Goal: Task Accomplishment & Management: Complete application form

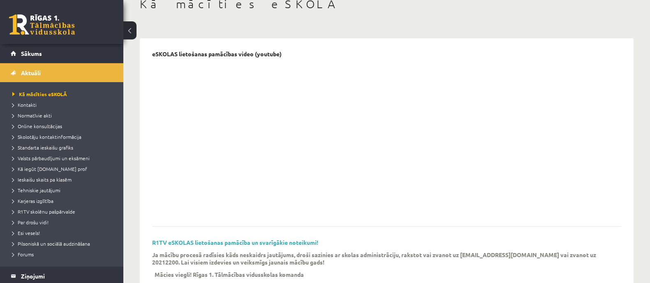
scroll to position [25, 0]
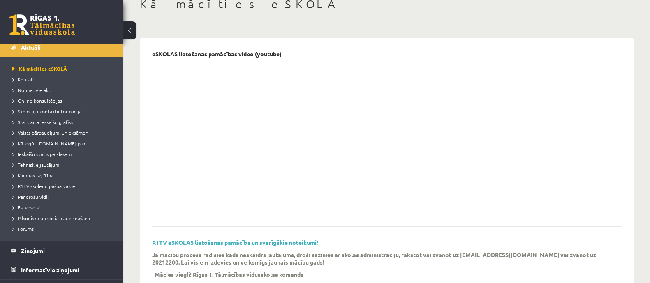
click at [52, 23] on link at bounding box center [42, 24] width 66 height 21
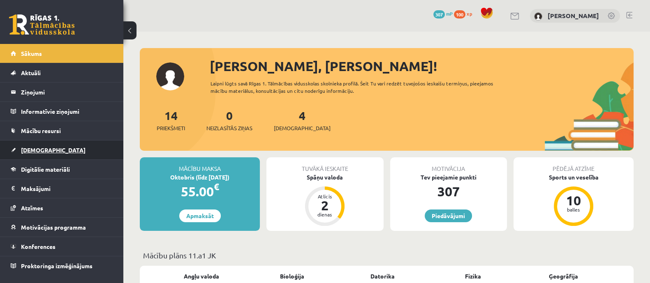
click at [40, 154] on link "[DEMOGRAPHIC_DATA]" at bounding box center [62, 150] width 102 height 19
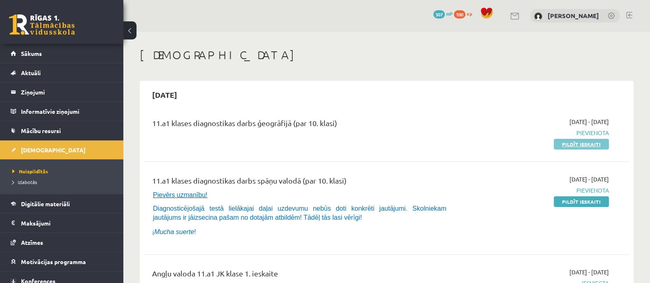
click at [569, 144] on link "Pildīt ieskaiti" at bounding box center [580, 144] width 55 height 11
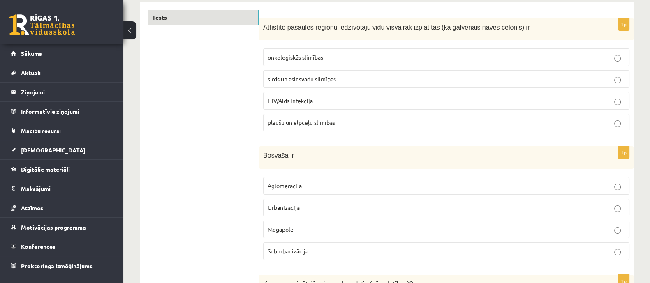
scroll to position [154, 0]
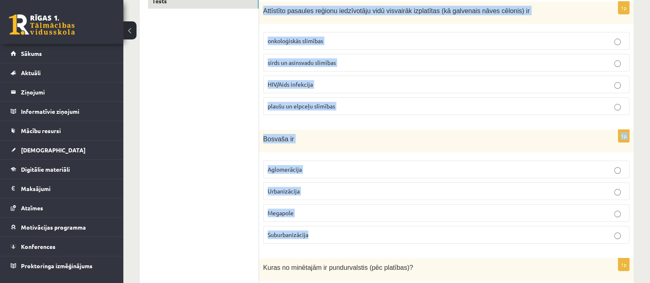
drag, startPoint x: 261, startPoint y: 13, endPoint x: 332, endPoint y: 233, distance: 231.3
copy form "Attīstīto pasaules reģionu iedzīvotāju vidū visvairāk izplatītas (kā galvenais …"
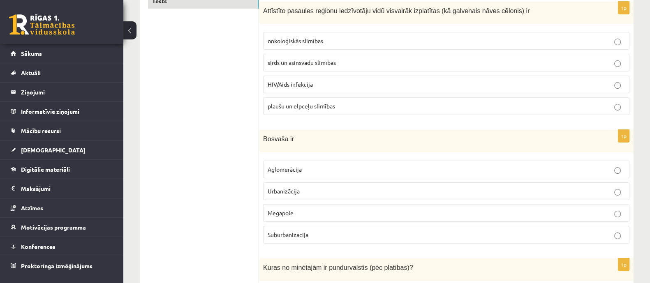
click at [299, 66] on p "sirds un asinsvadu slimības" at bounding box center [445, 62] width 357 height 9
click at [323, 212] on p "Megapole" at bounding box center [445, 213] width 357 height 9
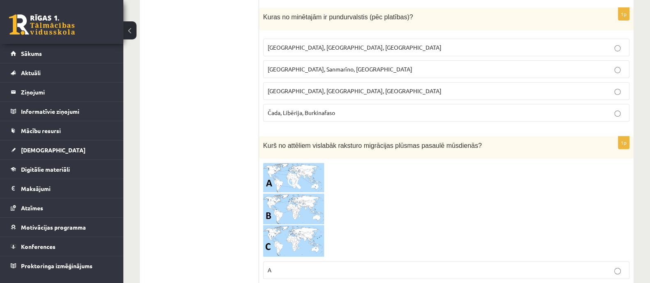
scroll to position [410, 0]
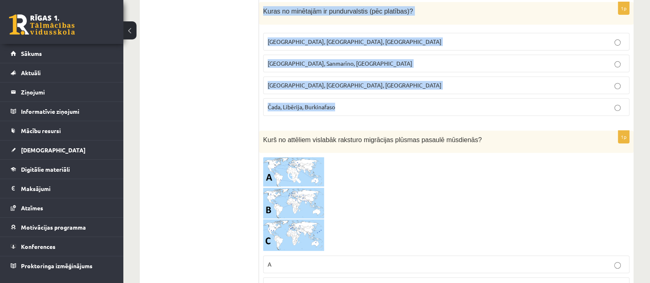
drag, startPoint x: 260, startPoint y: 5, endPoint x: 361, endPoint y: 101, distance: 139.8
click at [361, 101] on div "1p Kuras no minētajām ir pundurvalstis (pēc platības)? Latvija, Lietuva, Igauni…" at bounding box center [446, 62] width 374 height 120
copy div "Kuras no minētajām ir pundurvalstis (pēc platības)? Latvija, Lietuva, Igaunija …"
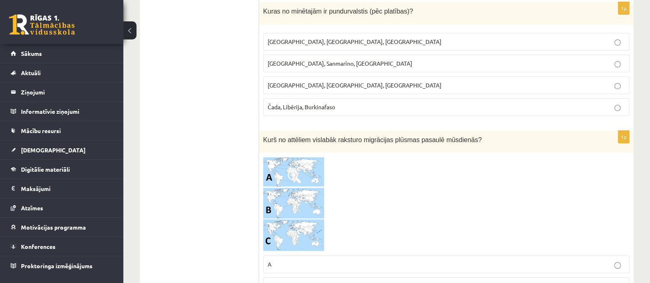
drag, startPoint x: 223, startPoint y: 115, endPoint x: 244, endPoint y: 98, distance: 27.8
click at [311, 60] on span "Monako, Sanmarīno, Luksemburga" at bounding box center [339, 63] width 145 height 7
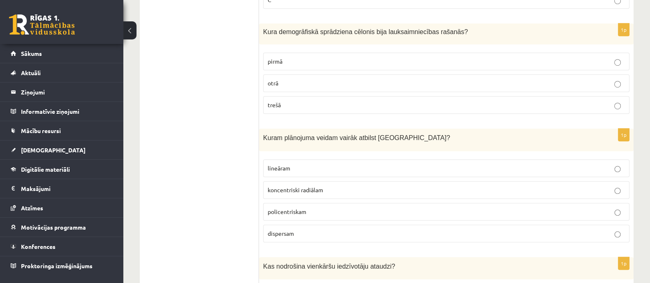
scroll to position [719, 0]
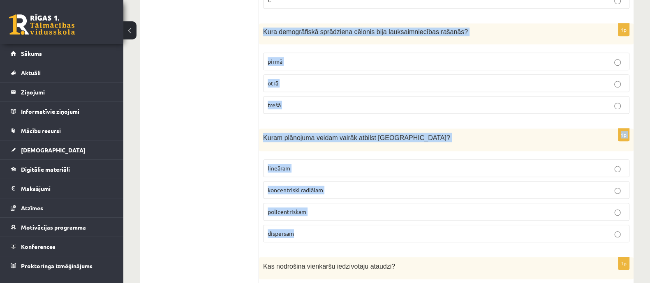
drag, startPoint x: 261, startPoint y: 29, endPoint x: 314, endPoint y: 231, distance: 209.0
copy form "Kura demogrāfiskā sprādziena cēlonis bija lauksaimniecības rašanās? pirmā otrā …"
click at [328, 63] on label "pirmā" at bounding box center [446, 62] width 366 height 18
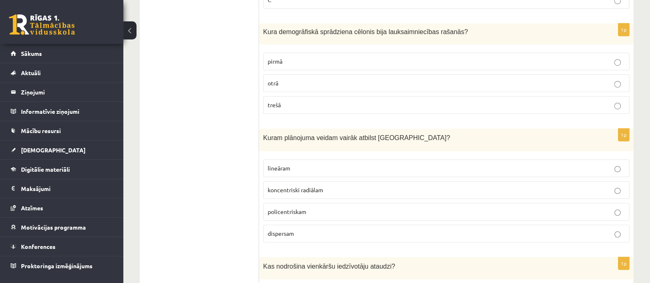
click at [310, 186] on span "koncentriski radiālam" at bounding box center [294, 189] width 55 height 7
click at [294, 186] on span "koncentriski radiālam" at bounding box center [294, 189] width 55 height 7
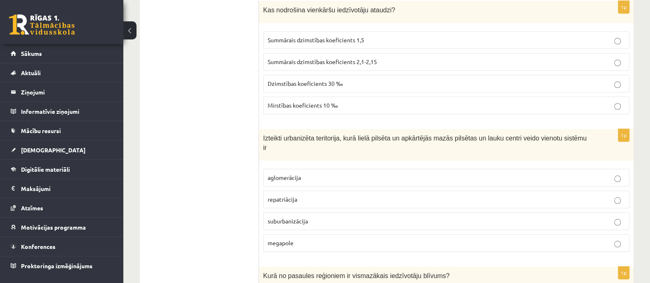
scroll to position [976, 0]
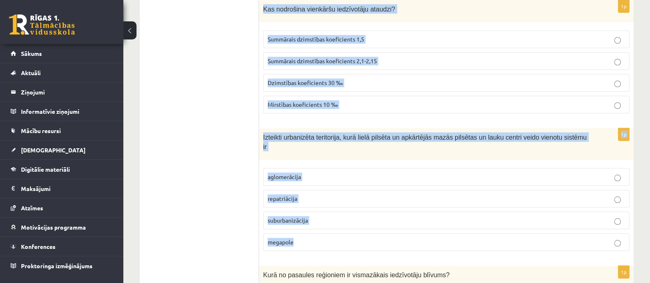
drag, startPoint x: 261, startPoint y: 4, endPoint x: 320, endPoint y: 237, distance: 240.8
copy form "Kas nodrošina vienkāršu iedzīvotāju ataudzi? Summārais dzimstības koeficients 1…"
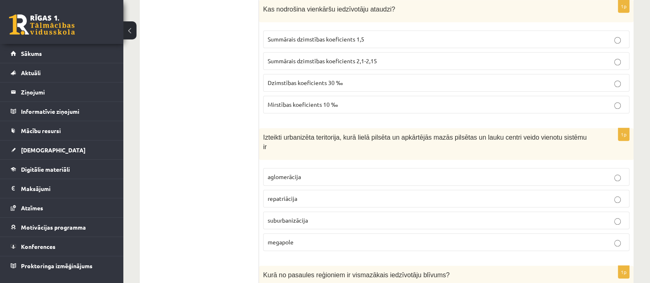
click at [361, 57] on span "Summārais dzimstības koeficients 2,1-2,15" at bounding box center [321, 60] width 109 height 7
click at [304, 173] on p "aglomerācija" at bounding box center [445, 177] width 357 height 9
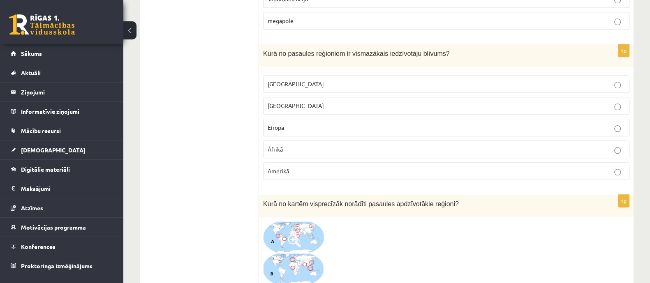
scroll to position [1181, 0]
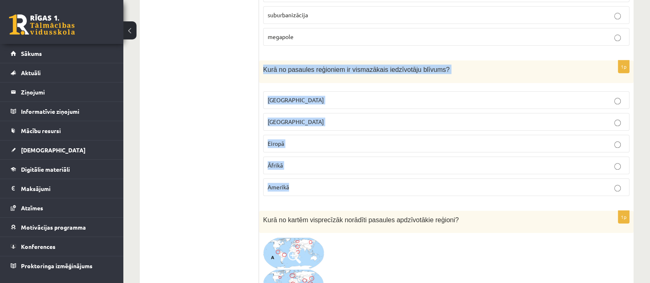
drag, startPoint x: 261, startPoint y: 55, endPoint x: 300, endPoint y: 168, distance: 119.5
click at [300, 168] on div "1p Kurā no pasaules reģioniem ir vismazākais iedzīvotāju blīvums? Austrālijā Āz…" at bounding box center [446, 131] width 374 height 142
copy div "Kurā no pasaules reģioniem ir vismazākais iedzīvotāju blīvums? Austrālijā Āzijā…"
click at [343, 96] on p "Austrālijā" at bounding box center [445, 100] width 357 height 9
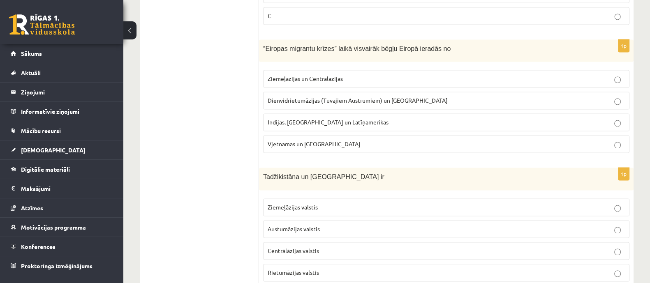
scroll to position [1540, 0]
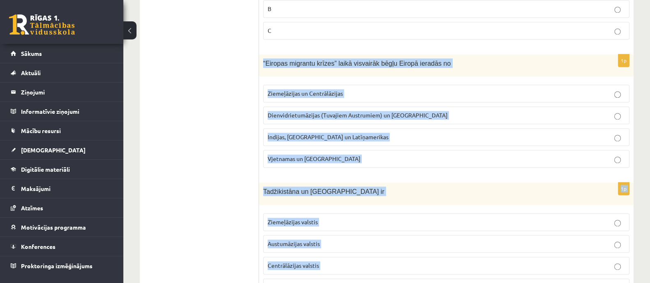
drag, startPoint x: 260, startPoint y: 47, endPoint x: 358, endPoint y: 265, distance: 238.3
copy form "“Eiropas migrantu krīzes” laikā visvairāk bēgļu Eiropā ieradās no Ziemeļāzijas …"
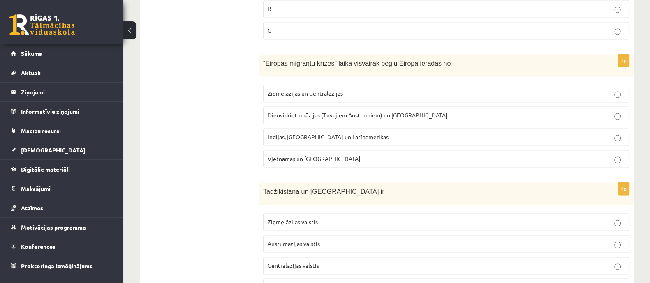
click at [321, 106] on label "Dienvidrietumāzijas (Tuvajiem Austrumiem) un Āfrikas" at bounding box center [446, 115] width 366 height 18
click at [307, 262] on span "Centrālāzijas valstis" at bounding box center [292, 265] width 51 height 7
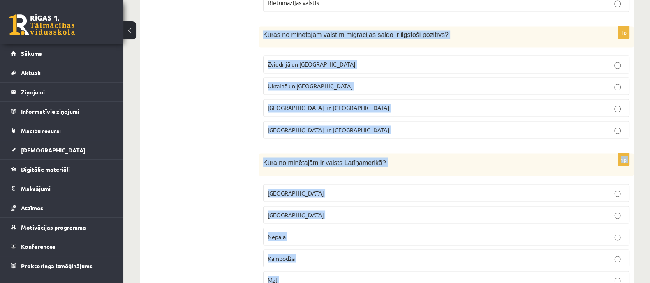
scroll to position [1849, 0]
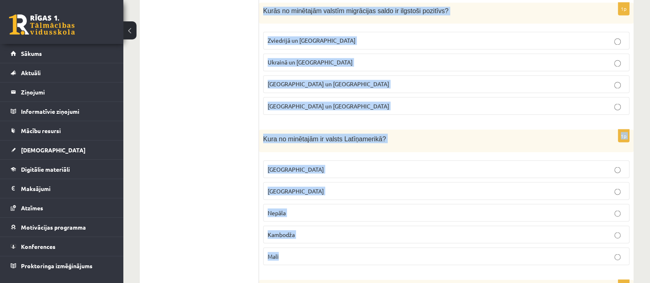
drag, startPoint x: 260, startPoint y: 44, endPoint x: 348, endPoint y: 241, distance: 216.6
copy form "Kurās no minētajām valstīm migrācijas saldo ir ilgstoši pozitīvs? Zviedrijā un …"
click at [297, 32] on label "Zviedrijā un ASV" at bounding box center [446, 41] width 366 height 18
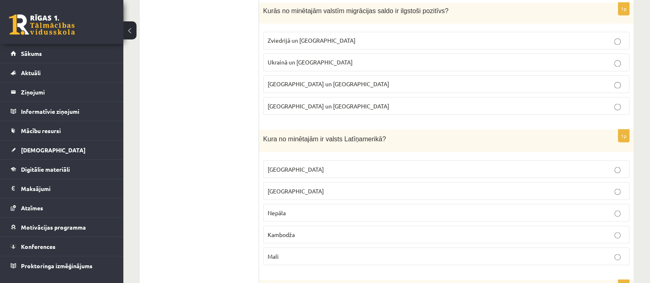
click at [283, 160] on label "Meksika" at bounding box center [446, 169] width 366 height 18
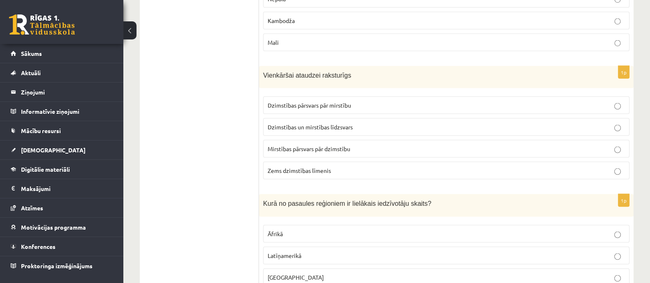
scroll to position [2106, 0]
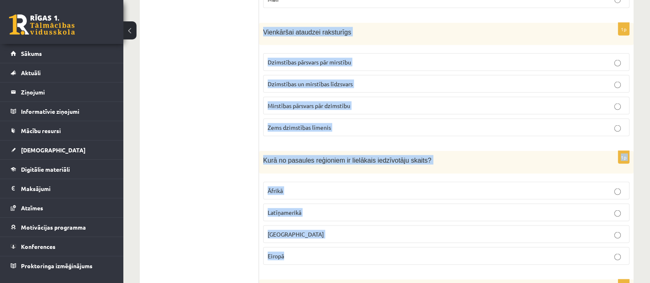
drag, startPoint x: 262, startPoint y: 16, endPoint x: 295, endPoint y: 236, distance: 222.7
click at [294, 235] on form "1p Attīstīto pasaules reģionu iedzīvotāju vidū visvairāk izplatītas (kā galvena…" at bounding box center [446, 54] width 358 height 4024
copy form "Vienkāršai ataudzei raksturīgs Dzimstības pārsvars pār mirstību Dzimstības un m…"
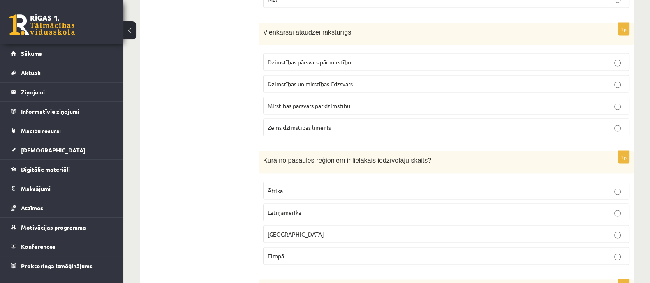
click at [234, 155] on ul "Tests" at bounding box center [203, 54] width 111 height 4024
click at [320, 80] on span "Dzimstības un mirstības līdzsvars" at bounding box center [309, 83] width 85 height 7
click at [286, 230] on p "Āzijā" at bounding box center [445, 234] width 357 height 9
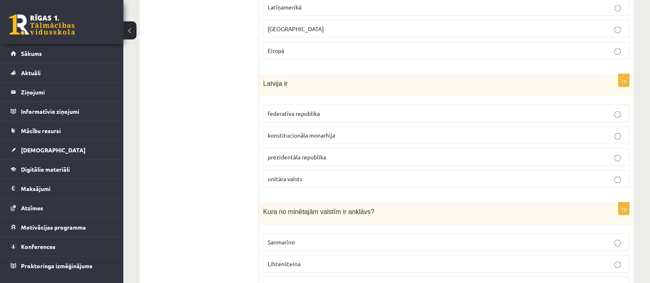
scroll to position [2362, 0]
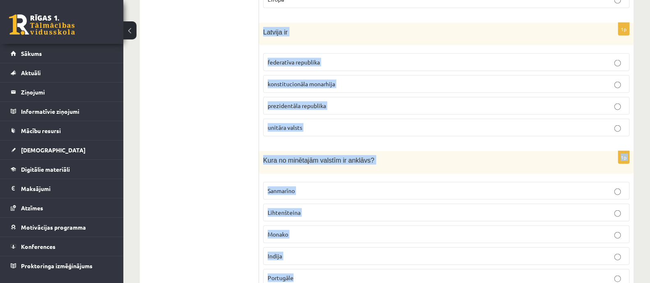
drag, startPoint x: 261, startPoint y: 13, endPoint x: 314, endPoint y: 263, distance: 255.4
copy form "Latvija ir federatīva republika konstitucionāla monarhija prezidentāla republik…"
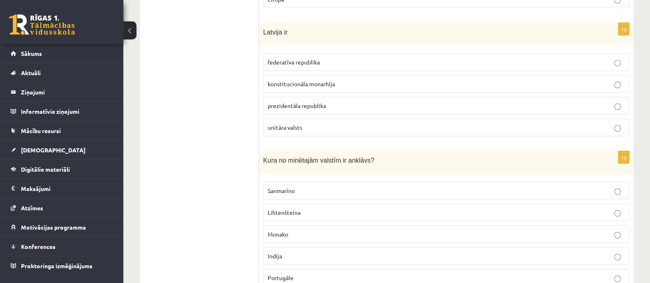
click at [288, 124] on span "unitāra valsts" at bounding box center [284, 127] width 35 height 7
click at [294, 187] on span "Sanmarīno" at bounding box center [280, 190] width 27 height 7
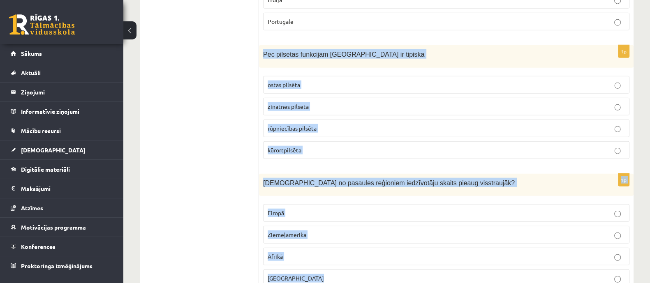
scroll to position [2621, 0]
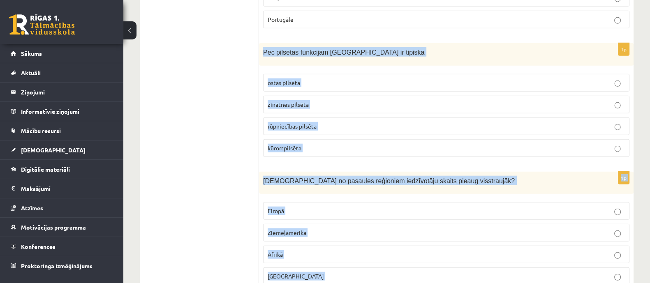
drag, startPoint x: 262, startPoint y: 32, endPoint x: 318, endPoint y: 274, distance: 248.9
copy form "Pēc pilsētas funkcijām Jūrmala ir tipiska ostas pilsēta zinātnes pilsēta rūpnie…"
click at [326, 144] on p "kūrortpilsēta" at bounding box center [445, 148] width 357 height 9
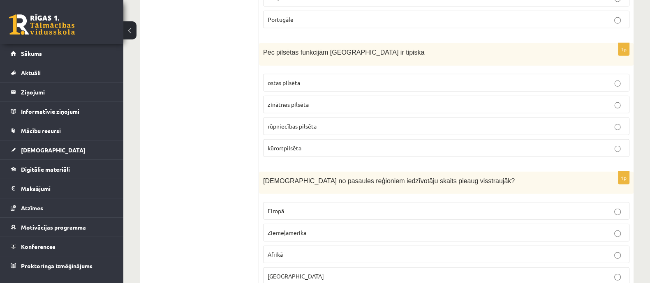
click at [300, 250] on p "Āfrikā" at bounding box center [445, 254] width 357 height 9
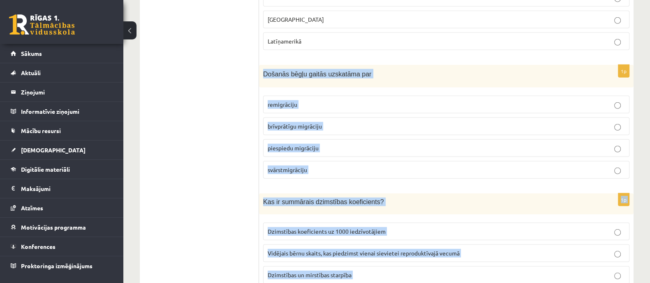
scroll to position [2896, 0]
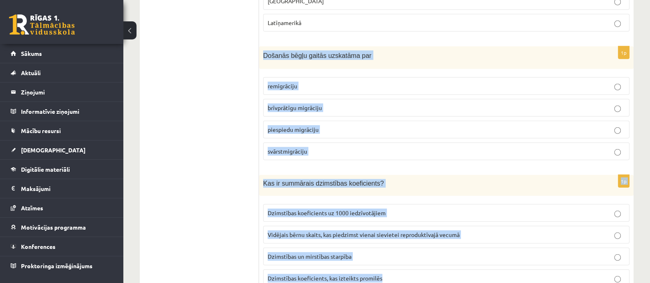
drag, startPoint x: 261, startPoint y: 51, endPoint x: 396, endPoint y: 255, distance: 244.3
click at [340, 125] on p "piespiedu migrāciju" at bounding box center [445, 129] width 357 height 9
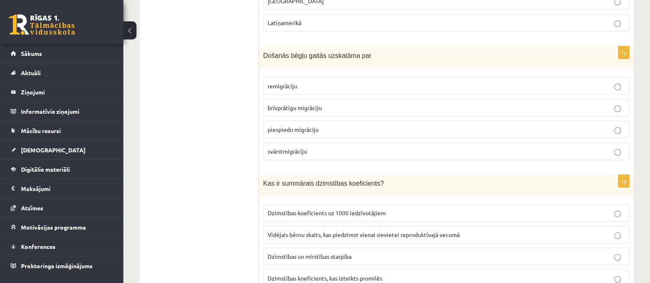
click at [313, 230] on p "Vidējais bērnu skaits, kas piedzimst vienai sievietei reproduktīvajā vecumā" at bounding box center [445, 234] width 357 height 9
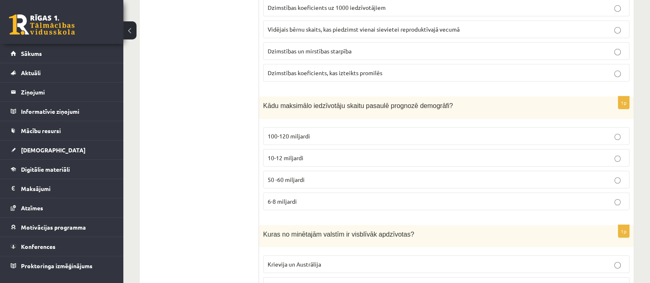
scroll to position [3153, 0]
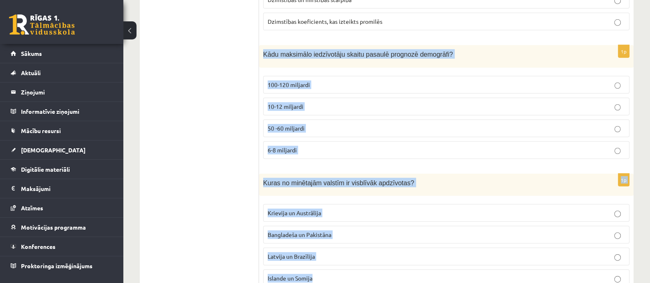
drag, startPoint x: 261, startPoint y: 31, endPoint x: 352, endPoint y: 247, distance: 234.4
click at [303, 102] on p "10-12 miljardi" at bounding box center [445, 106] width 357 height 9
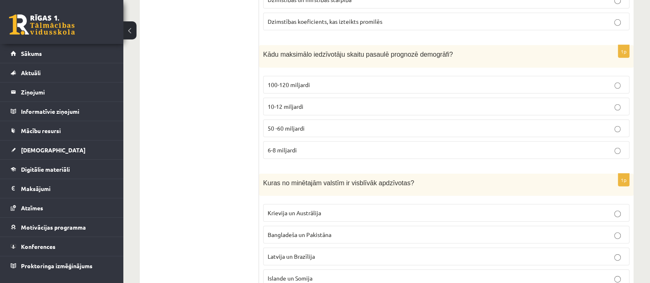
click at [308, 226] on label "Bangladeša un Pakistāna" at bounding box center [446, 235] width 366 height 18
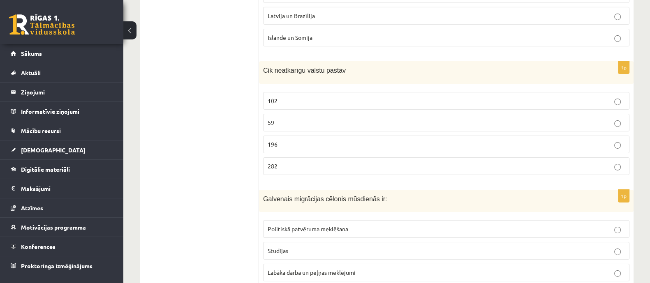
scroll to position [3410, 0]
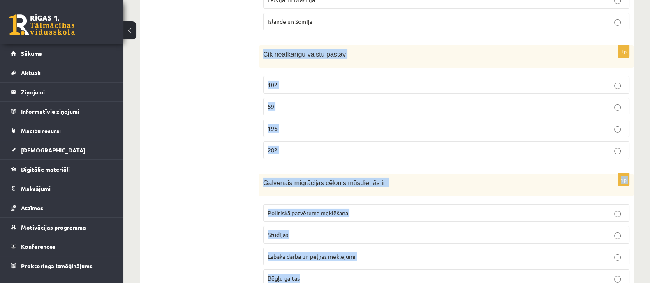
drag, startPoint x: 259, startPoint y: 28, endPoint x: 354, endPoint y: 249, distance: 240.6
click at [314, 124] on p "196" at bounding box center [445, 128] width 357 height 9
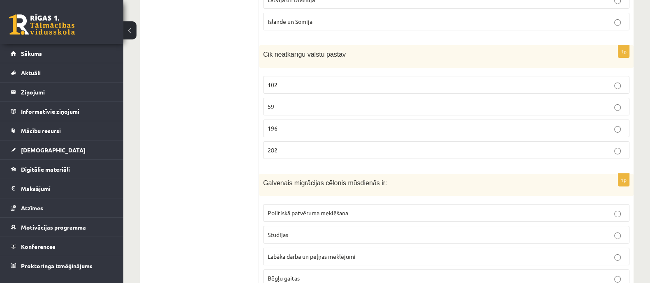
click at [301, 252] on p "Labāka darba un peļņas meklējumi" at bounding box center [445, 256] width 357 height 9
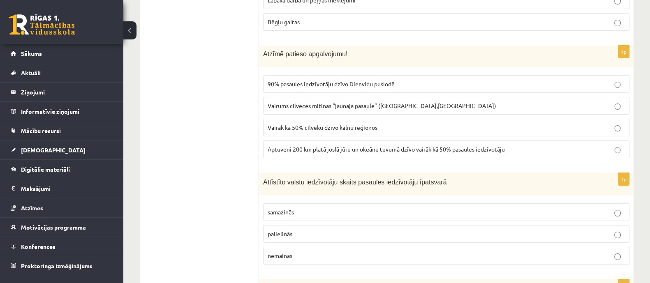
scroll to position [3667, 0]
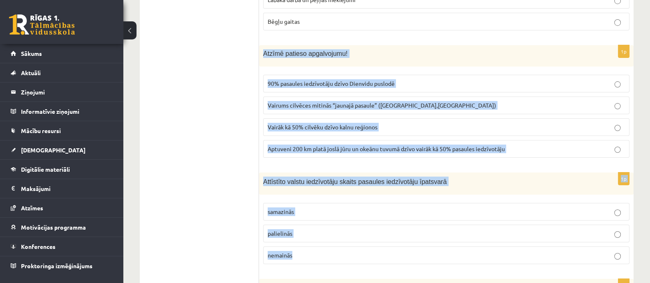
drag, startPoint x: 260, startPoint y: 28, endPoint x: 316, endPoint y: 227, distance: 206.4
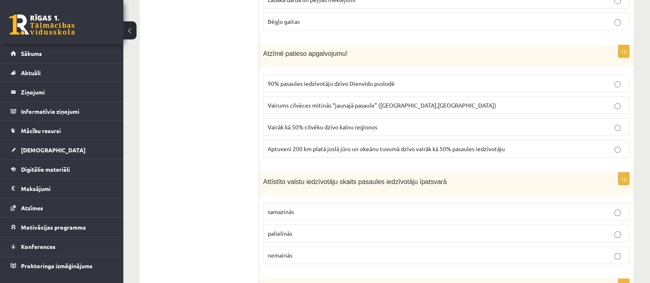
drag, startPoint x: 303, startPoint y: 120, endPoint x: 300, endPoint y: 106, distance: 14.4
click at [303, 145] on span "Aptuveni 200 km platā joslā jūru un okeānu tuvumā dzīvo vairāk kā 50% pasaules …" at bounding box center [385, 148] width 237 height 7
drag, startPoint x: 325, startPoint y: 188, endPoint x: 324, endPoint y: 182, distance: 5.4
click at [325, 207] on p "samazinās" at bounding box center [445, 211] width 357 height 9
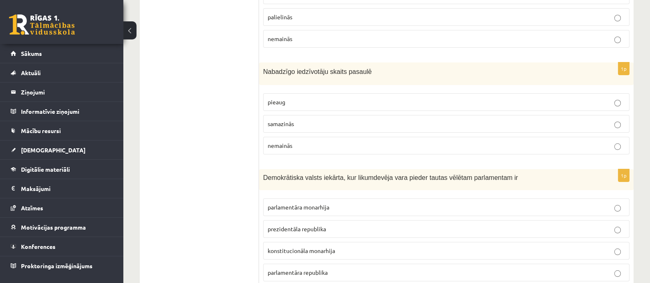
scroll to position [3884, 0]
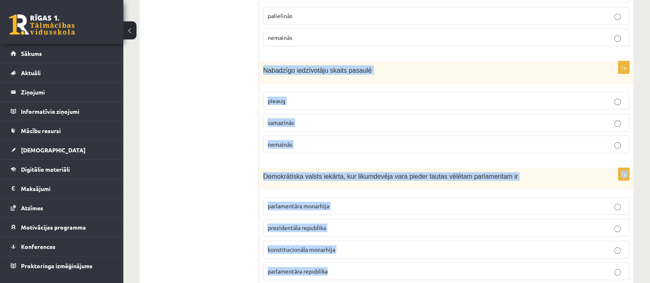
drag, startPoint x: 259, startPoint y: 40, endPoint x: 360, endPoint y: 243, distance: 226.4
click at [310, 118] on p "samazinās" at bounding box center [445, 122] width 357 height 9
click at [318, 202] on span "parlamentāra monarhija" at bounding box center [298, 205] width 62 height 7
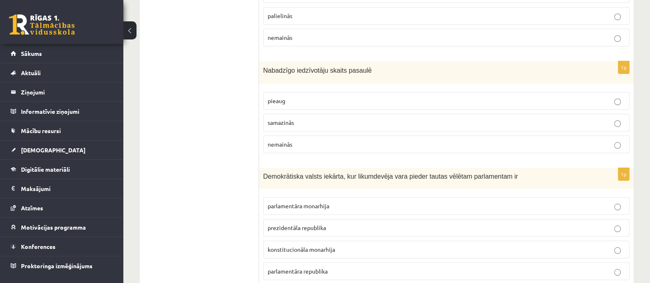
click at [343, 267] on p "parlamentāra republika" at bounding box center [445, 271] width 357 height 9
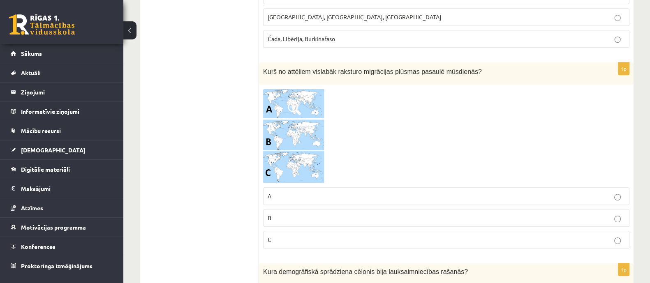
scroll to position [495, 0]
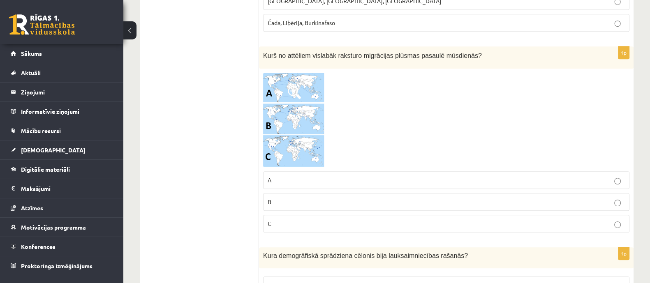
drag, startPoint x: 416, startPoint y: 225, endPoint x: 418, endPoint y: 221, distance: 4.2
click at [416, 225] on p "C" at bounding box center [445, 223] width 357 height 9
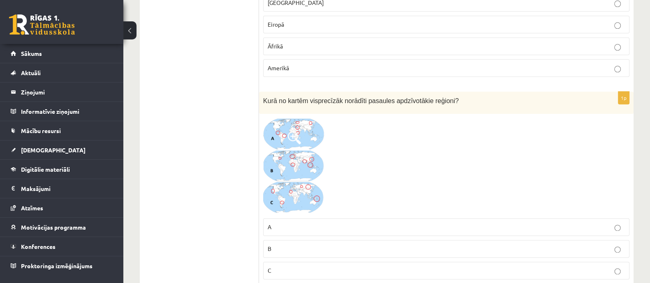
scroll to position [1316, 0]
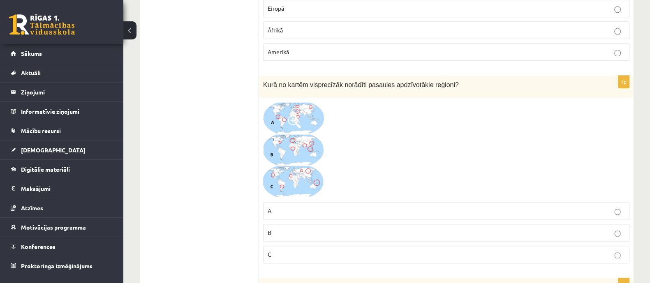
click at [306, 228] on p "B" at bounding box center [445, 232] width 357 height 9
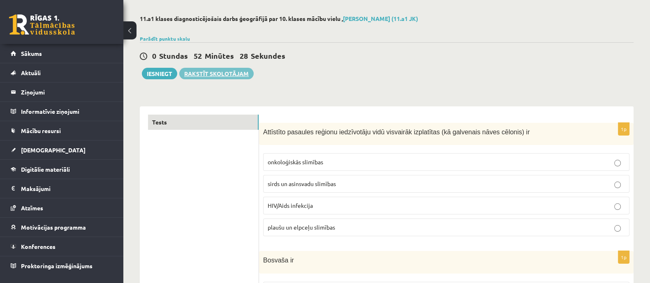
scroll to position [0, 0]
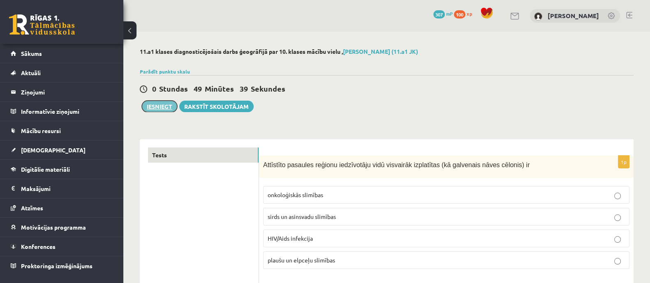
click at [154, 106] on button "Iesniegt" at bounding box center [159, 107] width 35 height 12
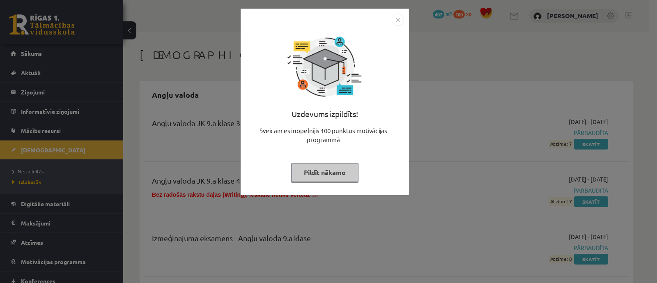
click at [333, 170] on button "Pildīt nākamo" at bounding box center [324, 172] width 67 height 19
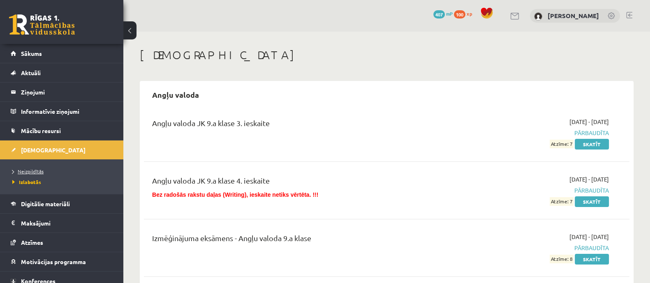
click at [61, 171] on link "Neizpildītās" at bounding box center [63, 171] width 103 height 7
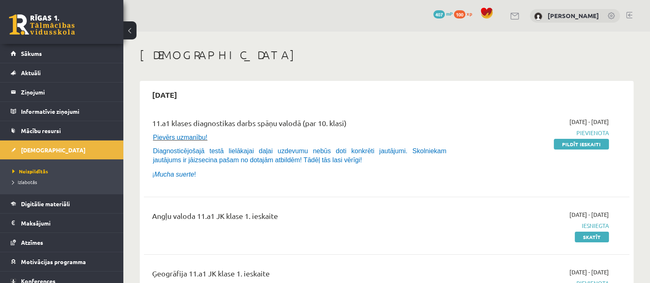
scroll to position [51, 0]
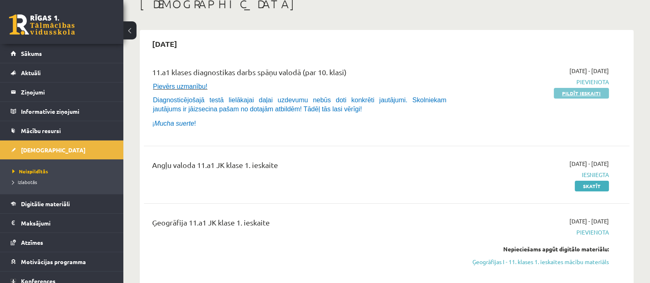
click at [581, 94] on link "Pildīt ieskaiti" at bounding box center [580, 93] width 55 height 11
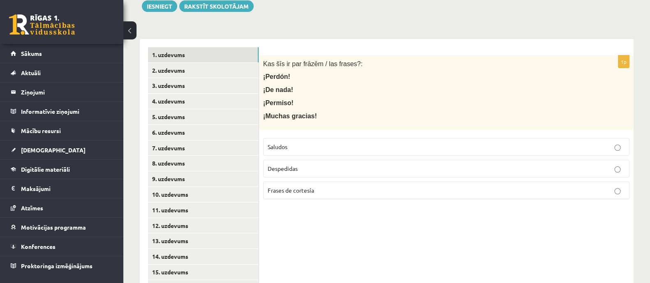
scroll to position [154, 0]
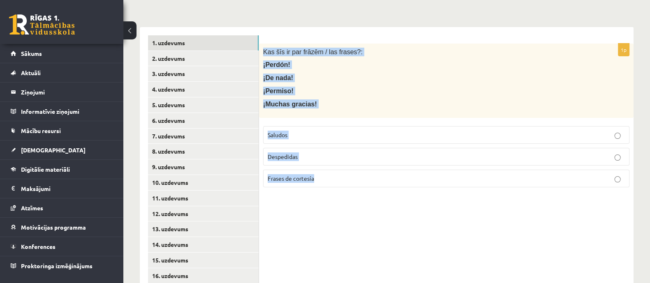
drag, startPoint x: 261, startPoint y: 52, endPoint x: 348, endPoint y: 181, distance: 155.4
click at [348, 181] on div "1p Kas šīs ir par frāzēm / las frases?: ¡Perdón! ¡De nada! ¡Permiso! ¡Muchas gr…" at bounding box center [446, 119] width 374 height 150
copy div "Kas šīs ir par frāzēm / las frases?: ¡Perdón! ¡De nada! ¡Permiso! ¡Muchas graci…"
click at [368, 62] on p "¡Perdón!" at bounding box center [425, 64] width 325 height 9
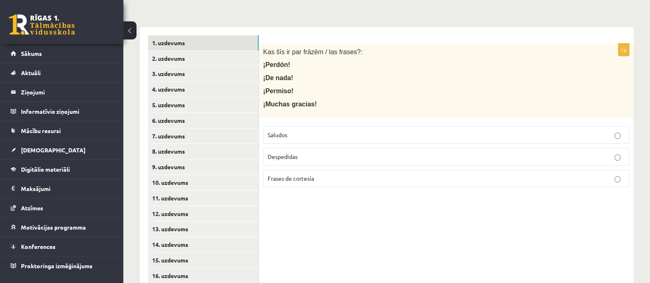
click at [290, 179] on span "Frases de cortesía" at bounding box center [290, 178] width 46 height 7
click at [210, 58] on link "2. uzdevums" at bounding box center [203, 58] width 111 height 15
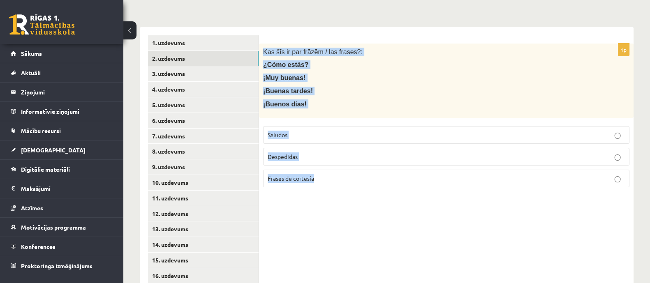
drag, startPoint x: 261, startPoint y: 49, endPoint x: 331, endPoint y: 180, distance: 148.0
click at [331, 180] on div "1p Kas šīs ir par frāzēm / las frases?: ¿Cómo estás? ¡Muy buenas! ¡Buenas tarde…" at bounding box center [446, 119] width 374 height 150
copy div "Kas šīs ir par frāzēm / las frases?: ¿Cómo estás? ¡Muy buenas! ¡Buenas tardes! …"
click at [332, 193] on div "1p Kas šīs ir par frāzēm / las frases?: ¿Cómo estás? ¡Muy buenas! ¡Buenas tarde…" at bounding box center [446, 119] width 374 height 150
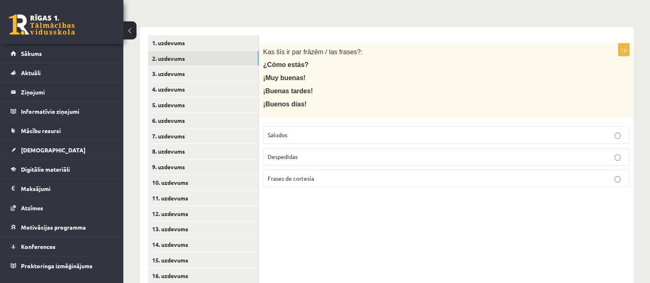
click at [279, 136] on span "Saludos" at bounding box center [277, 134] width 20 height 7
click at [220, 69] on link "3. uzdevums" at bounding box center [203, 73] width 111 height 15
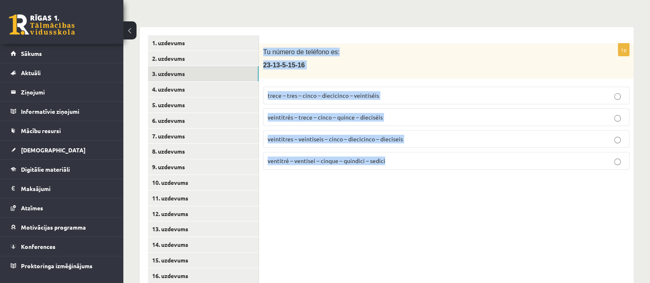
drag, startPoint x: 263, startPoint y: 52, endPoint x: 435, endPoint y: 165, distance: 205.9
click at [435, 165] on div "1p Tu número de teléfono es: 23-13-5-15-16 trece – tres – cinco – diecicinco – …" at bounding box center [446, 110] width 374 height 133
copy div "Tu número de teléfono es: 23-13-5-15-16 trece – tres – cinco – diecicinco – vei…"
click at [430, 192] on div "1p Tu número de teléfono es: 23-13-5-15-16 trece – tres – cinco – diecicinco – …" at bounding box center [446, 268] width 374 height 482
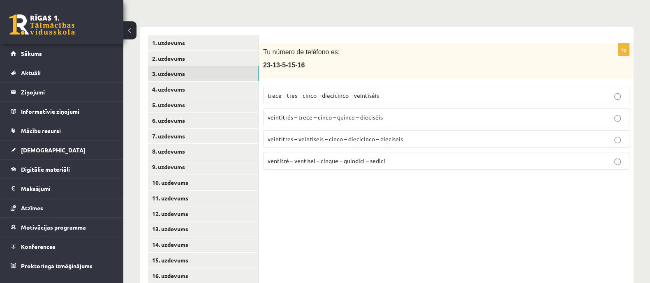
click at [343, 113] on span "veintitrés – trece – cinco – quince – dieciséis" at bounding box center [324, 116] width 115 height 7
click at [206, 87] on link "4. uzdevums" at bounding box center [203, 89] width 111 height 15
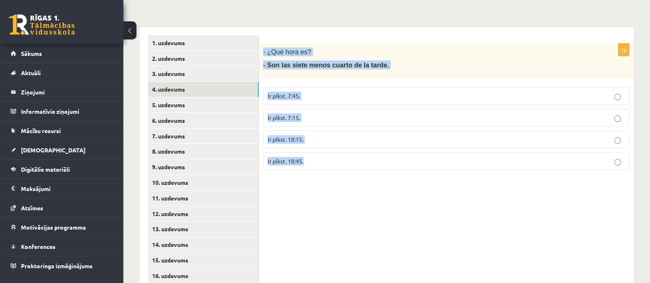
drag, startPoint x: 263, startPoint y: 52, endPoint x: 339, endPoint y: 161, distance: 133.0
click at [340, 161] on div "1p - ¿Qué hora es? - Son las siete menos cuarto de la tarde. Ir plkst. 7:45. Ir…" at bounding box center [446, 110] width 374 height 133
copy div "- ¿Qué hora es? - Son las siete menos cuarto de la tarde. Ir plkst. 7:45. Ir pl…"
click at [333, 173] on div "1p - ¿Qué hora es? - Son las siete menos cuarto de la tarde. Ir plkst. 7:45. Ir…" at bounding box center [446, 110] width 374 height 133
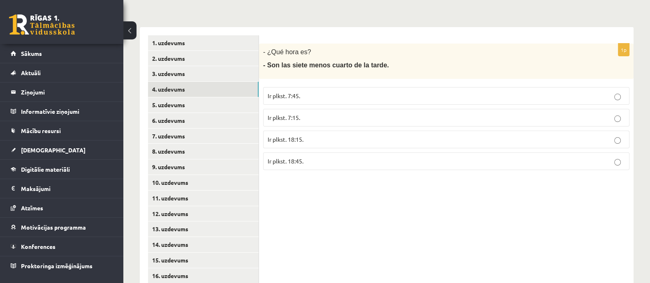
click at [318, 164] on p "Ir plkst. 18:45." at bounding box center [445, 161] width 357 height 9
click at [177, 108] on link "5. uzdevums" at bounding box center [203, 104] width 111 height 15
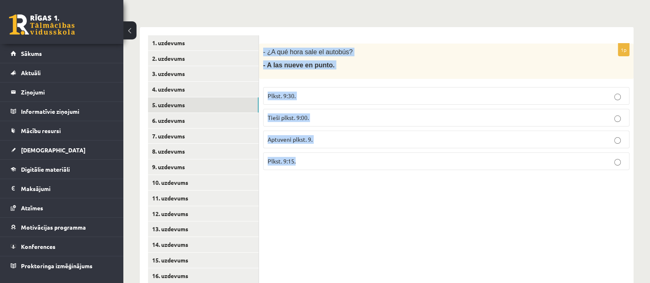
drag, startPoint x: 261, startPoint y: 51, endPoint x: 302, endPoint y: 166, distance: 122.2
click at [302, 166] on div "1p - ¿A qué hora sale el autobús? - A las nueve en punto. Plkst. 9:30. Tieši pl…" at bounding box center [446, 110] width 374 height 133
copy div "- ¿A qué hora sale el autobús? - A las nueve en punto. Plkst. 9:30. Tieši plkst…"
click at [301, 186] on div "1p - ¿A qué hora sale el autobús? - A las nueve en punto. Plkst. 9:30. Tieši pl…" at bounding box center [446, 268] width 374 height 482
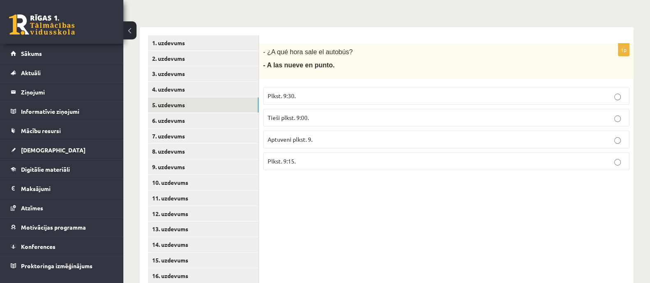
click at [291, 112] on label "Tieši plkst. 9:00." at bounding box center [446, 118] width 366 height 18
click at [232, 114] on link "6. uzdevums" at bounding box center [203, 120] width 111 height 15
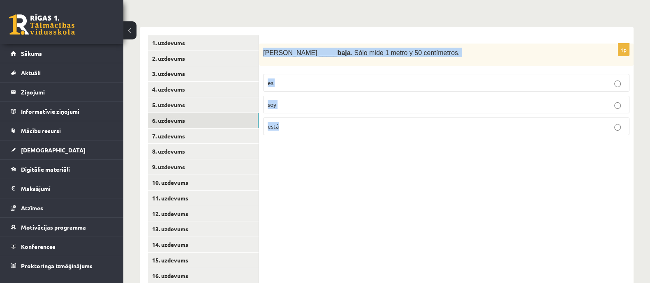
drag, startPoint x: 264, startPoint y: 52, endPoint x: 295, endPoint y: 134, distance: 87.1
click at [295, 134] on div "1p Sara _____ baja . Sólo mide 1 metro y 50 centímetros. es soy está" at bounding box center [446, 93] width 374 height 99
copy div "Sara _____ baja . Sólo mide 1 metro y 50 centímetros. es soy está"
click at [295, 142] on div "1p Sara _____ baja . Sólo mide 1 metro y 50 centímetros. es soy está" at bounding box center [446, 268] width 374 height 482
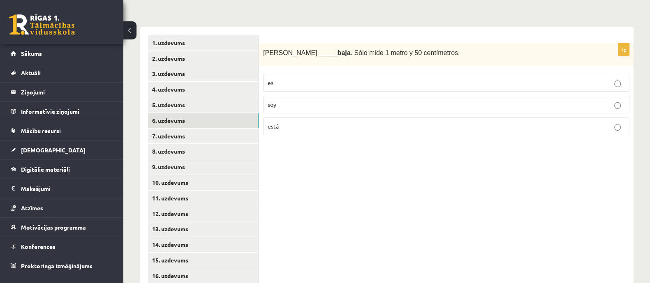
click at [294, 81] on p "es" at bounding box center [445, 82] width 357 height 9
click at [213, 139] on link "7. uzdevums" at bounding box center [203, 136] width 111 height 15
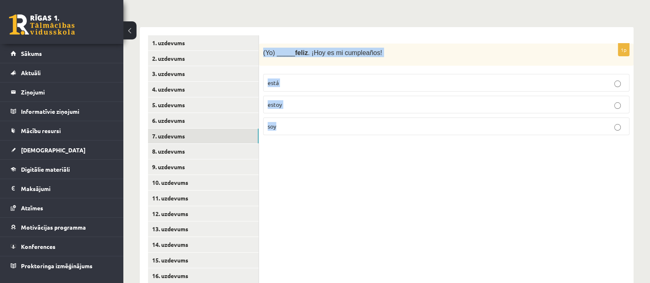
drag, startPoint x: 261, startPoint y: 49, endPoint x: 290, endPoint y: 132, distance: 88.4
click at [290, 132] on div "1p (Yo) _____ feliz . ¡Hoy es mi cumpleaños! está estoy soy" at bounding box center [446, 93] width 374 height 99
copy div "(Yo) _____ feliz . ¡Hoy es mi cumpleaños! está estoy soy"
click at [319, 110] on label "estoy" at bounding box center [446, 105] width 366 height 18
click at [199, 142] on link "7. uzdevums" at bounding box center [203, 136] width 111 height 15
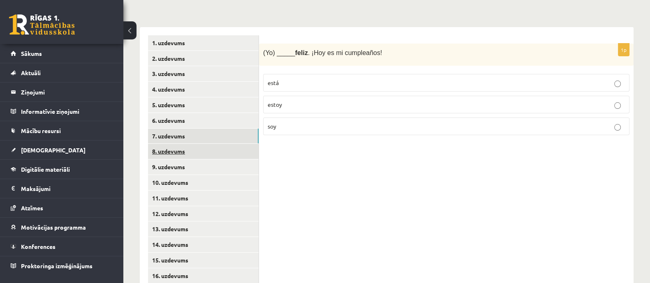
click at [194, 154] on link "8. uzdevums" at bounding box center [203, 151] width 111 height 15
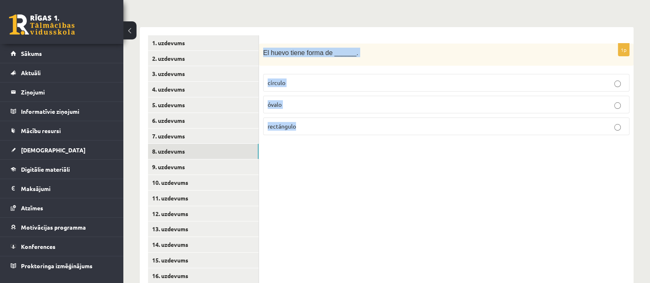
drag, startPoint x: 262, startPoint y: 54, endPoint x: 300, endPoint y: 131, distance: 85.6
click at [304, 124] on div "1p El huevo tiene forma de ______. círculo óvalo rectángulo" at bounding box center [446, 93] width 374 height 99
copy div "El huevo tiene forma de ______. círculo óvalo rectángulo"
click at [297, 155] on div "1p El huevo tiene forma de ______. círculo óvalo rectángulo" at bounding box center [446, 268] width 374 height 482
click at [300, 104] on p "óvalo" at bounding box center [445, 104] width 357 height 9
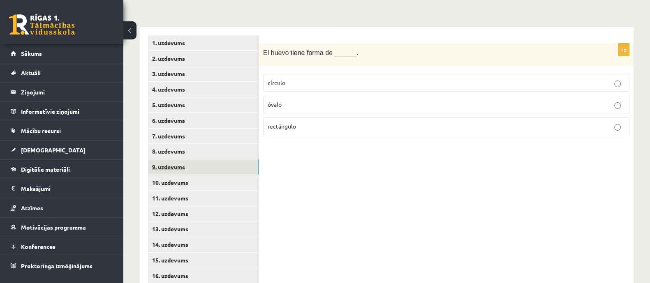
click at [253, 164] on link "9. uzdevums" at bounding box center [203, 166] width 111 height 15
drag, startPoint x: 263, startPoint y: 53, endPoint x: 310, endPoint y: 136, distance: 95.5
click at [310, 136] on div "1p Mi cocina es de color ______ ( brūns ). blanco marrón amarillo" at bounding box center [446, 93] width 374 height 99
copy div "Mi cocina es de color ______ ( brūns ). blanco marrón amarillo"
click at [301, 106] on p "marrón" at bounding box center [445, 104] width 357 height 9
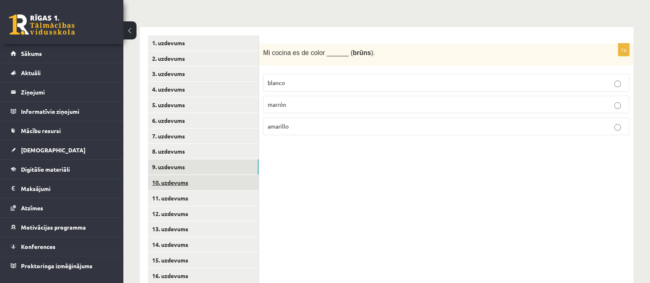
click at [249, 180] on link "10. uzdevums" at bounding box center [203, 182] width 111 height 15
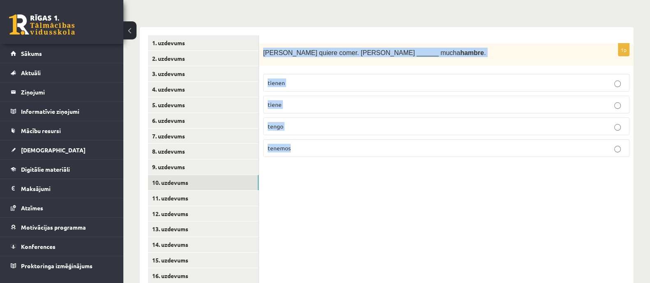
drag, startPoint x: 261, startPoint y: 53, endPoint x: 311, endPoint y: 146, distance: 105.5
click at [311, 146] on div "1p Pedro quiere comer. Pedro ______ mucha hambre . tienen tiene tengo tenemos" at bounding box center [446, 104] width 374 height 120
copy div "Pedro quiere comer. Pedro ______ mucha hambre . tienen tiene tengo tenemos"
click at [296, 171] on div "1p Pedro quiere comer. Pedro ______ mucha hambre . tienen tiene tengo tenemos" at bounding box center [446, 268] width 374 height 482
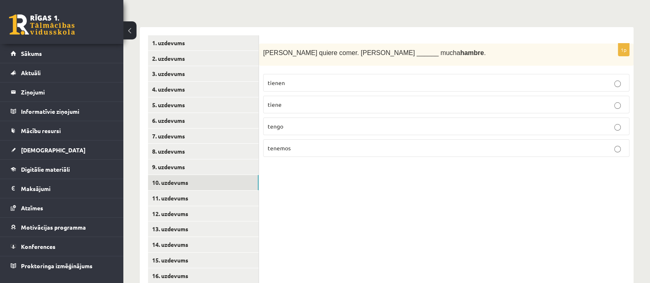
click at [290, 108] on p "tiene" at bounding box center [445, 104] width 357 height 9
click at [196, 196] on link "11. uzdevums" at bounding box center [203, 198] width 111 height 15
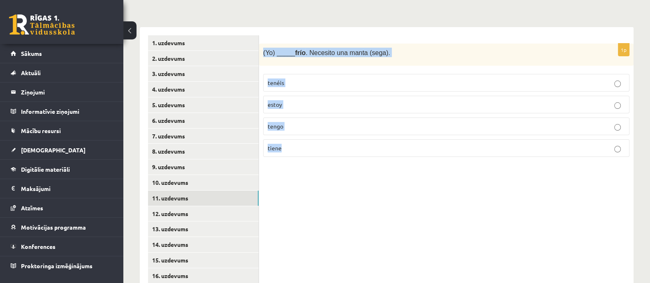
drag, startPoint x: 262, startPoint y: 53, endPoint x: 296, endPoint y: 158, distance: 110.6
click at [296, 159] on div "1p (Yo) _____ frío . Necesito una manta (sega). tenéis estoy tengo tiene" at bounding box center [446, 104] width 374 height 120
click at [301, 126] on p "tengo" at bounding box center [445, 126] width 357 height 9
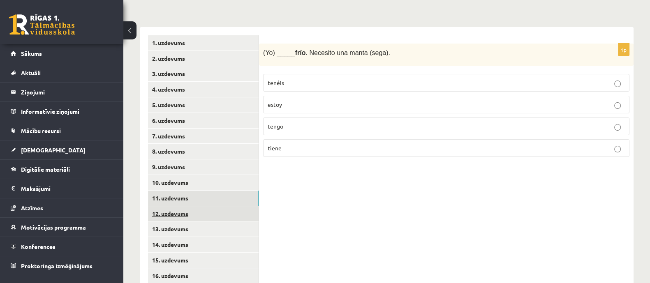
click at [202, 216] on link "12. uzdevums" at bounding box center [203, 213] width 111 height 15
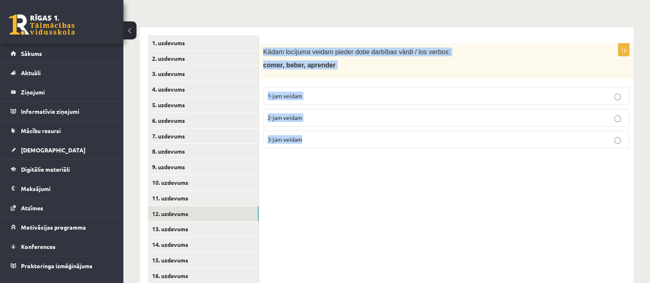
drag, startPoint x: 261, startPoint y: 51, endPoint x: 321, endPoint y: 142, distance: 109.3
click at [321, 142] on div "1p Kādam locījuma veidam pieder dotie darbības vārdi / los verbos: comer, beber…" at bounding box center [446, 99] width 374 height 111
click at [318, 124] on label "2-jam veidam" at bounding box center [446, 118] width 366 height 18
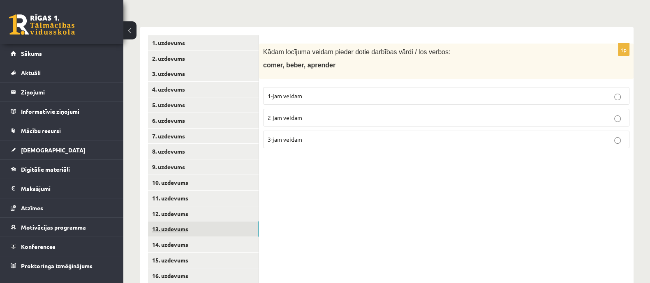
click at [212, 226] on link "13. uzdevums" at bounding box center [203, 228] width 111 height 15
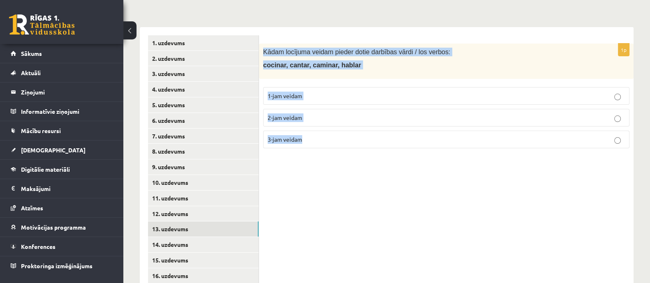
drag, startPoint x: 260, startPoint y: 51, endPoint x: 315, endPoint y: 143, distance: 107.6
click at [315, 143] on div "1p Kādam locījuma veidam pieder dotie darbības vārdi / los verbos: cocinar, can…" at bounding box center [446, 99] width 374 height 111
click at [330, 98] on p "1-jam veidam" at bounding box center [445, 96] width 357 height 9
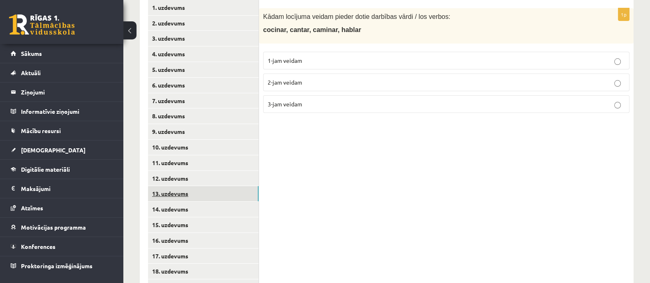
scroll to position [205, 0]
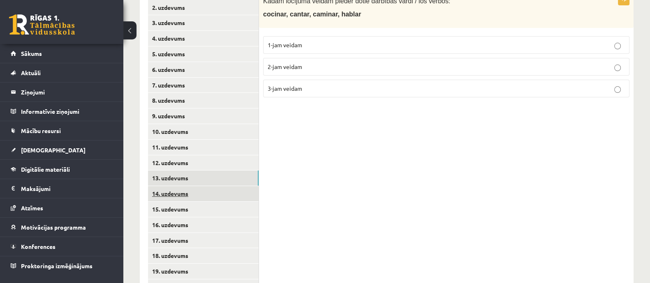
click at [214, 191] on link "14. uzdevums" at bounding box center [203, 193] width 111 height 15
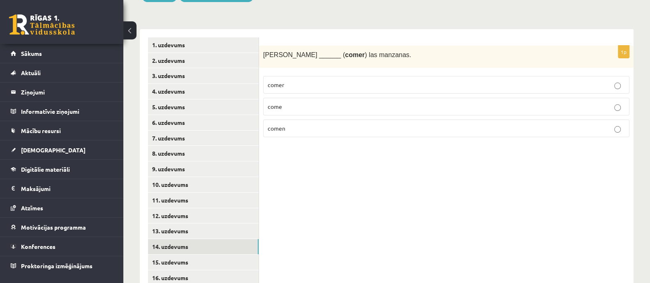
scroll to position [102, 0]
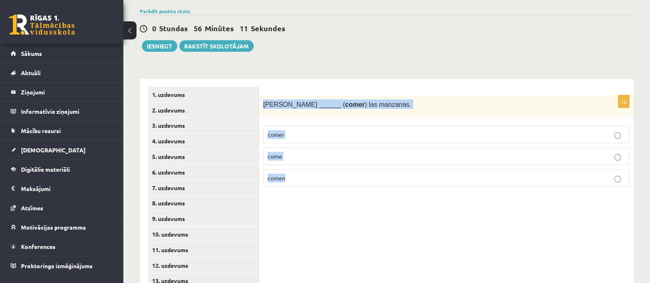
drag, startPoint x: 265, startPoint y: 117, endPoint x: 300, endPoint y: 190, distance: 80.9
click at [300, 190] on div "1p Susana ______ ( comer ) las manzanas. comer come comen" at bounding box center [446, 144] width 374 height 99
drag, startPoint x: 299, startPoint y: 158, endPoint x: 290, endPoint y: 163, distance: 10.5
click at [299, 158] on p "come" at bounding box center [445, 156] width 357 height 9
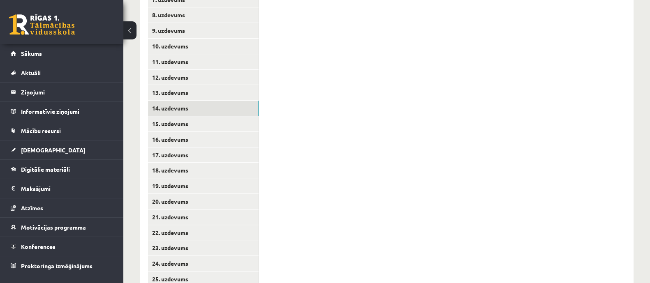
scroll to position [242, 0]
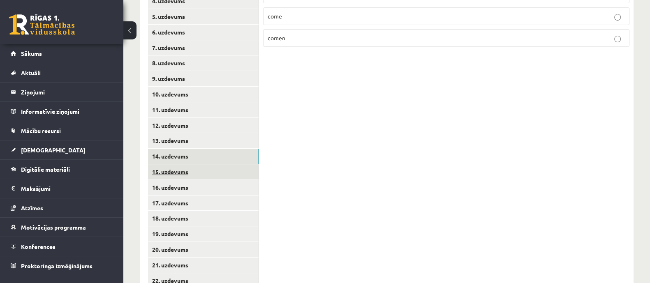
click at [224, 170] on link "15. uzdevums" at bounding box center [203, 171] width 111 height 15
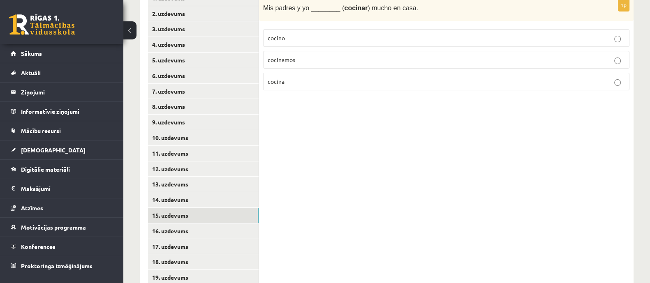
scroll to position [140, 0]
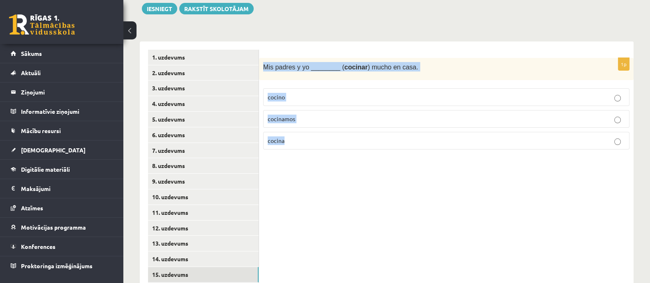
drag, startPoint x: 260, startPoint y: 67, endPoint x: 311, endPoint y: 146, distance: 93.3
click at [311, 146] on div "1p Mis padres y yo ________ ( cocinar ) mucho en casa. cocino cocinamos cocina" at bounding box center [446, 107] width 374 height 99
click at [319, 112] on label "cocinamos" at bounding box center [446, 119] width 366 height 18
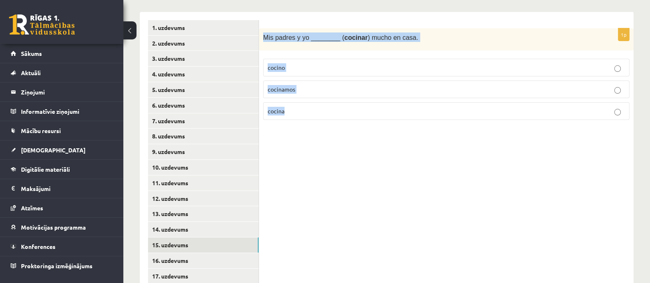
scroll to position [191, 0]
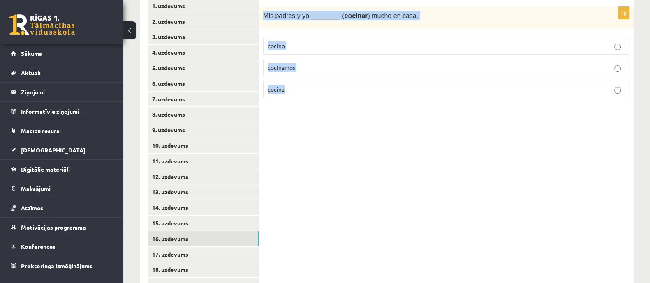
click at [224, 241] on link "16. uzdevums" at bounding box center [203, 238] width 111 height 15
drag, startPoint x: 261, startPoint y: 15, endPoint x: 298, endPoint y: 87, distance: 80.5
click at [298, 87] on div "1p (Yo) _______ ( asistir ) al concierto de mi abuela Mónica. asistimos asistís…" at bounding box center [446, 56] width 374 height 99
click at [306, 88] on p "asisto" at bounding box center [445, 89] width 357 height 9
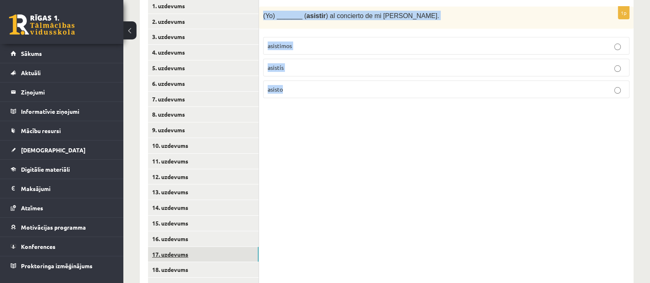
click at [234, 254] on link "17. uzdevums" at bounding box center [203, 254] width 111 height 15
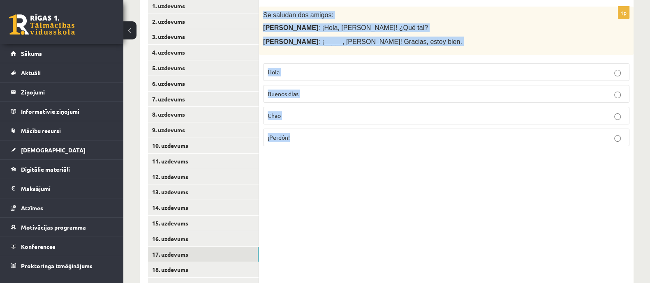
drag, startPoint x: 262, startPoint y: 12, endPoint x: 302, endPoint y: 137, distance: 131.0
click at [302, 136] on div "1p Se saludan dos amigos: María : ¡Hola, Juan! ¿Qué tal? Juan : ¡_____, María! …" at bounding box center [446, 80] width 374 height 147
click at [304, 71] on p "Hola" at bounding box center [445, 72] width 357 height 9
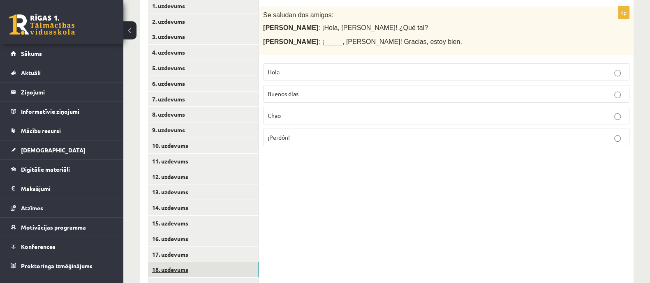
drag, startPoint x: 234, startPoint y: 268, endPoint x: 238, endPoint y: 262, distance: 7.1
click at [234, 268] on link "18. uzdevums" at bounding box center [203, 269] width 111 height 15
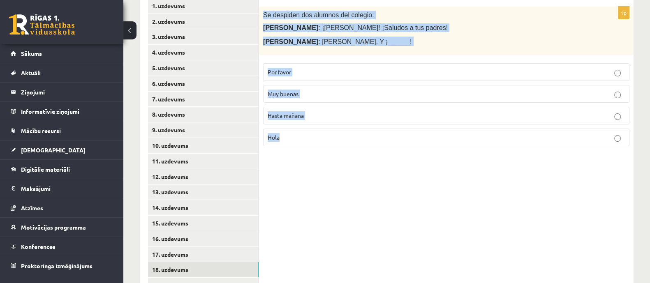
drag, startPoint x: 263, startPoint y: 14, endPoint x: 310, endPoint y: 138, distance: 133.3
click at [310, 138] on div "1p Se despiden dos alumnos del colegio: Marta : ¡Chao, José! ¡Saludos a tus pad…" at bounding box center [446, 80] width 374 height 147
drag, startPoint x: 314, startPoint y: 119, endPoint x: 311, endPoint y: 122, distance: 4.6
click at [314, 118] on p "Hasta mañana" at bounding box center [445, 115] width 357 height 9
click at [233, 278] on link "19. uzdevums" at bounding box center [203, 285] width 111 height 15
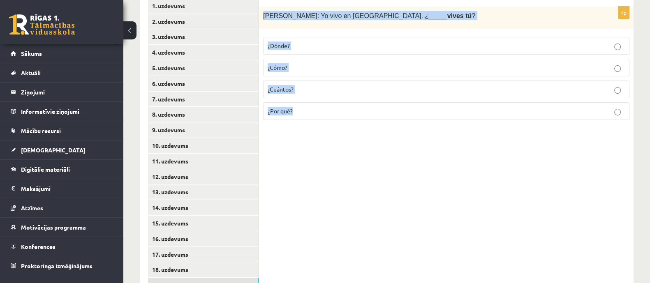
drag, startPoint x: 261, startPoint y: 12, endPoint x: 316, endPoint y: 145, distance: 143.8
click at [316, 145] on div "1p Alberto: Yo vivo en Madrid. ¿_____ vives tú ? ¿Dónde? ¿Cómo? ¿Cuántos? ¿Por …" at bounding box center [446, 231] width 374 height 482
click at [298, 49] on p "¿Dónde?" at bounding box center [445, 45] width 357 height 9
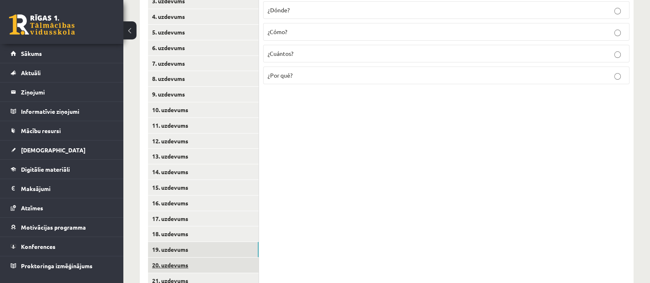
scroll to position [242, 0]
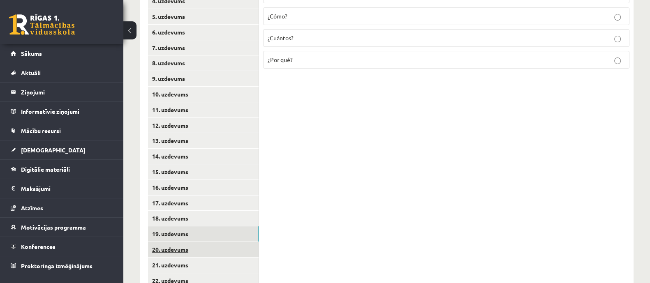
click at [241, 247] on link "20. uzdevums" at bounding box center [203, 249] width 111 height 15
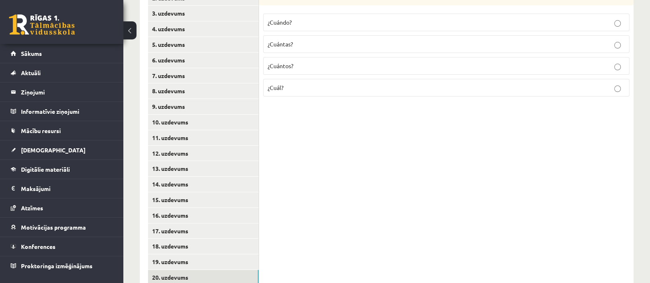
scroll to position [191, 0]
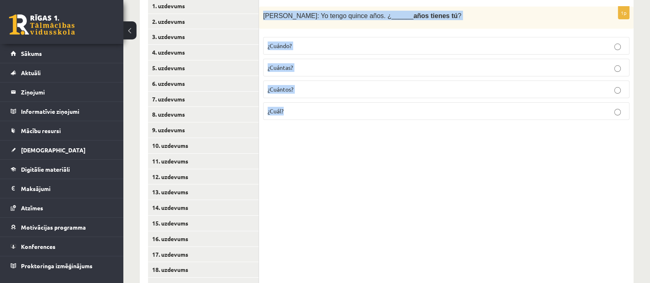
drag, startPoint x: 262, startPoint y: 13, endPoint x: 296, endPoint y: 122, distance: 114.4
click at [296, 122] on div "1p Inés: Yo tengo quince años. ¿______ años tienes tú ? ¿Cuándo? ¿Cuántas? ¿Cuá…" at bounding box center [446, 67] width 374 height 120
click at [286, 131] on div "1p Inés: Yo tengo quince años. ¿______ años tienes tú ? ¿Cuándo? ¿Cuántas? ¿Cuá…" at bounding box center [446, 231] width 374 height 482
click at [299, 90] on p "¿Cuántos?" at bounding box center [445, 89] width 357 height 9
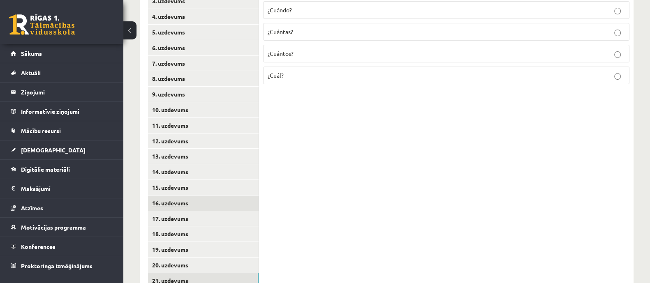
scroll to position [242, 0]
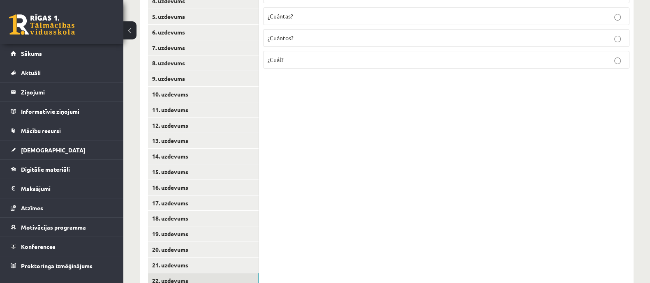
click at [218, 276] on link "22. uzdevums" at bounding box center [203, 280] width 111 height 15
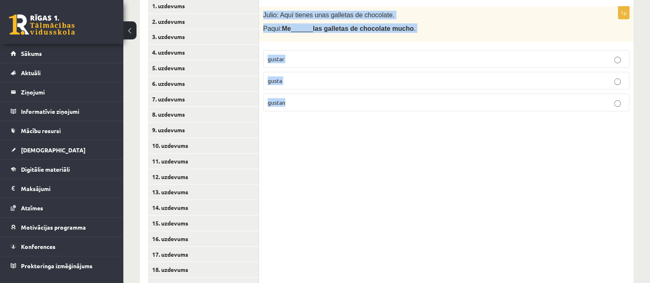
drag, startPoint x: 263, startPoint y: 12, endPoint x: 315, endPoint y: 111, distance: 111.8
click at [316, 112] on div "1p Julio: Aquí tienes unas galletas de chocolate. Paqui: Me ______ las galletas…" at bounding box center [446, 62] width 374 height 111
click at [304, 101] on p "gustan" at bounding box center [445, 102] width 357 height 9
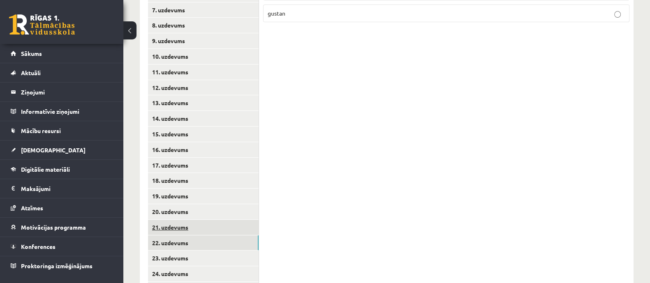
scroll to position [294, 0]
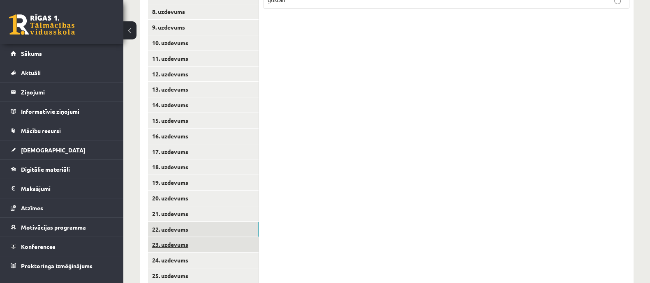
click at [237, 247] on link "23. uzdevums" at bounding box center [203, 244] width 111 height 15
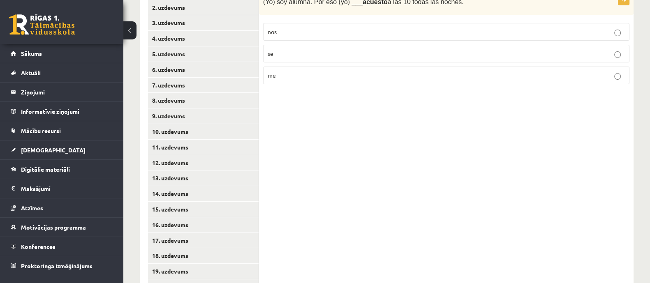
scroll to position [191, 0]
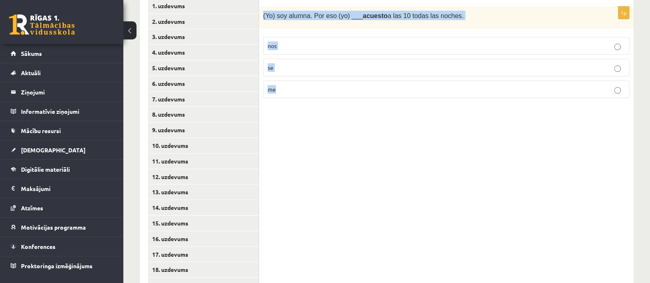
drag, startPoint x: 260, startPoint y: 14, endPoint x: 286, endPoint y: 94, distance: 84.9
click at [286, 94] on div "1p (Yo) soy alumna. Por eso (yo) ___ acuesto a las 10 todas las noches. nos se …" at bounding box center [446, 56] width 374 height 99
click at [313, 89] on p "me" at bounding box center [445, 89] width 357 height 9
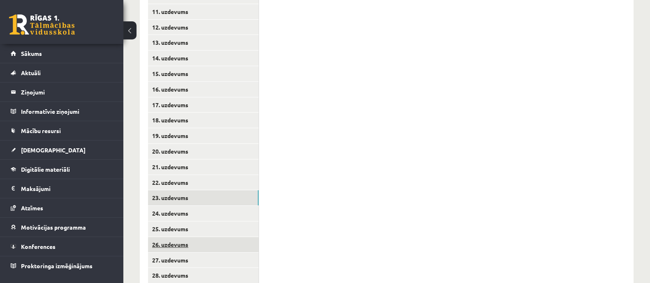
scroll to position [345, 0]
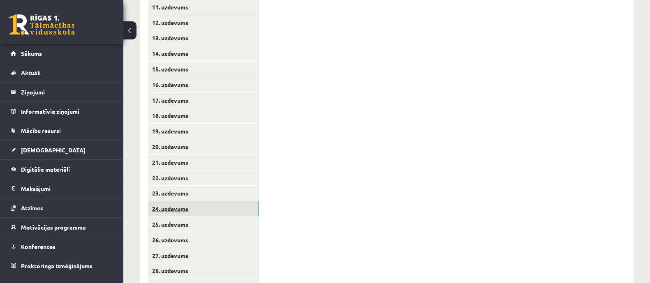
click at [233, 214] on link "24. uzdevums" at bounding box center [203, 208] width 111 height 15
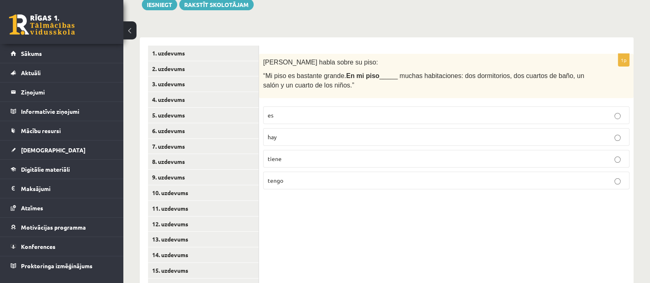
scroll to position [140, 0]
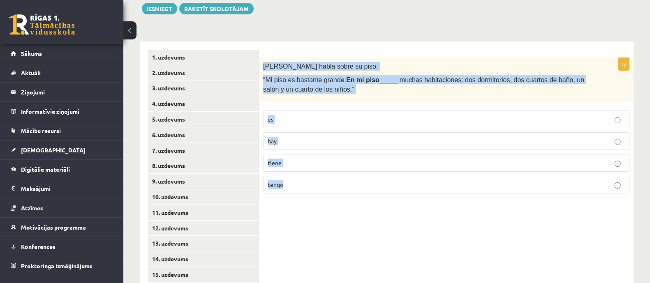
drag, startPoint x: 261, startPoint y: 63, endPoint x: 305, endPoint y: 189, distance: 133.6
click at [305, 186] on div "1p Rodrigo habla sobre su piso: “Mi piso es bastante grande. En mi piso _____ m…" at bounding box center [446, 129] width 374 height 142
click at [297, 141] on p "hay" at bounding box center [445, 141] width 357 height 9
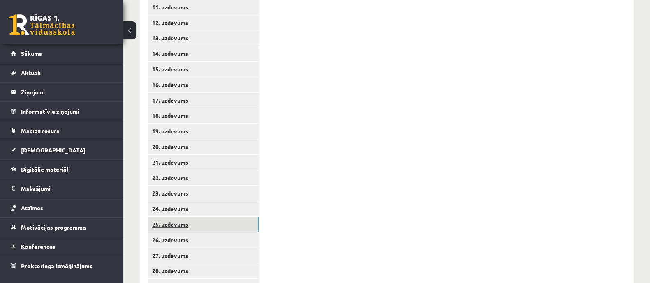
click at [193, 229] on link "25. uzdevums" at bounding box center [203, 224] width 111 height 15
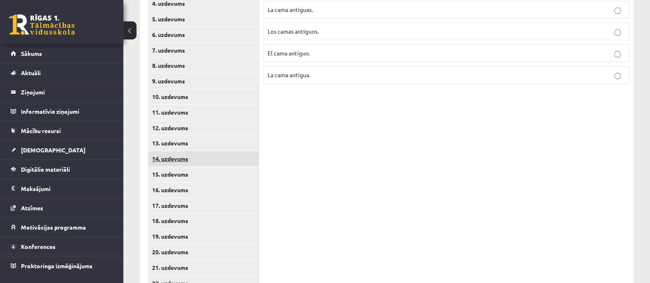
scroll to position [191, 0]
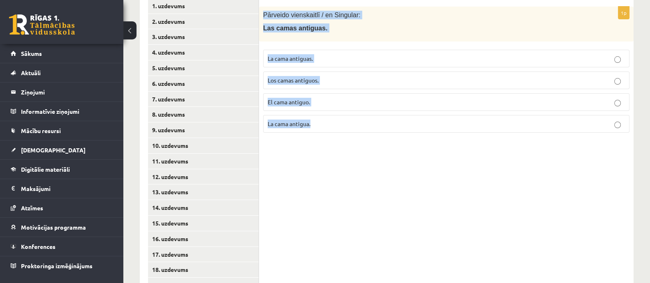
drag, startPoint x: 263, startPoint y: 13, endPoint x: 340, endPoint y: 132, distance: 141.9
click at [340, 132] on div "1p Pārveido vienskaitlī / en Singular: Las camas antiguas. La cama antiguas. Lo…" at bounding box center [446, 73] width 374 height 133
click at [330, 125] on p "La cama antigua." at bounding box center [445, 124] width 357 height 9
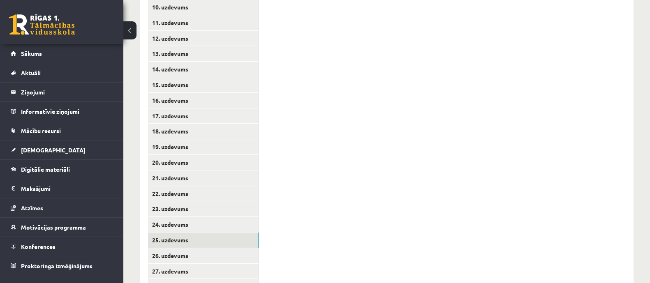
scroll to position [345, 0]
click at [237, 241] on link "26. uzdevums" at bounding box center [203, 240] width 111 height 15
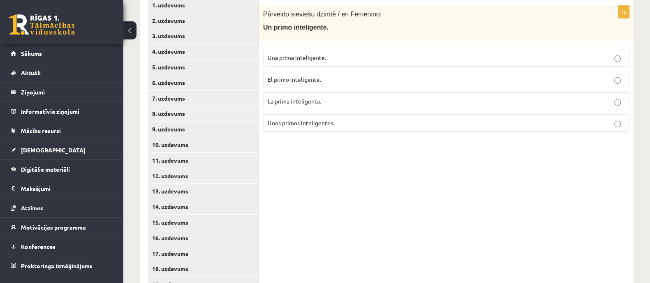
scroll to position [191, 0]
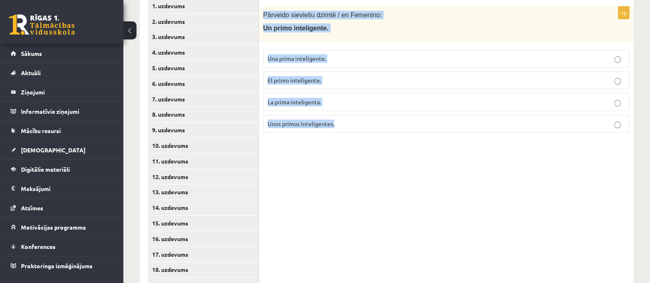
drag, startPoint x: 262, startPoint y: 18, endPoint x: 353, endPoint y: 141, distance: 152.2
click at [353, 141] on div "1p Pārveido sieviešu dzimtē / en Femenino: Un primo inteligente. Una prima inte…" at bounding box center [446, 231] width 374 height 482
click at [349, 200] on div "1p Pārveido sieviešu dzimtē / en Femenino: Un primo inteligente. Una prima inte…" at bounding box center [446, 231] width 374 height 482
click at [280, 56] on span "Una prima inteligente." at bounding box center [296, 58] width 58 height 7
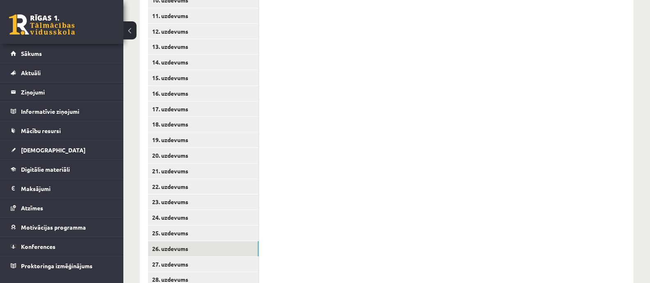
scroll to position [345, 0]
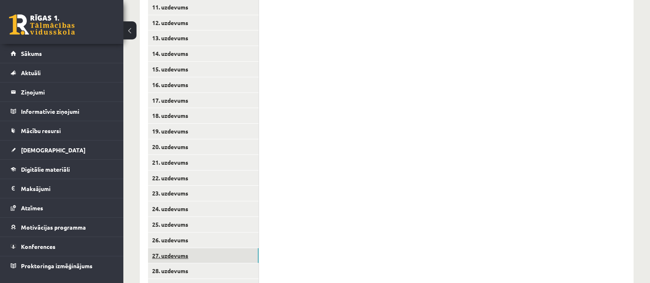
click at [215, 253] on link "27. uzdevums" at bounding box center [203, 255] width 111 height 15
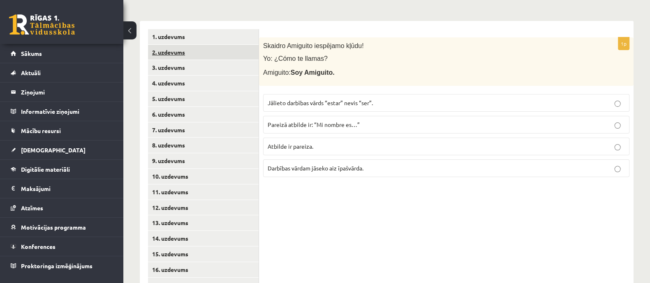
scroll to position [140, 0]
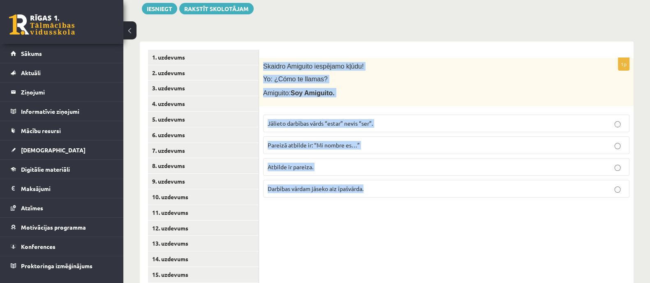
drag, startPoint x: 261, startPoint y: 63, endPoint x: 387, endPoint y: 195, distance: 182.5
click at [387, 195] on div "1p Skaidro Amiguito iespējamo kļūdu! Yo: ¿Cómo te llamas? Amiguito: Soy Amiguit…" at bounding box center [446, 131] width 374 height 146
click at [338, 208] on div "1p Skaidro Amiguito iespējamo kļūdu! Yo: ¿Cómo te llamas? Amiguito: Soy Amiguit…" at bounding box center [446, 282] width 374 height 482
click at [373, 120] on span "Jālieto darbības vārds “estar” nevis “ser”." at bounding box center [319, 123] width 105 height 7
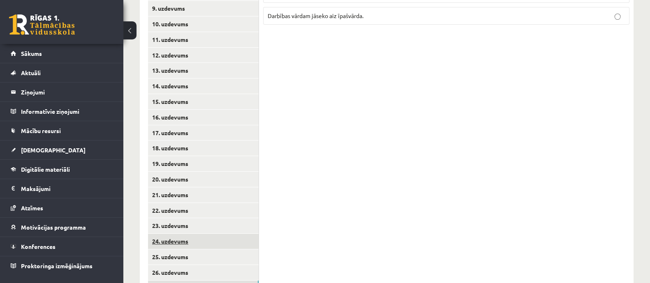
scroll to position [345, 0]
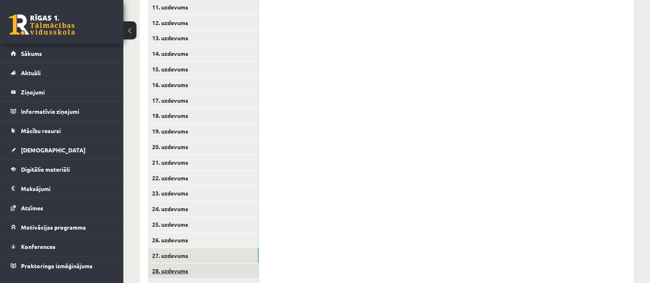
click at [231, 267] on link "28. uzdevums" at bounding box center [203, 270] width 111 height 15
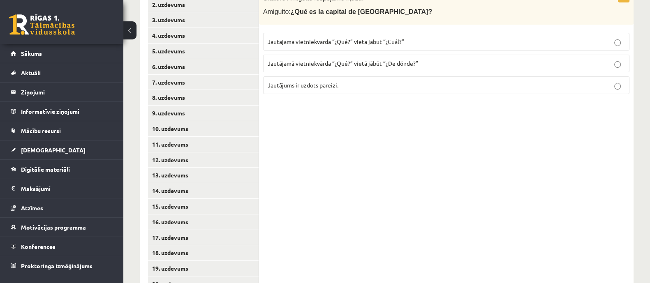
scroll to position [140, 0]
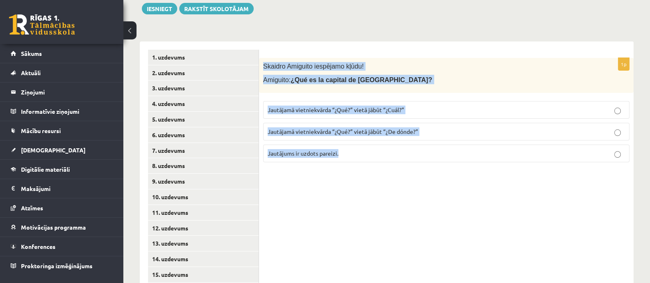
drag, startPoint x: 261, startPoint y: 64, endPoint x: 352, endPoint y: 151, distance: 126.1
click at [352, 151] on div "1p Skaidro Amiguito iespējamo kļūdu! Amiguito: ¿Qué es la capital de Letonia? J…" at bounding box center [446, 113] width 374 height 111
click at [311, 184] on div "1p Skaidro Amiguito iespējamo kļūdu! Amiguito: ¿Qué es la capital de Letonia? J…" at bounding box center [446, 282] width 374 height 482
click at [404, 108] on p "Jautājamā vietniekvārda “¿Qué?” vietā jābūt “¿Cuál?”" at bounding box center [445, 110] width 357 height 9
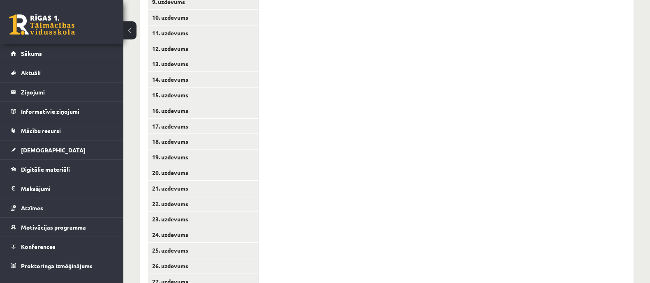
scroll to position [396, 0]
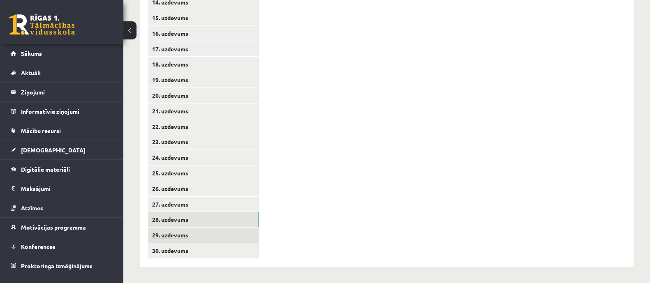
click at [235, 239] on link "29. uzdevums" at bounding box center [203, 235] width 111 height 15
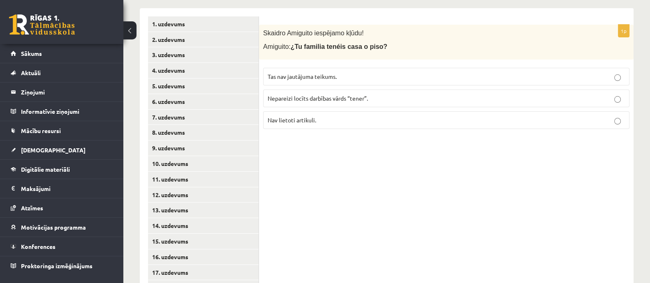
scroll to position [140, 0]
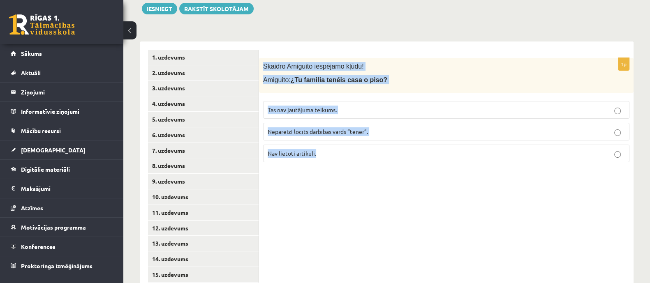
drag, startPoint x: 260, startPoint y: 61, endPoint x: 321, endPoint y: 167, distance: 122.2
click at [321, 167] on div "1p Skaidro Amiguito iespējamo kļūdu! Amiguito: ¿Tu familia tenéis casa o piso? …" at bounding box center [446, 113] width 374 height 111
click at [366, 129] on span "Nepareizi locīts darbības vārds “tener”." at bounding box center [317, 131] width 100 height 7
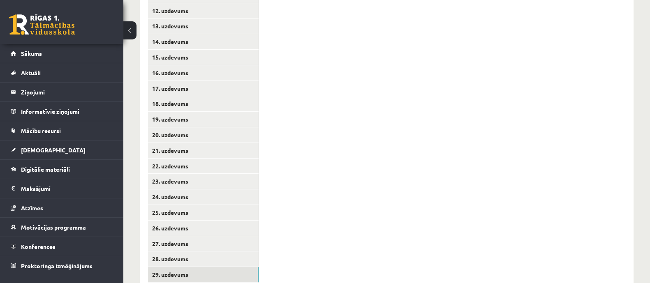
scroll to position [396, 0]
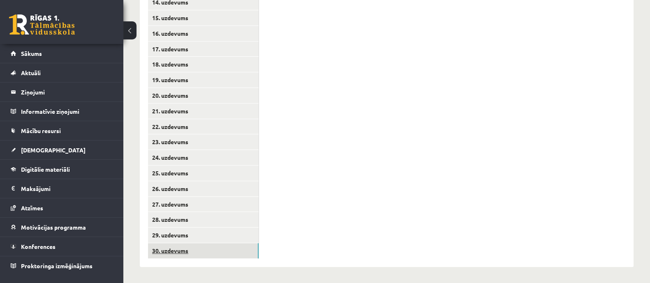
click at [222, 247] on link "30. uzdevums" at bounding box center [203, 250] width 111 height 15
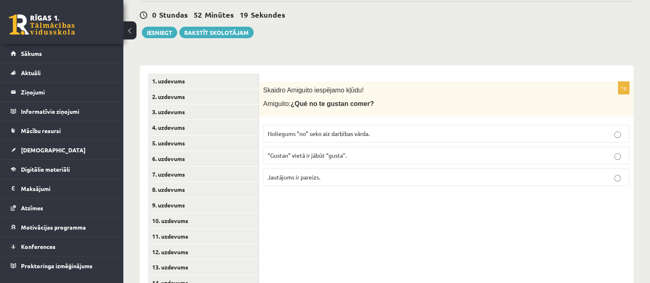
scroll to position [88, 0]
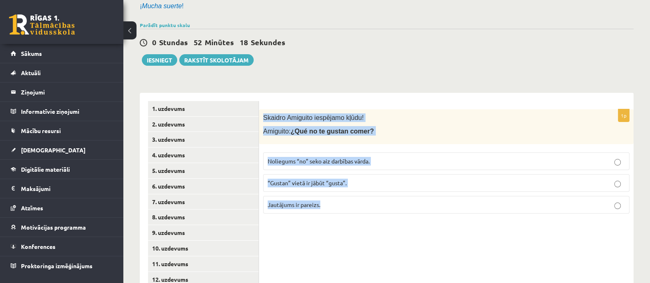
drag, startPoint x: 262, startPoint y: 118, endPoint x: 335, endPoint y: 232, distance: 136.0
click at [337, 184] on span "“Gustan” vietā ir jābūt “gusta”." at bounding box center [306, 182] width 79 height 7
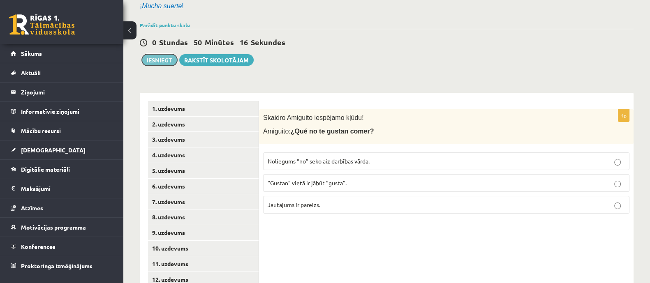
click at [162, 64] on button "Iesniegt" at bounding box center [159, 60] width 35 height 12
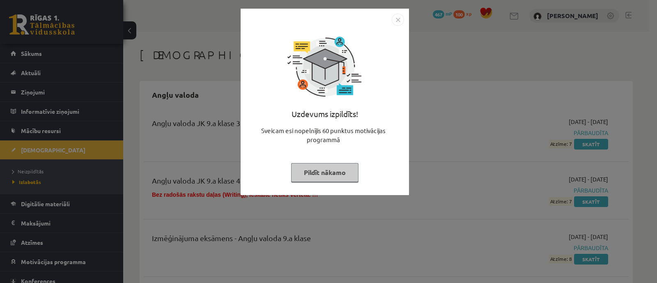
click at [339, 166] on button "Pildīt nākamo" at bounding box center [324, 172] width 67 height 19
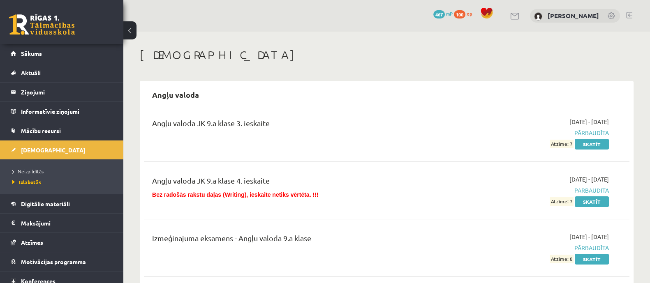
click at [43, 166] on li "Neizpildītās" at bounding box center [63, 171] width 103 height 11
click at [32, 179] on span "Izlabotās" at bounding box center [24, 182] width 25 height 7
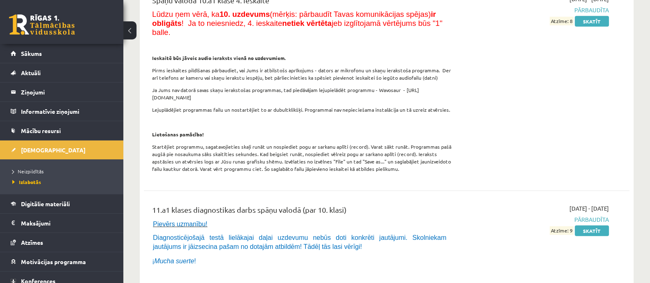
scroll to position [6676, 0]
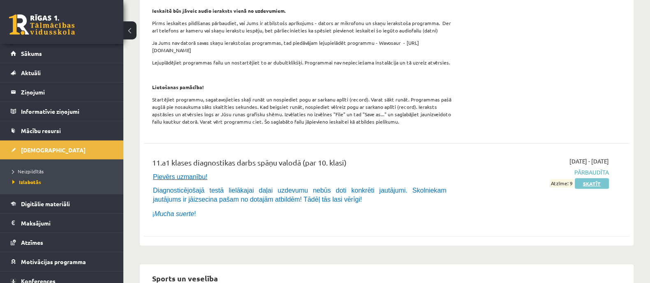
click at [593, 178] on link "Skatīt" at bounding box center [591, 183] width 34 height 11
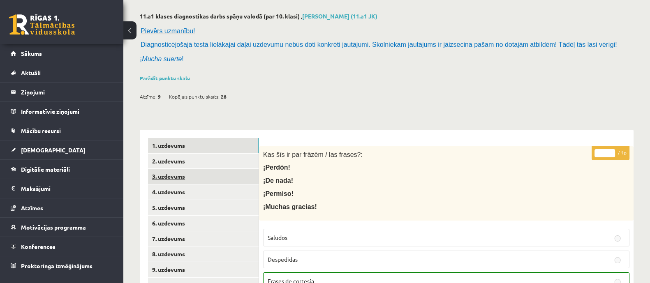
scroll to position [51, 0]
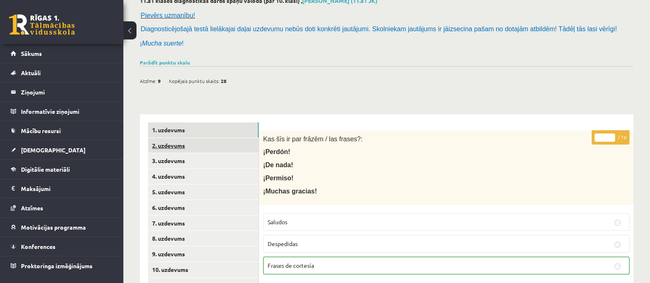
click at [249, 142] on link "2. uzdevums" at bounding box center [203, 145] width 111 height 15
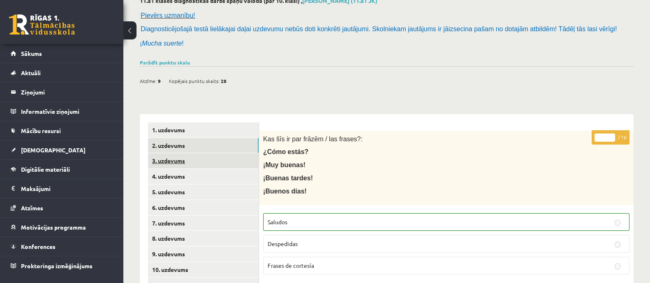
click at [238, 165] on link "3. uzdevums" at bounding box center [203, 160] width 111 height 15
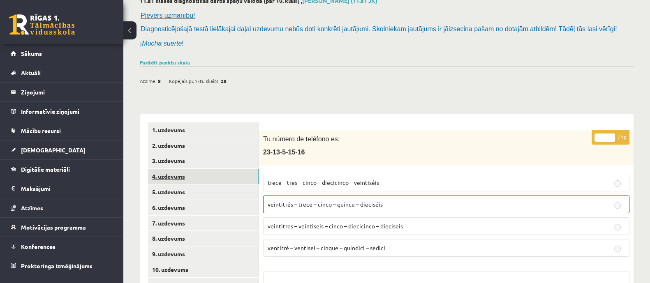
click at [234, 175] on link "4. uzdevums" at bounding box center [203, 176] width 111 height 15
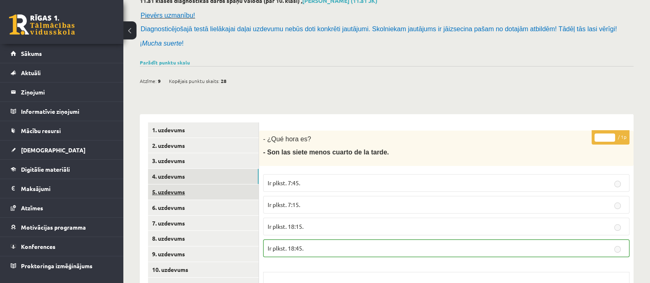
click at [230, 194] on link "5. uzdevums" at bounding box center [203, 191] width 111 height 15
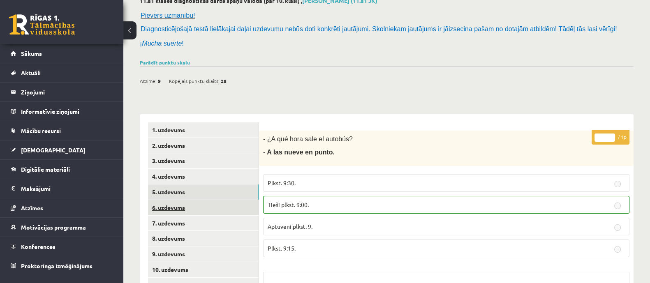
click at [236, 207] on link "6. uzdevums" at bounding box center [203, 207] width 111 height 15
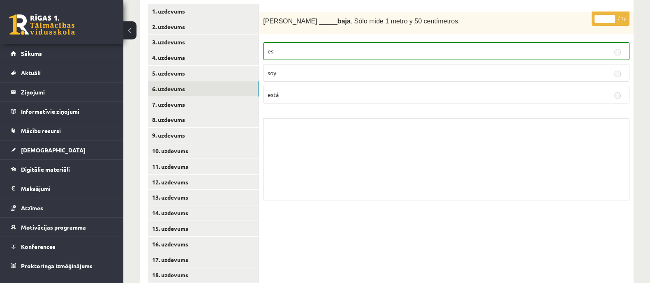
scroll to position [154, 0]
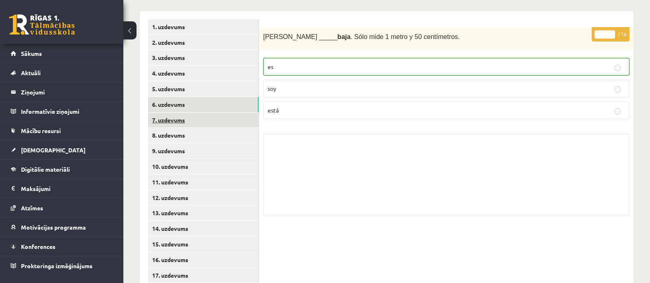
click at [254, 125] on link "7. uzdevums" at bounding box center [203, 120] width 111 height 15
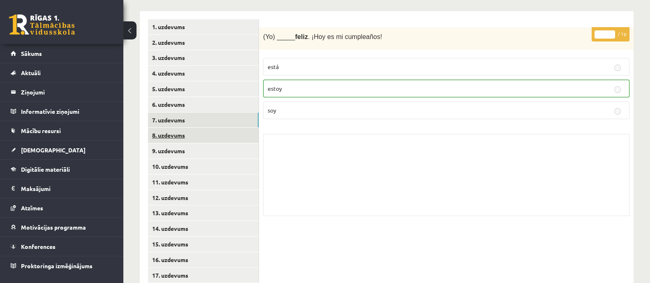
click at [249, 139] on link "8. uzdevums" at bounding box center [203, 135] width 111 height 15
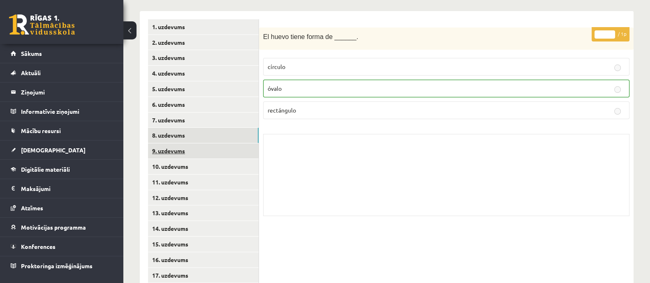
click at [245, 157] on link "9. uzdevums" at bounding box center [203, 150] width 111 height 15
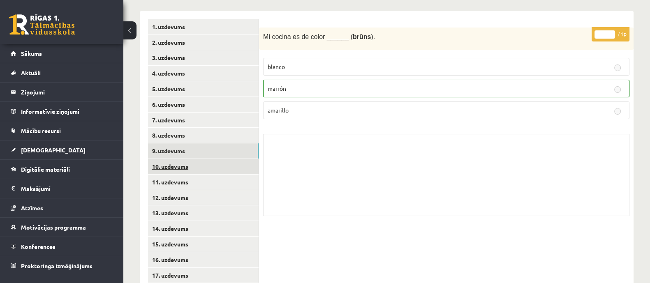
click at [242, 165] on link "10. uzdevums" at bounding box center [203, 166] width 111 height 15
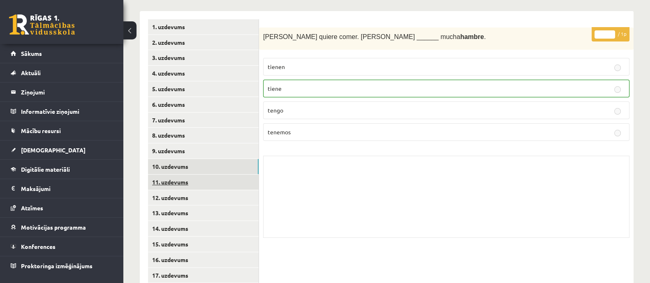
click at [237, 179] on link "11. uzdevums" at bounding box center [203, 182] width 111 height 15
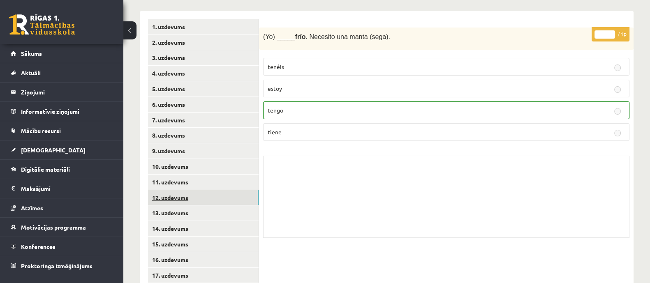
click at [235, 191] on link "12. uzdevums" at bounding box center [203, 197] width 111 height 15
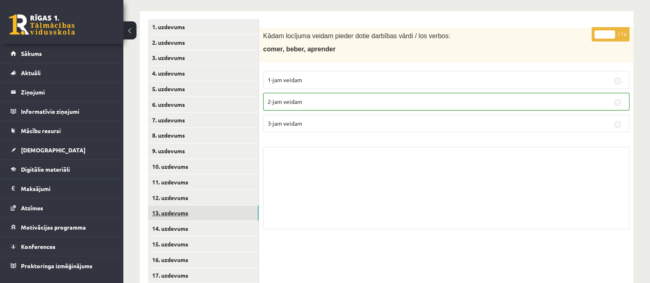
click at [230, 214] on link "13. uzdevums" at bounding box center [203, 212] width 111 height 15
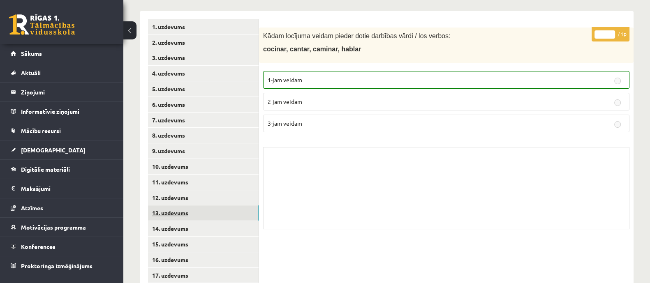
click at [229, 219] on link "13. uzdevums" at bounding box center [203, 212] width 111 height 15
click at [226, 227] on link "14. uzdevums" at bounding box center [203, 228] width 111 height 15
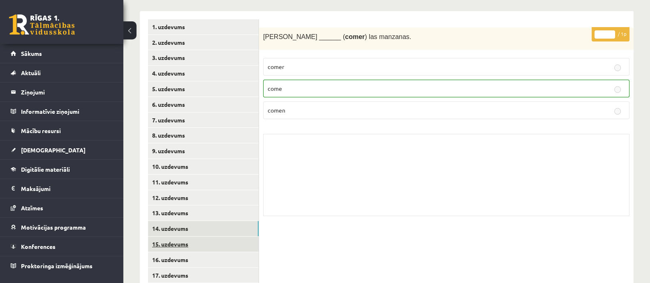
click at [230, 241] on link "15. uzdevums" at bounding box center [203, 244] width 111 height 15
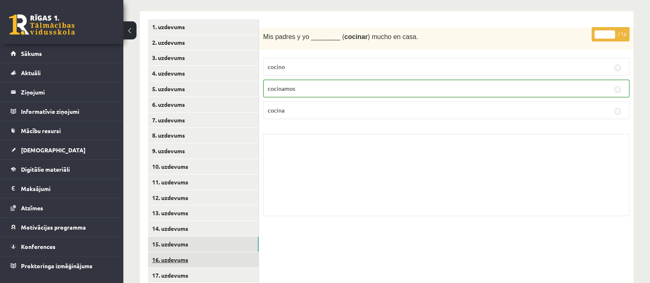
click at [228, 254] on link "16. uzdevums" at bounding box center [203, 259] width 111 height 15
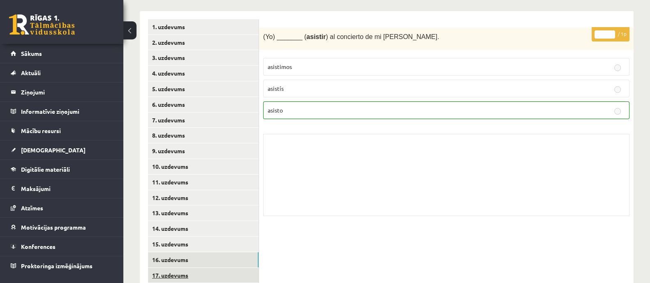
click at [235, 271] on link "17. uzdevums" at bounding box center [203, 275] width 111 height 15
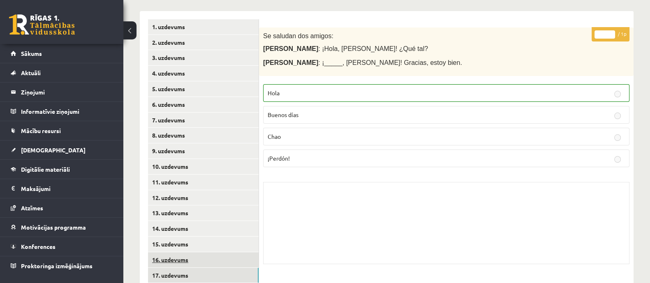
scroll to position [205, 0]
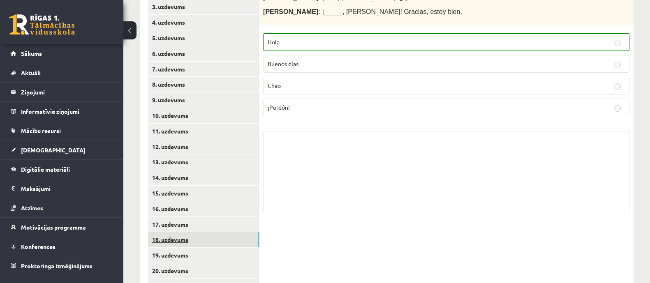
click at [246, 243] on link "18. uzdevums" at bounding box center [203, 239] width 111 height 15
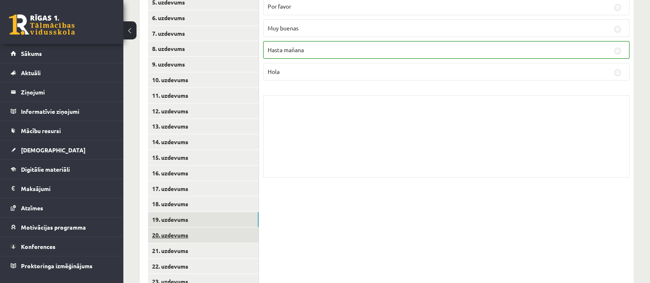
scroll to position [257, 0]
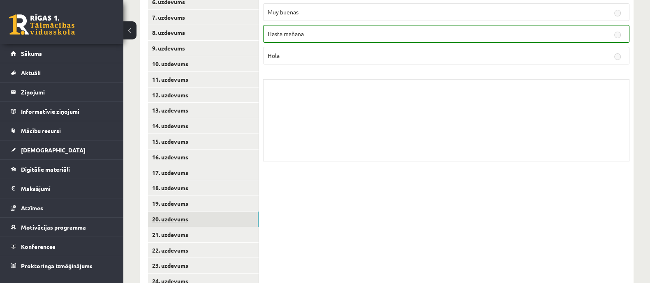
click at [245, 219] on link "20. uzdevums" at bounding box center [203, 219] width 111 height 15
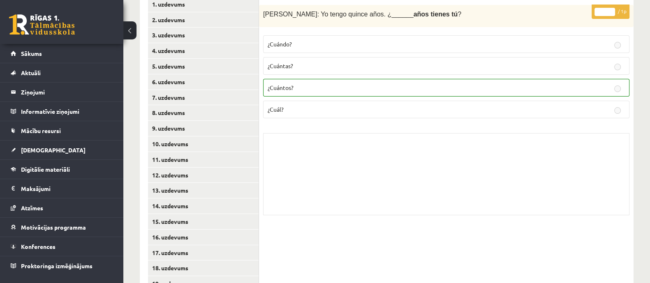
scroll to position [154, 0]
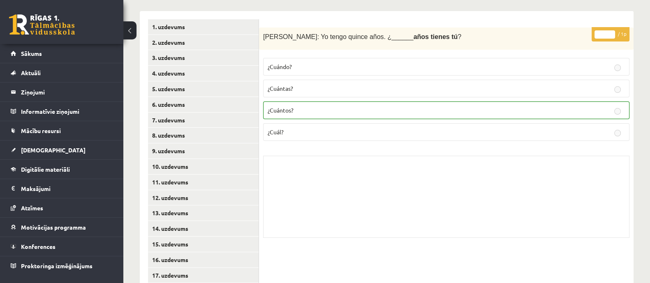
click at [35, 20] on link at bounding box center [42, 24] width 66 height 21
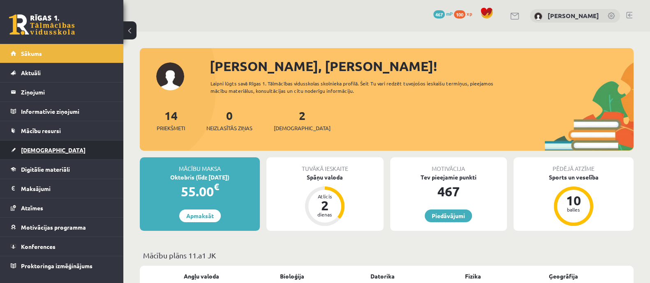
click at [53, 154] on link "[DEMOGRAPHIC_DATA]" at bounding box center [62, 150] width 102 height 19
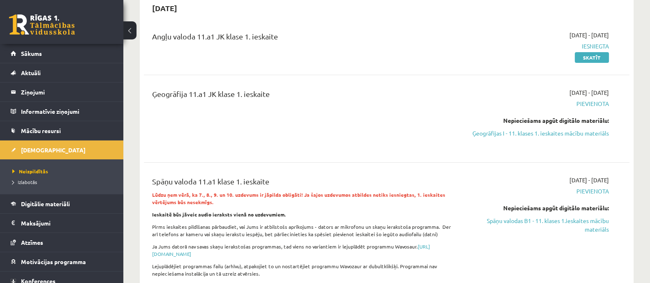
scroll to position [102, 0]
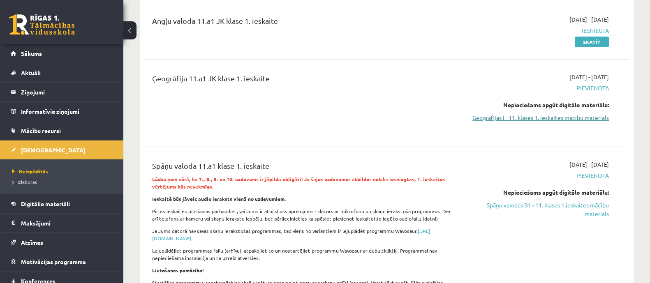
click at [546, 115] on link "Ģeogrāfijas I - 11. klases 1. ieskaites mācību materiāls" at bounding box center [537, 117] width 144 height 9
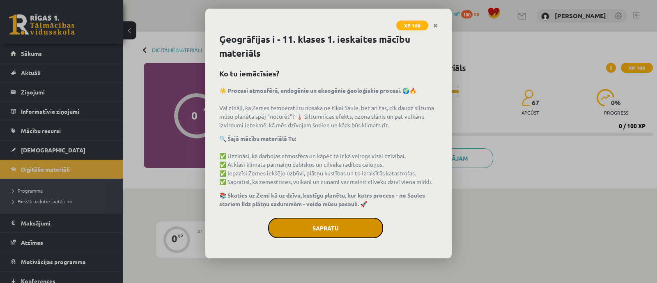
click at [333, 233] on button "Sapratu" at bounding box center [325, 228] width 115 height 21
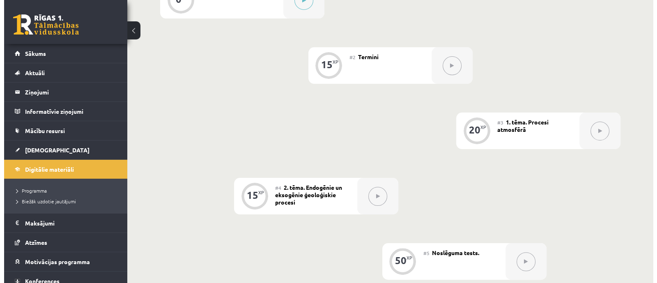
scroll to position [188, 0]
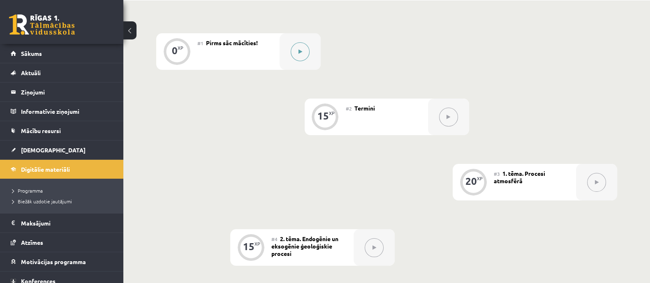
click at [308, 48] on button at bounding box center [299, 51] width 19 height 19
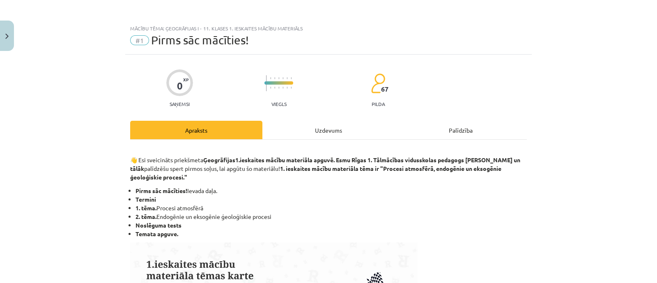
click at [312, 134] on div "Uzdevums" at bounding box center [329, 130] width 132 height 18
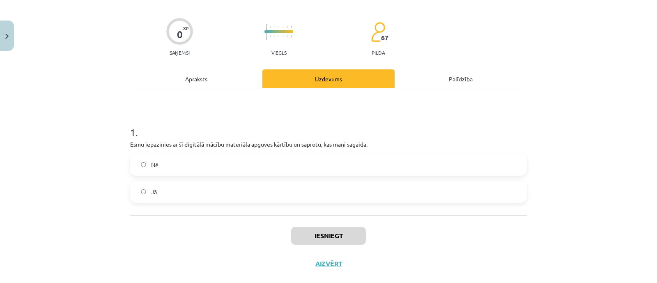
scroll to position [66, 0]
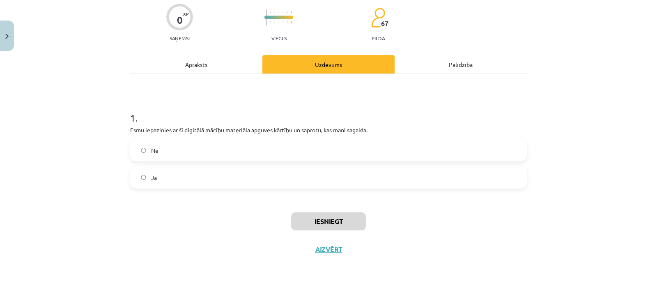
drag, startPoint x: 221, startPoint y: 178, endPoint x: 226, endPoint y: 177, distance: 4.6
click at [222, 178] on label "Jā" at bounding box center [328, 177] width 395 height 21
click at [333, 229] on div "Iesniegt Aizvērt" at bounding box center [328, 230] width 397 height 58
click at [340, 207] on div "Iesniegt Aizvērt" at bounding box center [328, 230] width 397 height 58
click at [338, 221] on button "Iesniegt" at bounding box center [328, 221] width 75 height 18
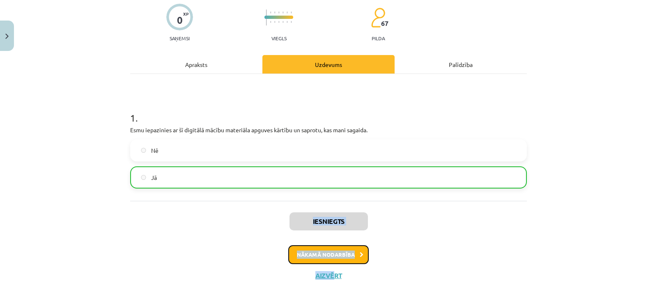
click at [333, 250] on button "Nākamā nodarbība" at bounding box center [328, 254] width 81 height 19
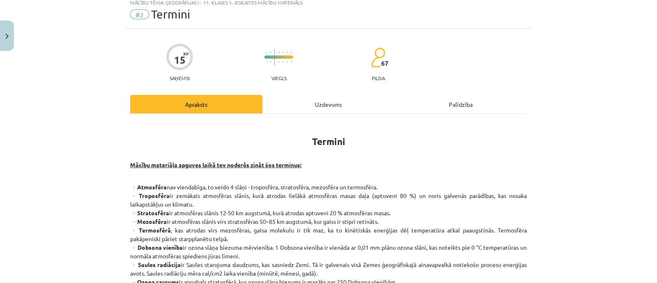
scroll to position [20, 0]
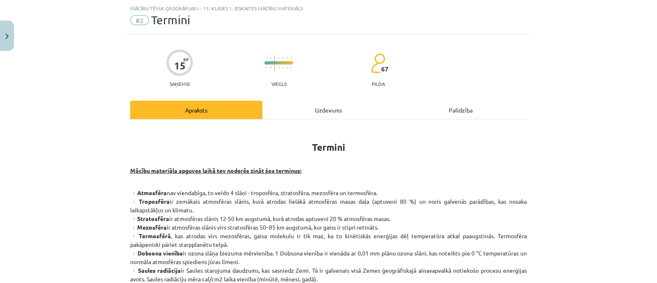
click at [304, 107] on div "Uzdevums" at bounding box center [329, 110] width 132 height 18
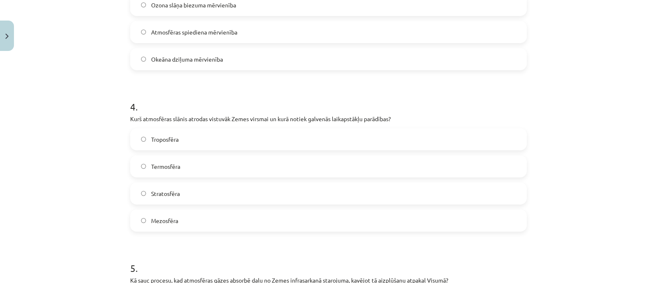
scroll to position [766, 0]
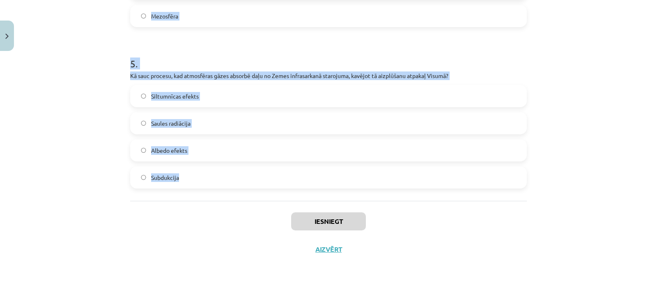
drag, startPoint x: 121, startPoint y: 52, endPoint x: 250, endPoint y: 187, distance: 186.3
copy form "1 . Kā sauc Zemes garozas ārējo cieto apvalku, kuru veido Zemes garoza un manti…"
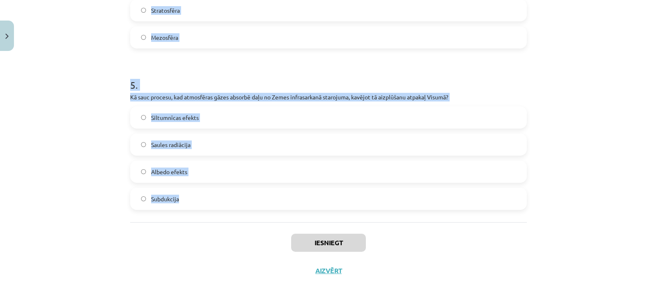
scroll to position [714, 0]
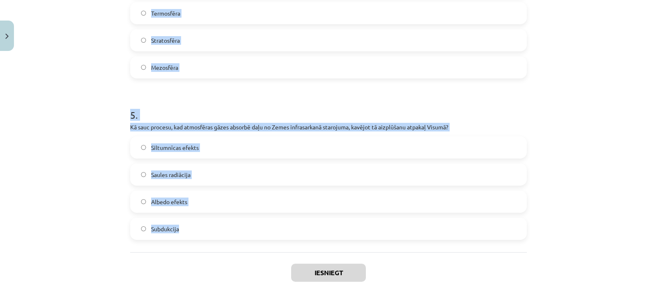
click at [90, 85] on div "Mācību tēma: Ģeogrāfijas i - 11. klases 1. ieskaites mācību materiāls #2 Termin…" at bounding box center [328, 141] width 657 height 283
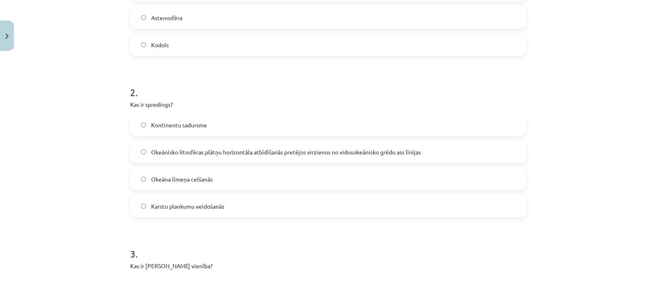
scroll to position [150, 0]
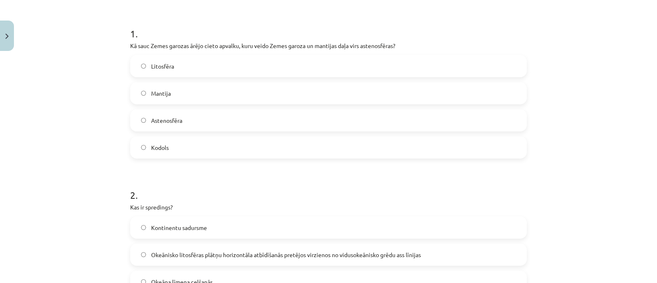
drag, startPoint x: 168, startPoint y: 67, endPoint x: 198, endPoint y: 92, distance: 39.7
click at [168, 65] on span "Litosfēra" at bounding box center [162, 66] width 23 height 9
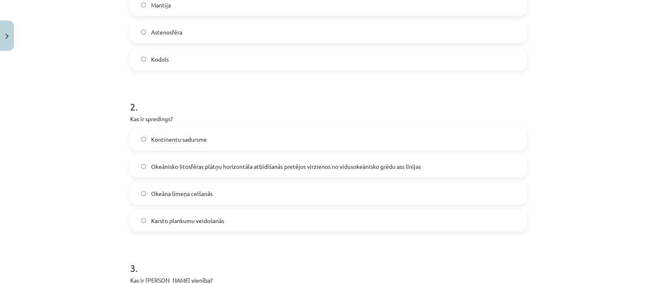
scroll to position [253, 0]
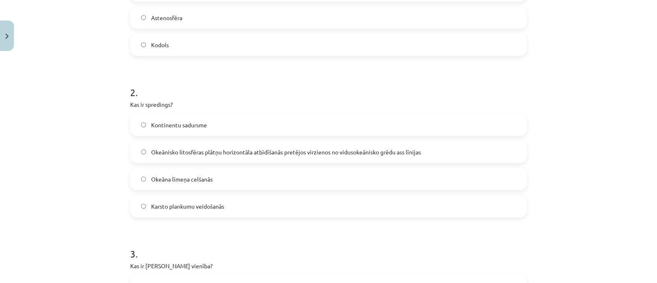
drag, startPoint x: 264, startPoint y: 151, endPoint x: 265, endPoint y: 147, distance: 4.2
click at [265, 150] on span "Okeānisko litosfēras plātņu horizontāla atbīdīšanās pretējos virzienos no vidus…" at bounding box center [286, 152] width 270 height 9
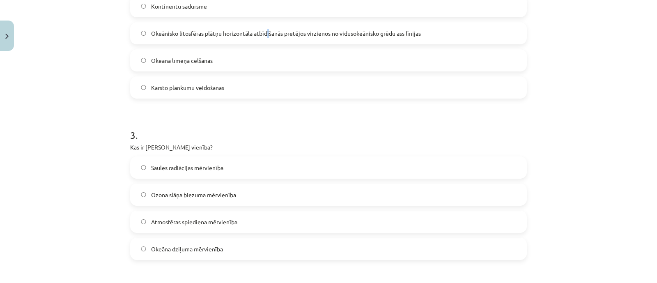
scroll to position [355, 0]
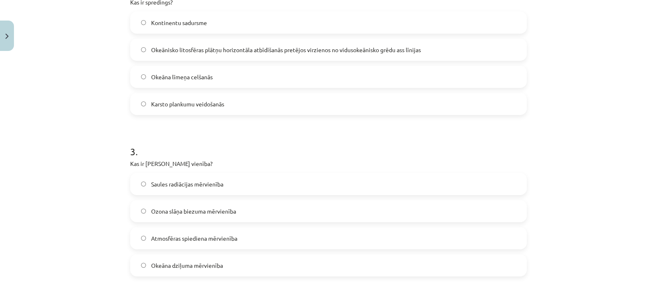
click at [176, 43] on label "Okeānisko litosfēras plātņu horizontāla atbīdīšanās pretējos virzienos no vidus…" at bounding box center [328, 49] width 395 height 21
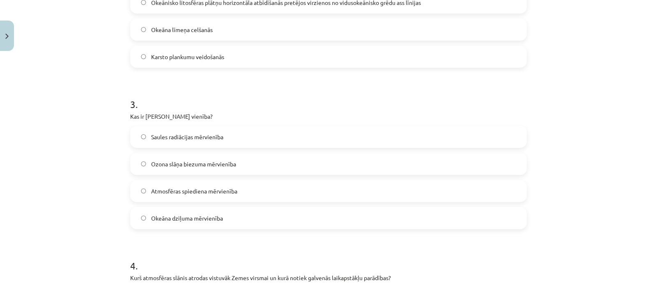
scroll to position [458, 0]
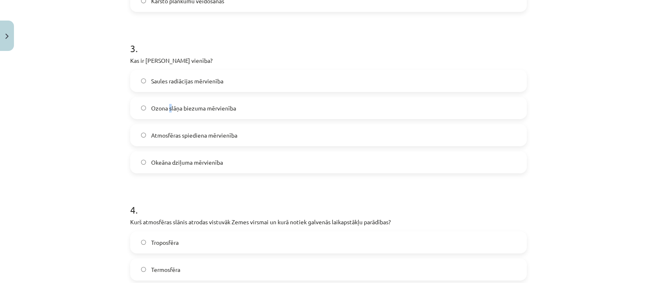
click at [167, 108] on span "Ozona slāņa biezuma mērvienība" at bounding box center [193, 108] width 85 height 9
click at [139, 104] on label "Ozona slāņa biezuma mērvienība" at bounding box center [328, 108] width 395 height 21
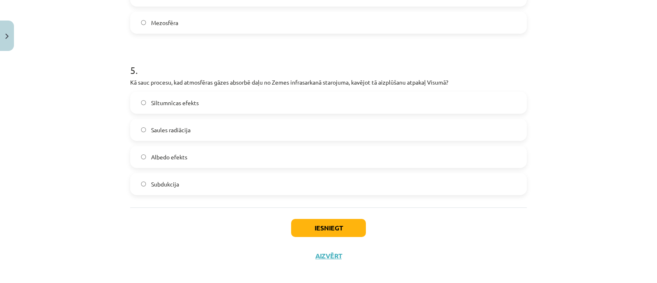
scroll to position [766, 0]
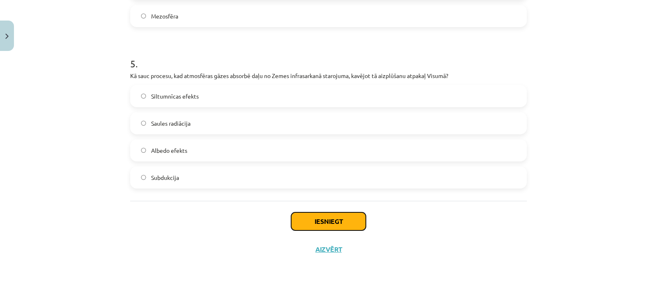
click at [298, 215] on button "Iesniegt" at bounding box center [328, 221] width 75 height 18
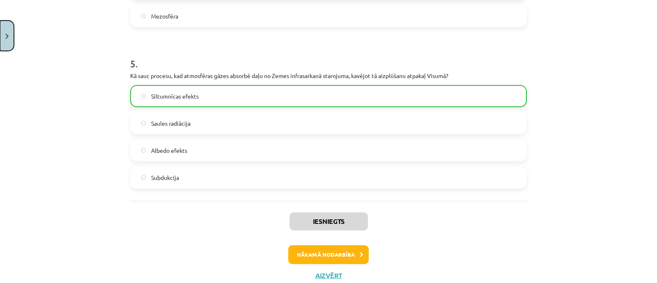
click at [3, 39] on button "Close" at bounding box center [7, 36] width 14 height 30
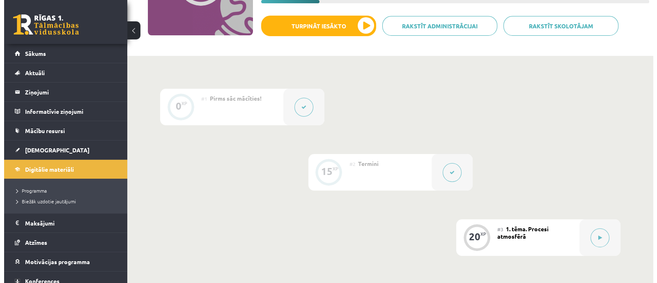
scroll to position [154, 0]
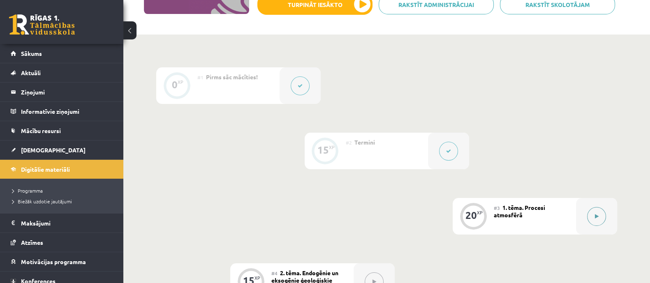
click at [586, 223] on div at bounding box center [596, 216] width 41 height 37
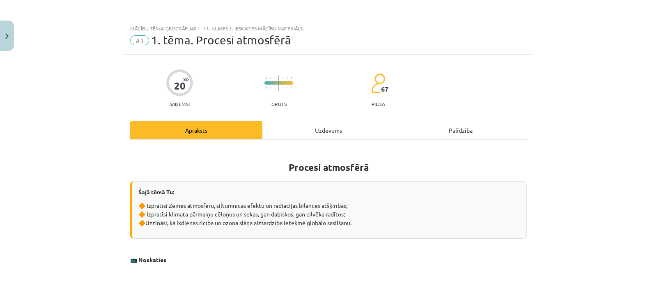
click at [286, 125] on div "Uzdevums" at bounding box center [329, 130] width 132 height 18
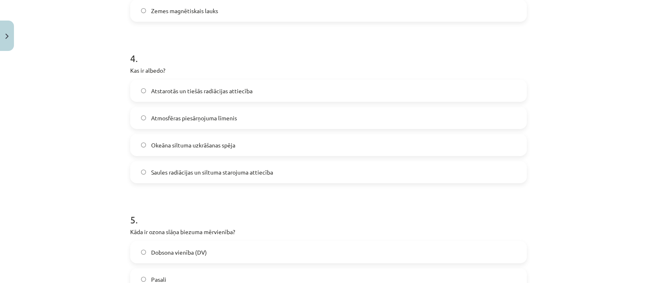
scroll to position [766, 0]
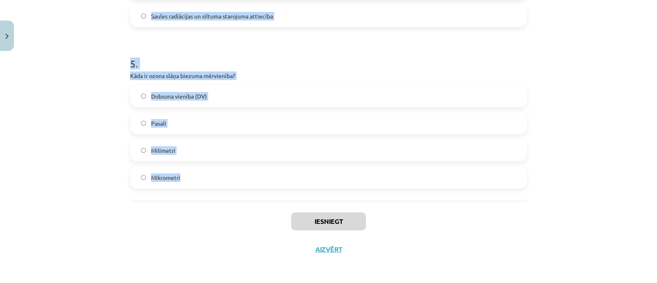
drag, startPoint x: 120, startPoint y: 54, endPoint x: 227, endPoint y: 190, distance: 173.2
click at [227, 190] on div "Mācību tēma: Ģeogrāfijas i - 11. klases 1. ieskaites mācību materiāls #3 1. tēm…" at bounding box center [328, 141] width 657 height 283
copy form "1 . Kas izraisa siltumnīcas efektu? Zemes rotācija Ūdens tvaiku kondensācija Si…"
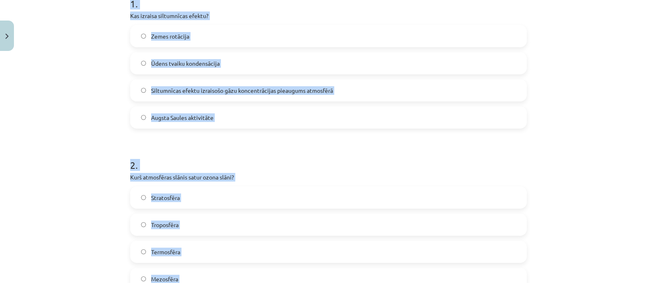
scroll to position [150, 0]
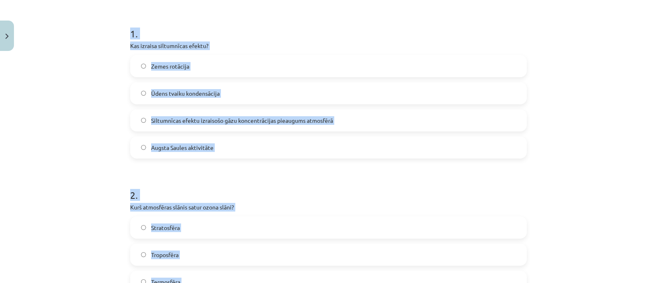
click at [104, 135] on div "Mācību tēma: Ģeogrāfijas i - 11. klases 1. ieskaites mācību materiāls #3 1. tēm…" at bounding box center [328, 141] width 657 height 283
click at [240, 30] on h1 "1 ." at bounding box center [328, 26] width 397 height 25
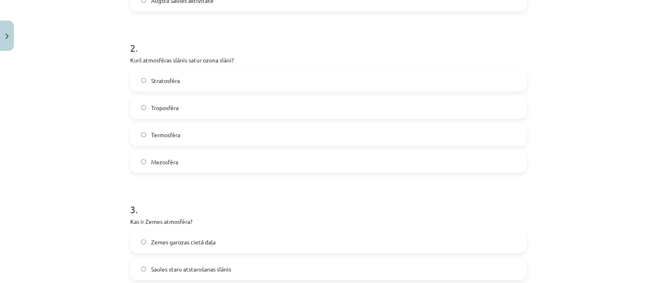
scroll to position [304, 0]
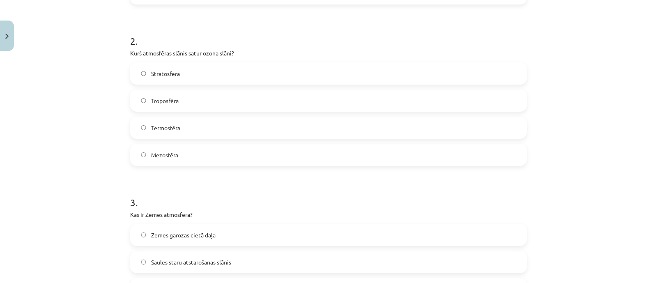
click at [138, 69] on label "Stratosfēra" at bounding box center [328, 73] width 395 height 21
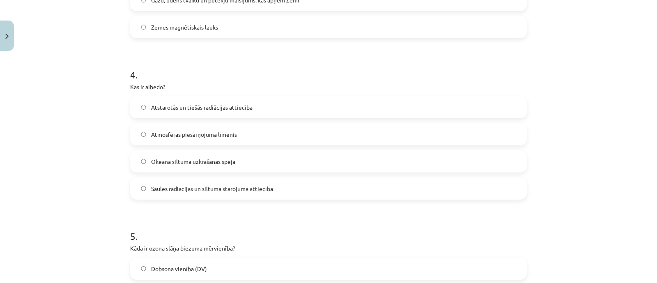
scroll to position [612, 0]
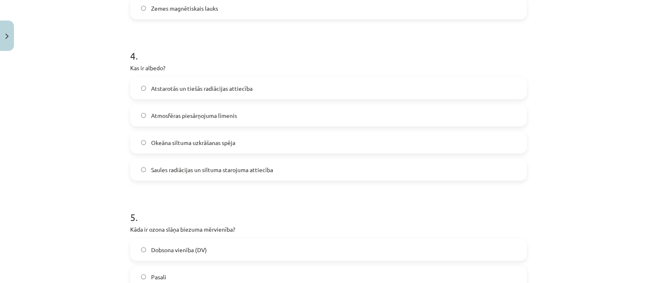
click at [136, 87] on label "Atstarotās un tiešās radiācijas attiecība" at bounding box center [328, 88] width 395 height 21
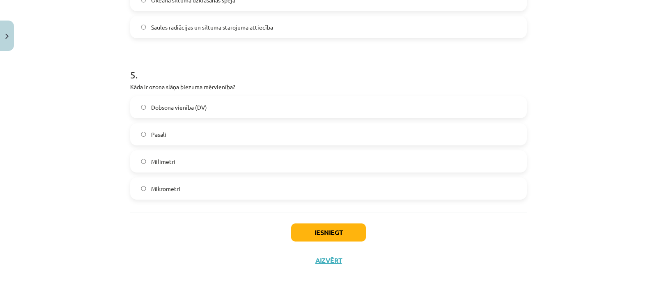
scroll to position [766, 0]
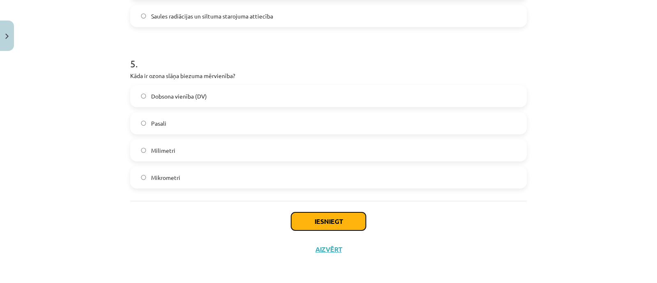
click at [298, 219] on button "Iesniegt" at bounding box center [328, 221] width 75 height 18
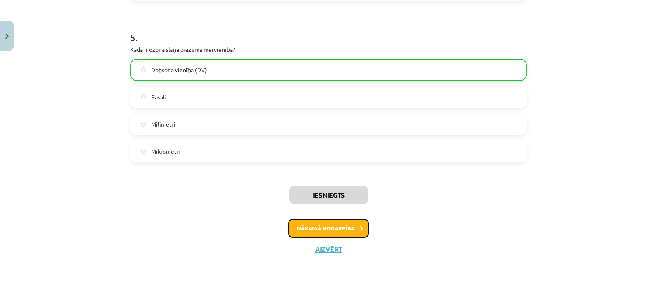
click at [304, 226] on button "Nākamā nodarbība" at bounding box center [328, 228] width 81 height 19
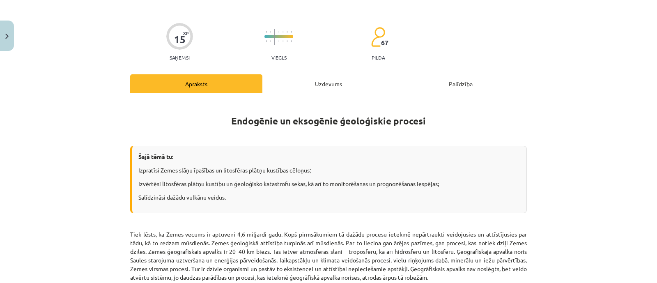
scroll to position [20, 0]
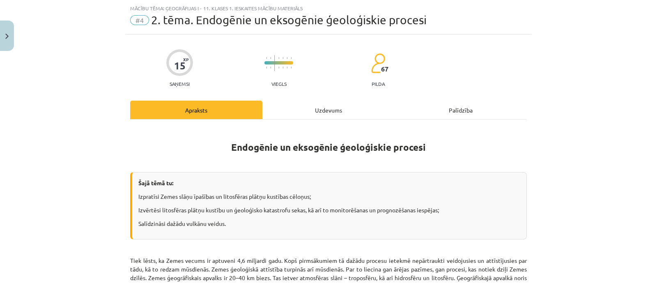
click at [333, 102] on div "Uzdevums" at bounding box center [329, 110] width 132 height 18
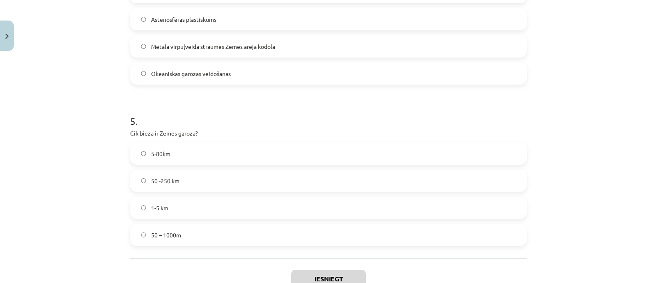
scroll to position [766, 0]
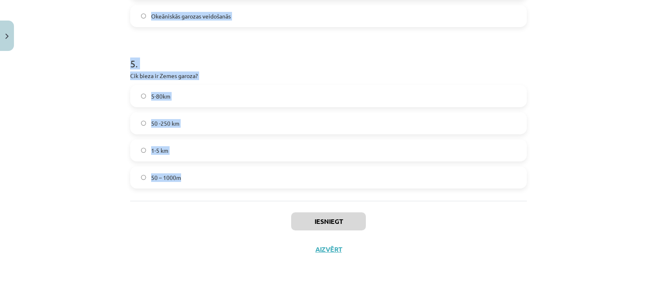
drag, startPoint x: 121, startPoint y: 62, endPoint x: 226, endPoint y: 178, distance: 157.1
click at [226, 178] on div "Mācību tēma: Ģeogrāfijas i - 11. klases 1. ieskaites mācību materiāls #4 2. tēm…" at bounding box center [328, 141] width 657 height 283
copy form "1 . Kurš ģeoloģiskais process veido jaunu okeānisko Zemes garozu? Spredings Sub…"
click at [100, 65] on div "Mācību tēma: Ģeogrāfijas i - 11. klases 1. ieskaites mācību materiāls #4 2. tēm…" at bounding box center [328, 141] width 657 height 283
click at [101, 65] on div "Mācību tēma: Ģeogrāfijas i - 11. klases 1. ieskaites mācību materiāls #4 2. tēm…" at bounding box center [328, 141] width 657 height 283
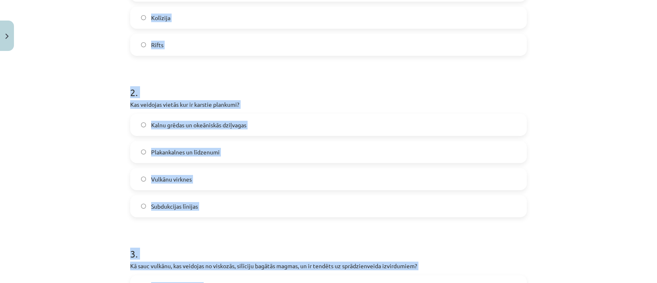
click at [96, 73] on div "Mācību tēma: Ģeogrāfijas i - 11. klases 1. ieskaites mācību materiāls #4 2. tēm…" at bounding box center [328, 141] width 657 height 283
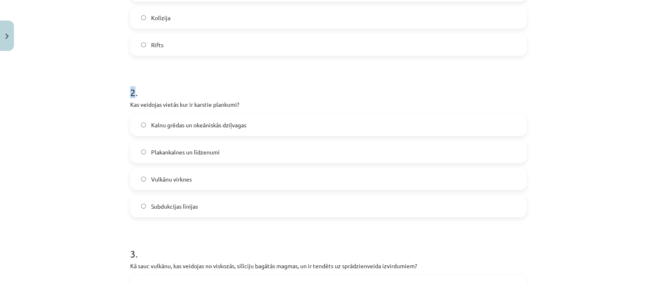
click at [96, 73] on div "Mācību tēma: Ģeogrāfijas i - 11. klases 1. ieskaites mācību materiāls #4 2. tēm…" at bounding box center [328, 141] width 657 height 283
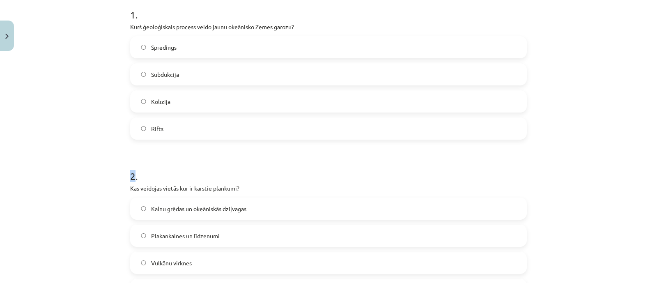
scroll to position [47, 0]
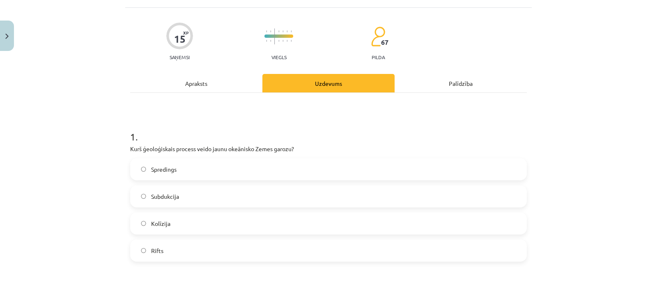
click at [99, 74] on div "Mācību tēma: Ģeogrāfijas i - 11. klases 1. ieskaites mācību materiāls #4 2. tēm…" at bounding box center [328, 141] width 657 height 283
click at [134, 169] on label "Spredings" at bounding box center [328, 169] width 395 height 21
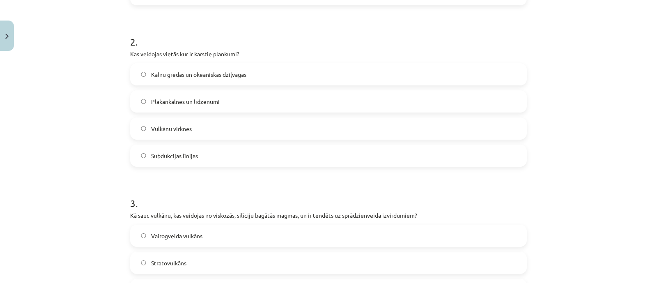
scroll to position [304, 0]
click at [137, 130] on label "Vulkānu virknes" at bounding box center [328, 128] width 395 height 21
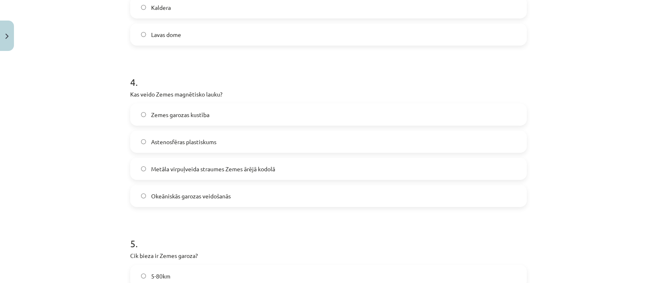
scroll to position [612, 0]
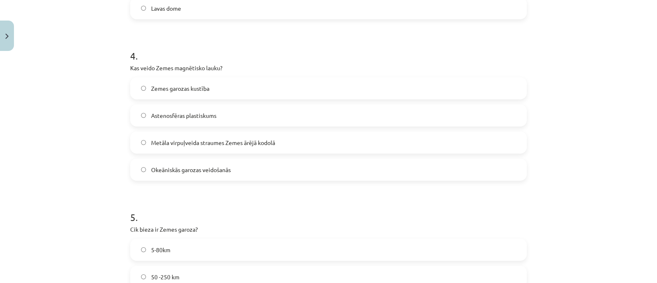
click at [144, 141] on label "Metāla virpuļveida straumes Zemes ārējā kodolā" at bounding box center [328, 142] width 395 height 21
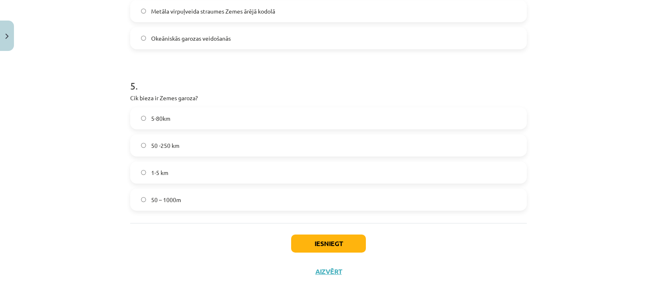
scroll to position [766, 0]
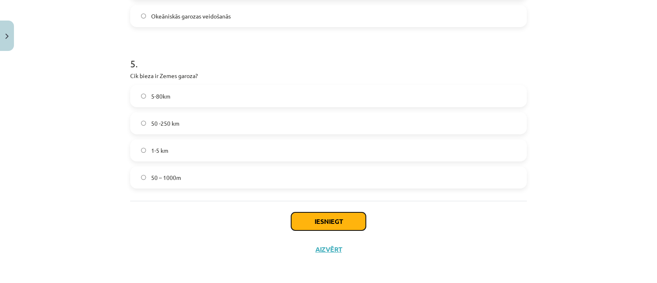
click at [315, 216] on button "Iesniegt" at bounding box center [328, 221] width 75 height 18
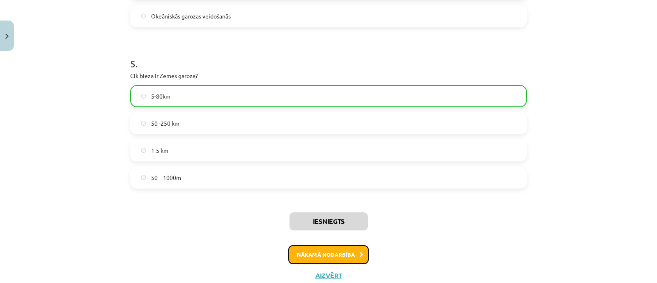
click at [320, 256] on button "Nākamā nodarbība" at bounding box center [328, 254] width 81 height 19
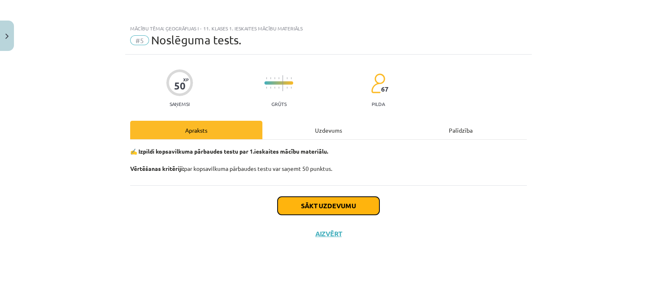
click at [311, 206] on button "Sākt uzdevumu" at bounding box center [329, 206] width 102 height 18
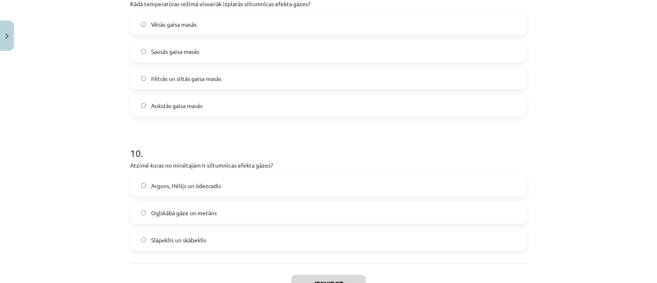
scroll to position [1560, 0]
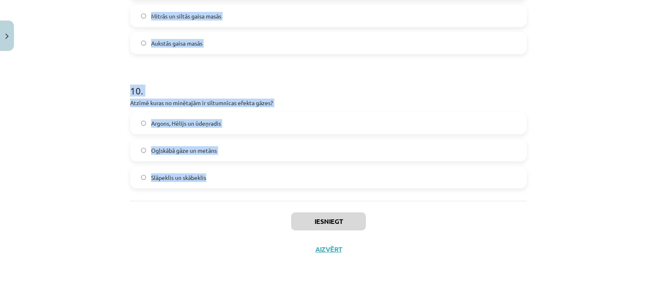
drag, startPoint x: 120, startPoint y: 70, endPoint x: 228, endPoint y: 188, distance: 159.9
click at [228, 188] on div "Mācību tēma: Ģeogrāfijas i - 11. klases 1. ieskaites mācību materiāls #5 Noslēg…" at bounding box center [328, 141] width 657 height 283
copy form "1 . Litosfēras plātņu kontinentālo malu sadursme ir… Spredings Daunvelings Kolī…"
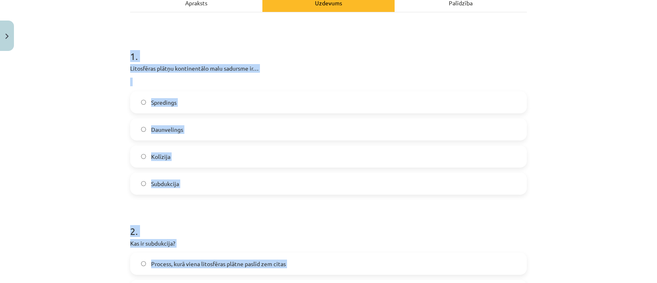
scroll to position [122, 0]
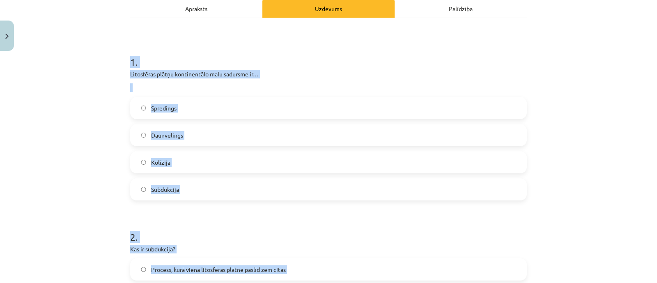
click at [224, 50] on h1 "1 ." at bounding box center [328, 54] width 397 height 25
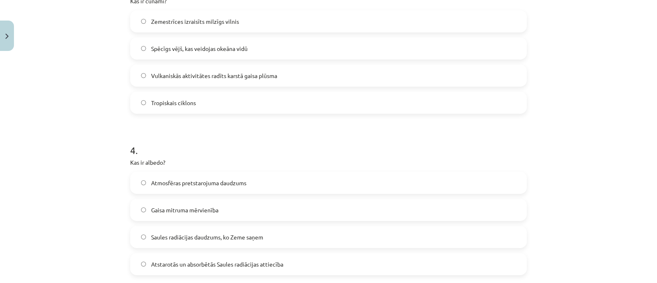
scroll to position [584, 0]
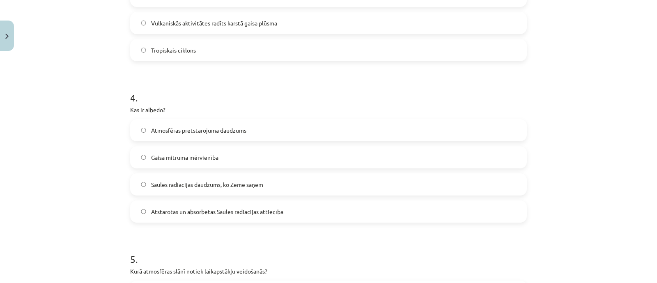
click at [145, 212] on label "Atstarotās un absorbētās Saules radiācijas attiecība" at bounding box center [328, 211] width 395 height 21
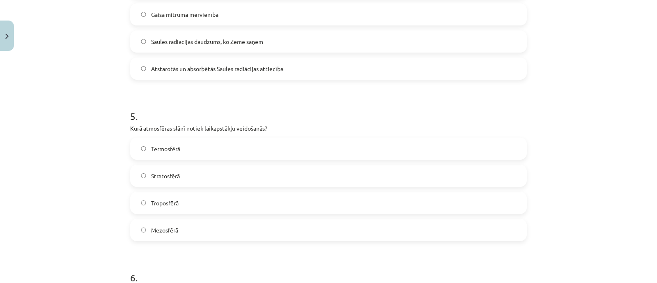
scroll to position [738, 0]
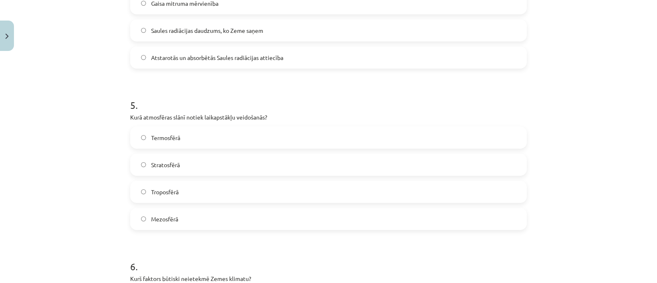
click at [137, 190] on label "Troposfērā" at bounding box center [328, 192] width 395 height 21
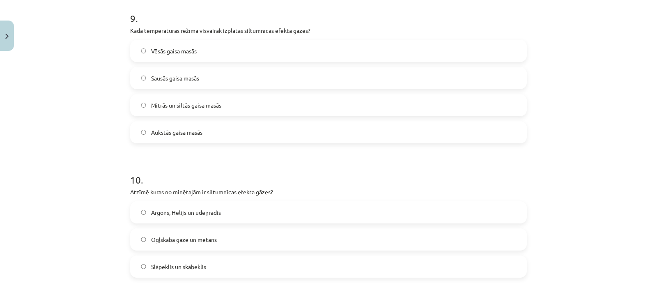
scroll to position [1560, 0]
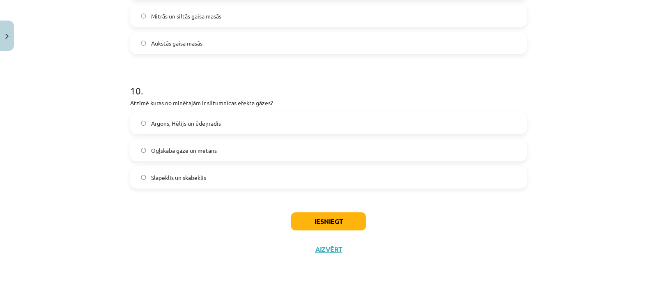
drag, startPoint x: 136, startPoint y: 151, endPoint x: 179, endPoint y: 172, distance: 47.6
click at [136, 150] on label "Ogļskābā gāze un metāns" at bounding box center [328, 150] width 395 height 21
click at [298, 221] on button "Iesniegt" at bounding box center [328, 221] width 75 height 18
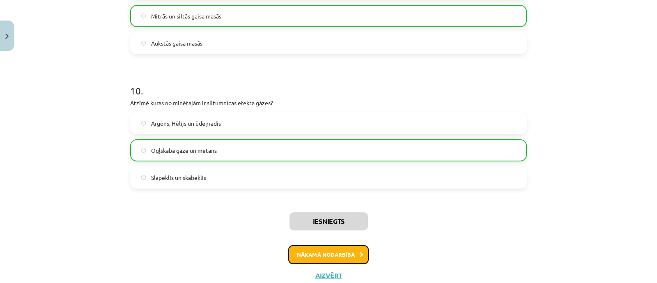
click at [310, 258] on button "Nākamā nodarbība" at bounding box center [328, 254] width 81 height 19
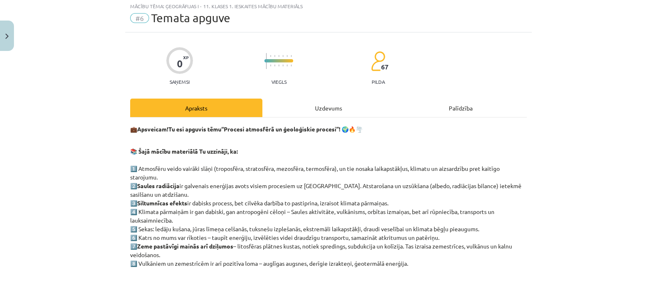
scroll to position [20, 0]
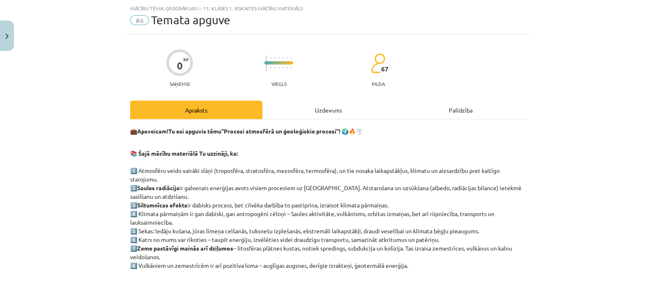
click at [312, 110] on div "Uzdevums" at bounding box center [329, 110] width 132 height 18
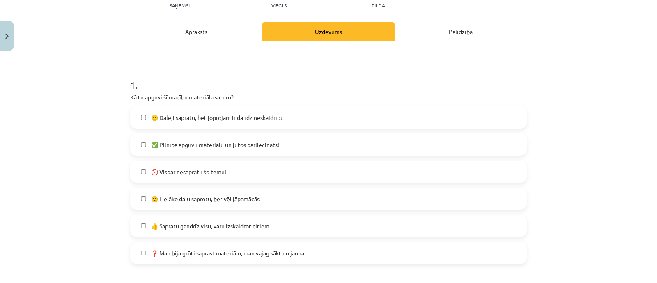
scroll to position [174, 0]
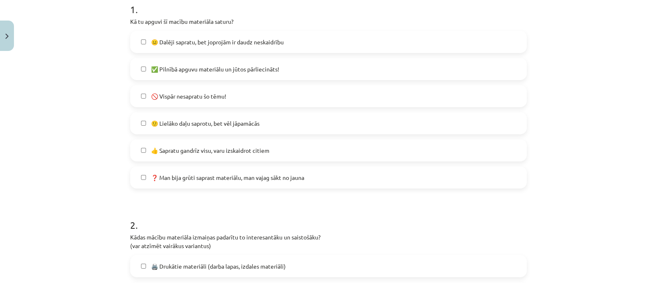
click at [216, 118] on label "🙂 Lielāko daļu saprotu, bet vēl jāpamācās" at bounding box center [328, 123] width 395 height 21
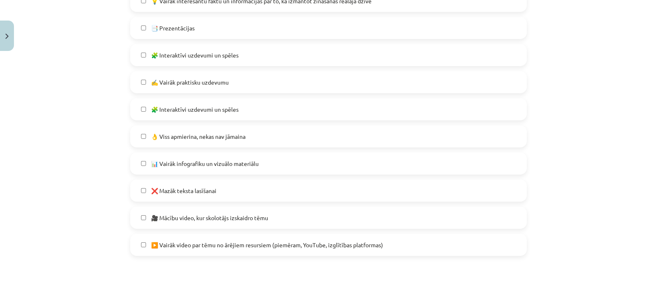
scroll to position [483, 0]
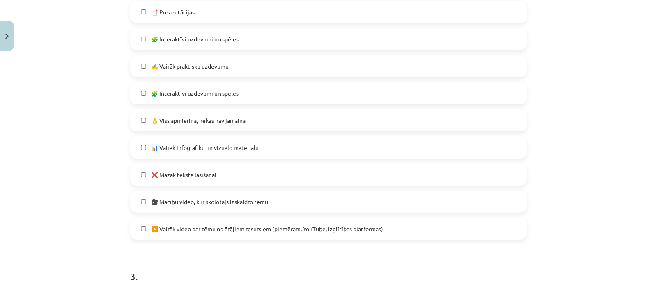
click at [138, 198] on label "🎥 Mācību video, kur skolotājs izskaidro tēmu" at bounding box center [328, 201] width 395 height 21
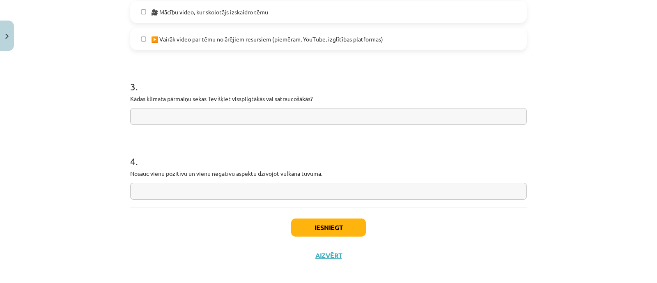
scroll to position [679, 0]
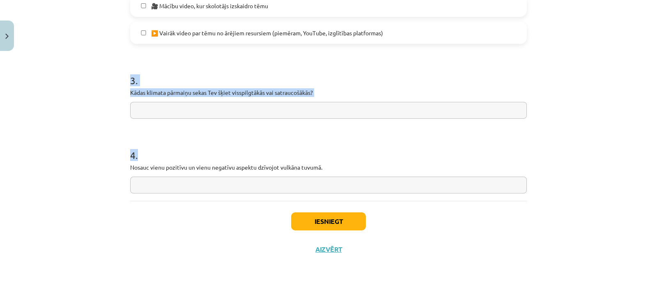
drag, startPoint x: 127, startPoint y: 78, endPoint x: 350, endPoint y: 175, distance: 244.0
copy form "3 . Kādas klimata pārmaiņu sekas Tev šķiet visspilgtākās vai satraucošākās? 4 ."
click at [364, 161] on div "4 . Nosauc vienu pozitīvu un vienu negatīvu aspektu dzīvojot vulkāna tuvumā." at bounding box center [328, 164] width 397 height 58
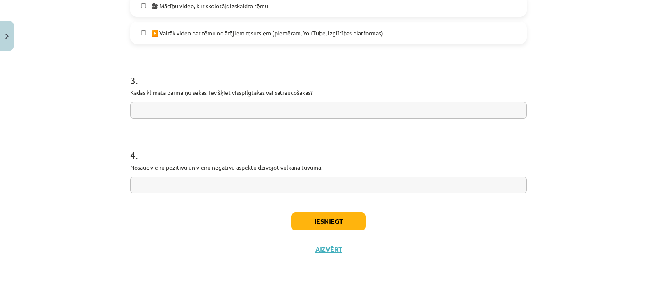
click at [287, 107] on input "text" at bounding box center [328, 110] width 397 height 17
paste input "**********"
type input "**********"
click at [166, 182] on input "text" at bounding box center [328, 185] width 397 height 17
paste input "**********"
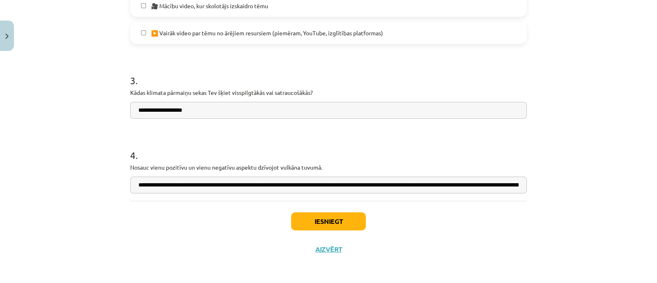
scroll to position [0, 170]
click at [320, 185] on input "**********" at bounding box center [328, 185] width 397 height 17
drag, startPoint x: 330, startPoint y: 184, endPoint x: 306, endPoint y: 183, distance: 23.5
click at [306, 183] on input "**********" at bounding box center [328, 185] width 397 height 17
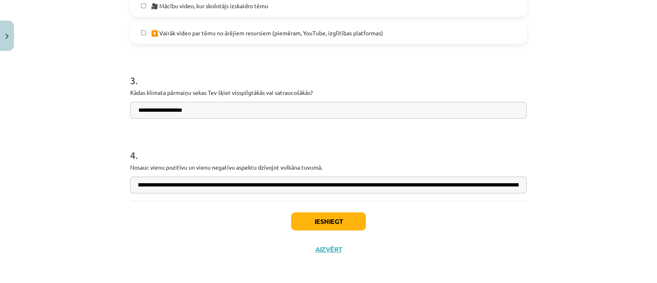
scroll to position [0, 0]
click at [511, 186] on input "**********" at bounding box center [328, 185] width 397 height 17
type input "**********"
click at [261, 143] on h1 "4 ." at bounding box center [328, 147] width 397 height 25
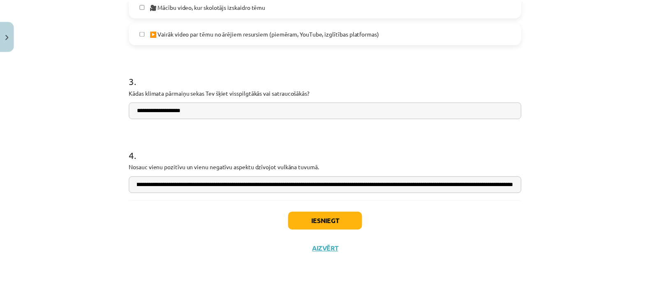
scroll to position [0, 0]
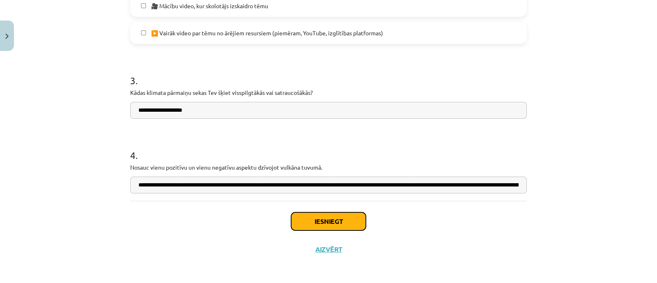
click at [336, 224] on button "Iesniegt" at bounding box center [328, 221] width 75 height 18
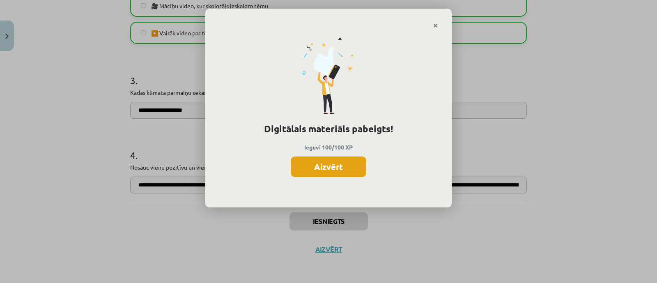
click at [323, 166] on button "Aizvērt" at bounding box center [329, 167] width 76 height 21
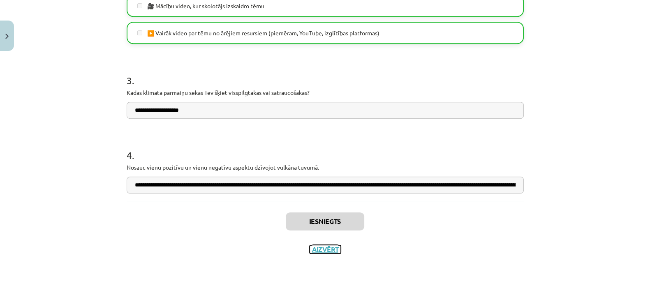
click at [323, 248] on button "Aizvērt" at bounding box center [324, 249] width 31 height 8
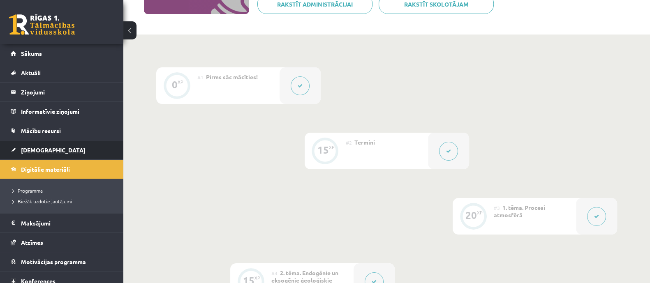
click at [42, 157] on link "[DEMOGRAPHIC_DATA]" at bounding box center [62, 150] width 102 height 19
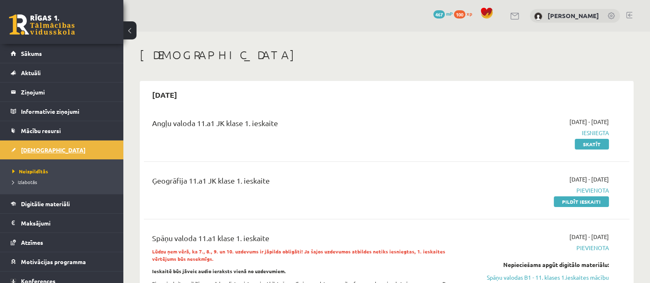
click at [39, 150] on span "[DEMOGRAPHIC_DATA]" at bounding box center [53, 149] width 65 height 7
click at [60, 188] on ul "Neizpildītās Izlabotās" at bounding box center [61, 176] width 123 height 35
click at [27, 179] on span "Izlabotās" at bounding box center [24, 182] width 25 height 7
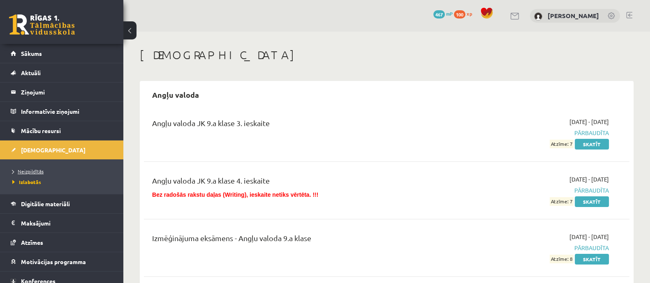
click at [36, 172] on span "Neizpildītās" at bounding box center [27, 171] width 31 height 7
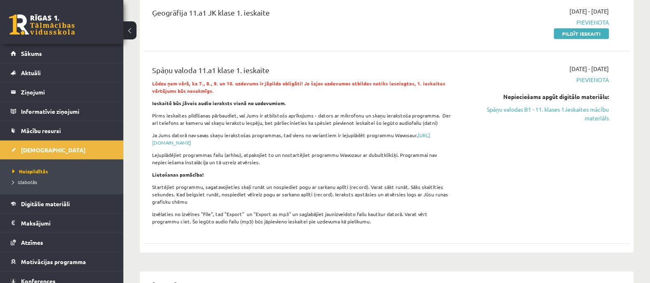
scroll to position [154, 0]
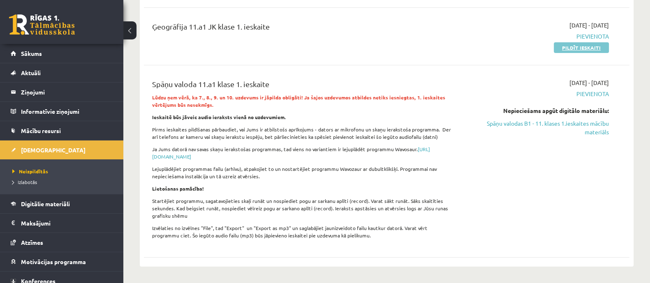
click at [569, 50] on link "Pildīt ieskaiti" at bounding box center [580, 47] width 55 height 11
drag, startPoint x: 555, startPoint y: 124, endPoint x: 375, endPoint y: 41, distance: 198.9
click at [556, 124] on link "Spāņu valodas B1 - 11. klases 1.ieskaites mācību materiāls" at bounding box center [537, 127] width 144 height 17
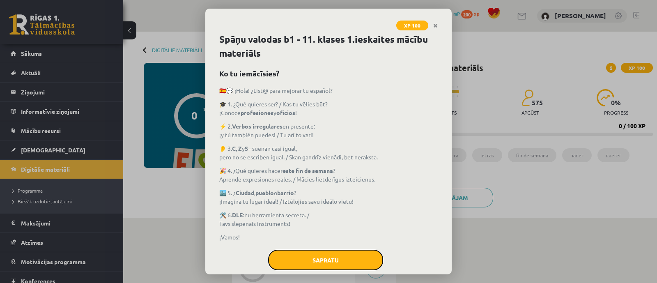
drag, startPoint x: 318, startPoint y: 260, endPoint x: 332, endPoint y: 222, distance: 40.1
click at [318, 259] on button "Sapratu" at bounding box center [325, 260] width 115 height 21
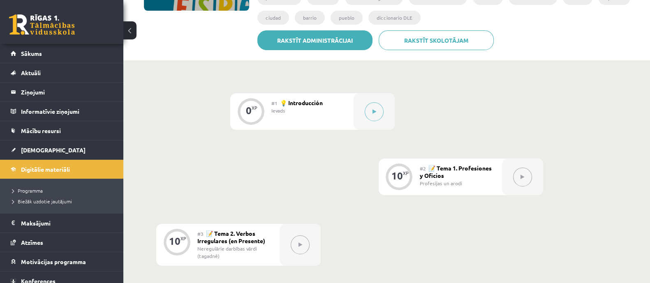
scroll to position [50, 0]
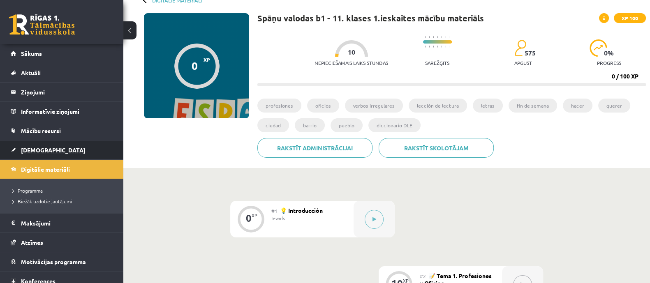
click at [39, 147] on span "[DEMOGRAPHIC_DATA]" at bounding box center [53, 149] width 65 height 7
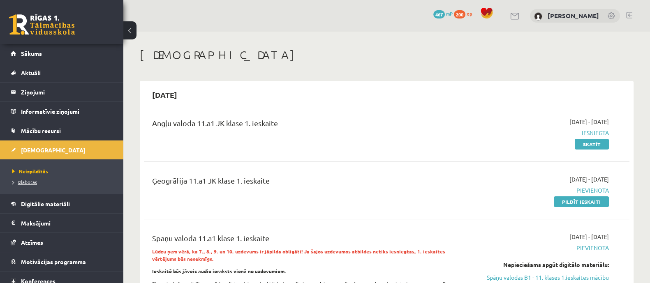
click at [30, 182] on span "Izlabotās" at bounding box center [24, 182] width 25 height 7
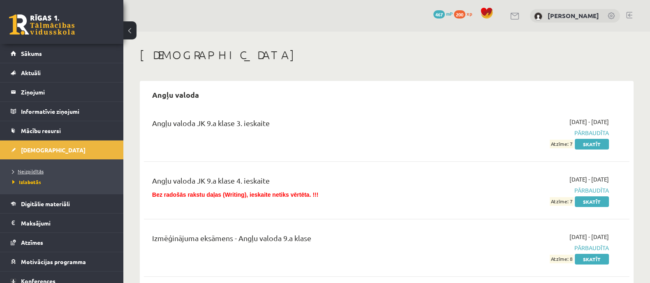
click at [39, 168] on span "Neizpildītās" at bounding box center [27, 171] width 31 height 7
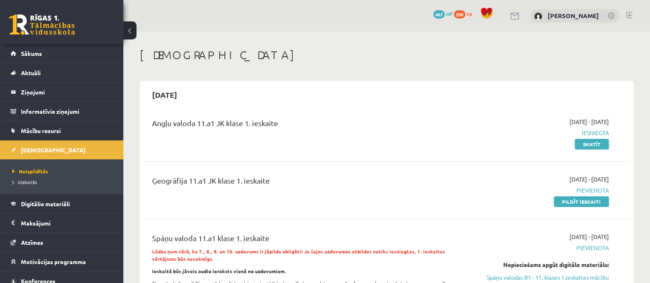
scroll to position [51, 0]
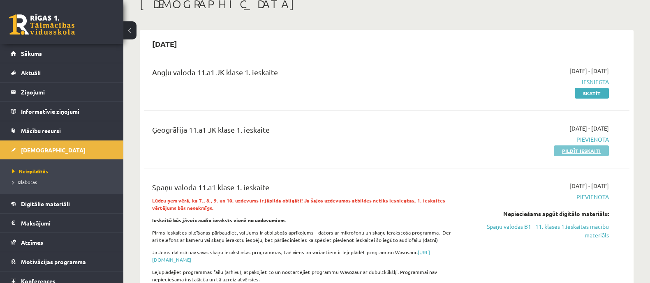
click at [587, 152] on link "Pildīt ieskaiti" at bounding box center [580, 150] width 55 height 11
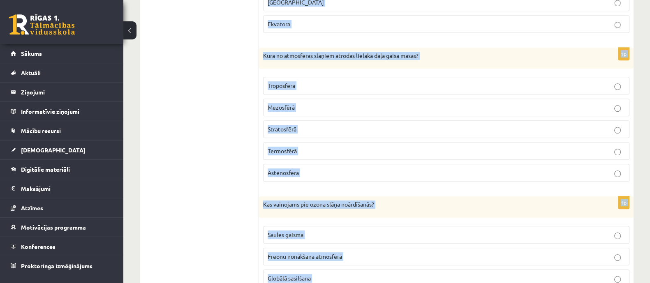
scroll to position [630, 0]
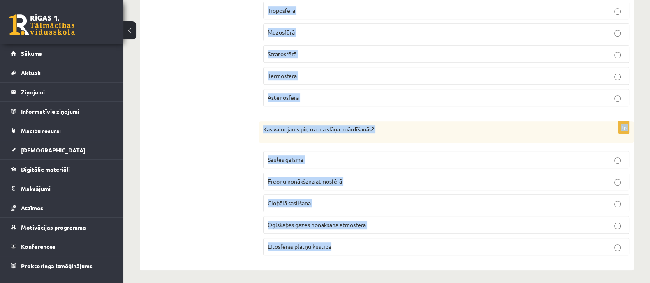
drag, startPoint x: 264, startPoint y: 58, endPoint x: 362, endPoint y: 257, distance: 221.6
copy form "Loremips/d sita/c ... adipisci Elits doeiusmod temporinc utlaboree dolor magnaa…"
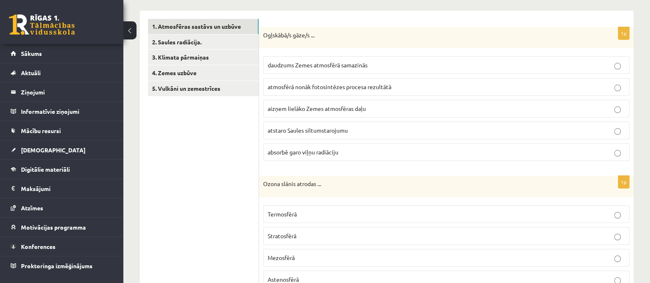
scroll to position [117, 0]
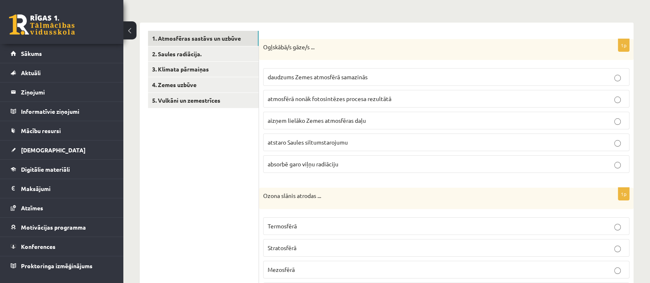
click at [299, 166] on span "absorbē garo viļņu radiāciju" at bounding box center [302, 163] width 71 height 7
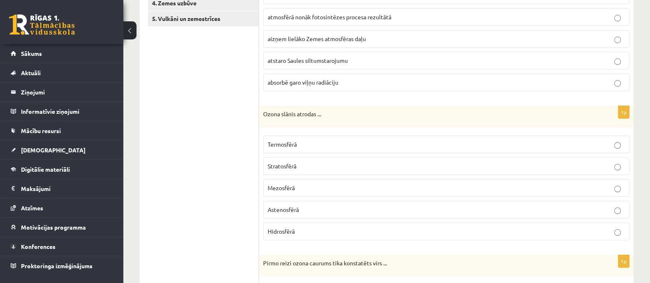
scroll to position [219, 0]
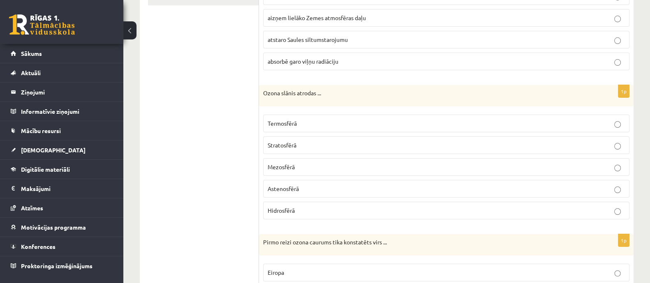
click at [283, 143] on span "Stratosfērā" at bounding box center [281, 144] width 29 height 7
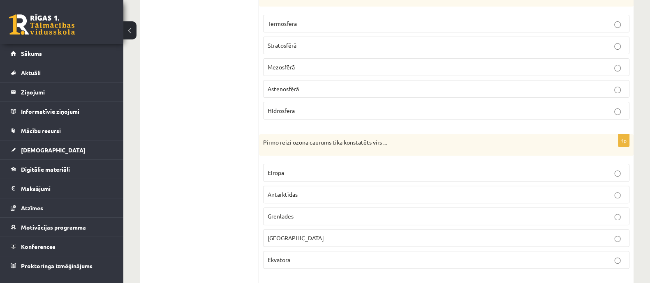
scroll to position [322, 0]
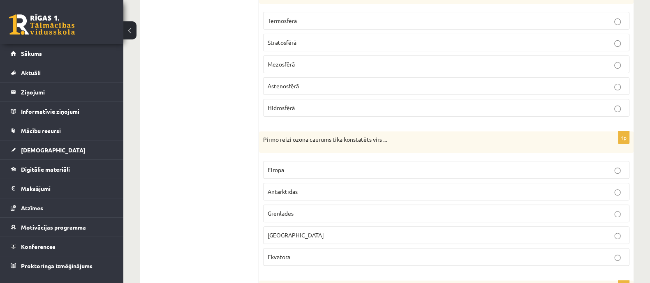
click at [312, 189] on p "Antarktīdas" at bounding box center [445, 191] width 357 height 9
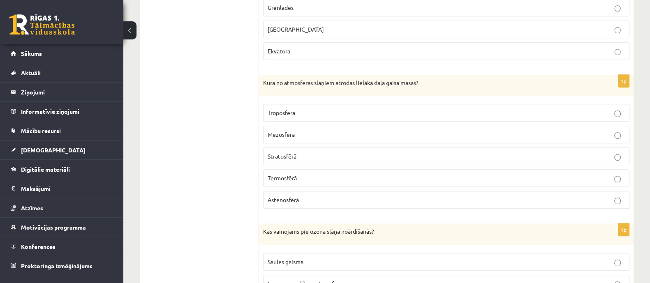
scroll to position [579, 0]
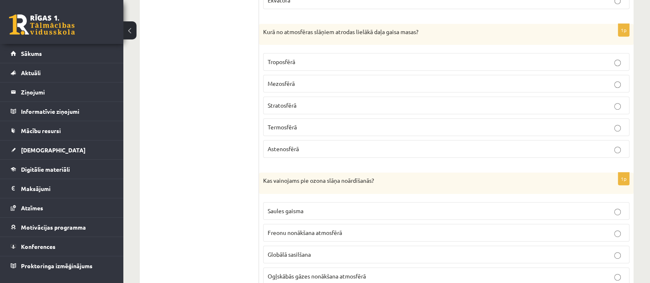
click at [283, 61] on span "Troposfērā" at bounding box center [281, 61] width 28 height 7
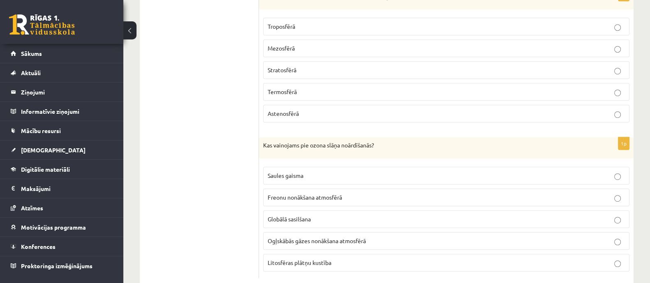
scroll to position [630, 0]
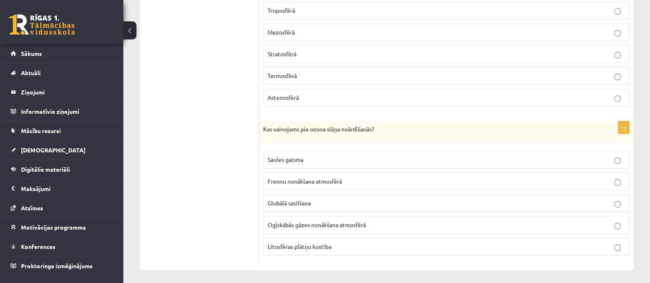
click at [289, 179] on span "Freonu nonākšana atmosfērā" at bounding box center [304, 180] width 74 height 7
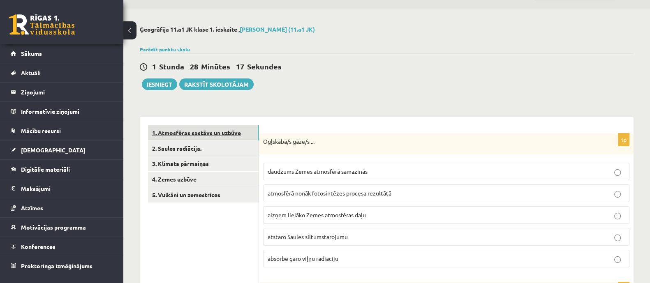
scroll to position [14, 0]
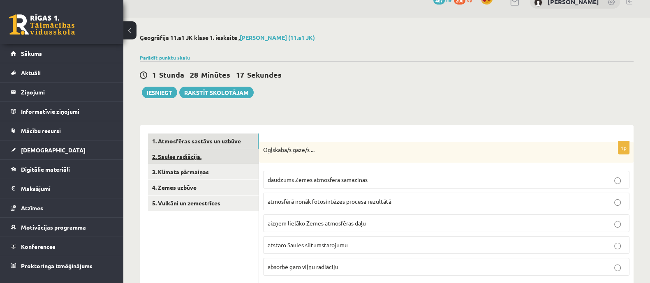
click at [203, 154] on link "2. Saules radiācija." at bounding box center [203, 156] width 111 height 15
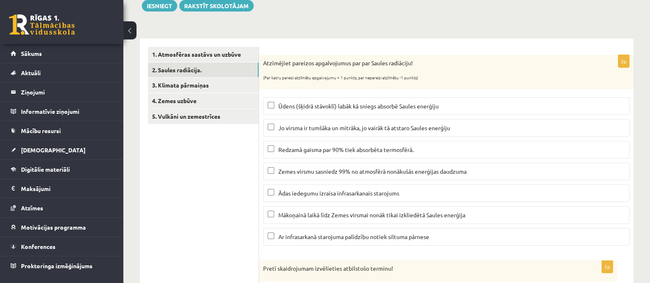
scroll to position [117, 0]
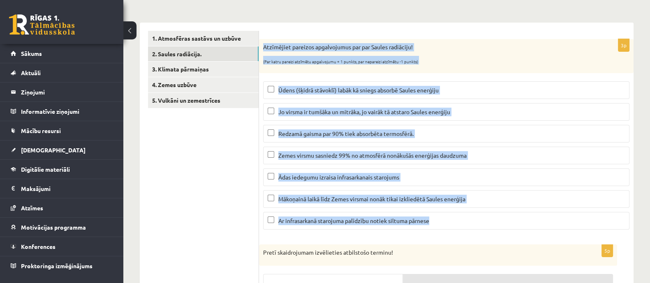
drag, startPoint x: 261, startPoint y: 46, endPoint x: 446, endPoint y: 227, distance: 258.3
click at [446, 227] on div "3p Atzīmējiet pareizos apgalvojumus par par Saules radiāciju! (Par katru pareiz…" at bounding box center [446, 137] width 374 height 197
copy div "Atzīmējiet pareizos apgalvojumus par par Saules radiāciju! (Par katru pareizi a…"
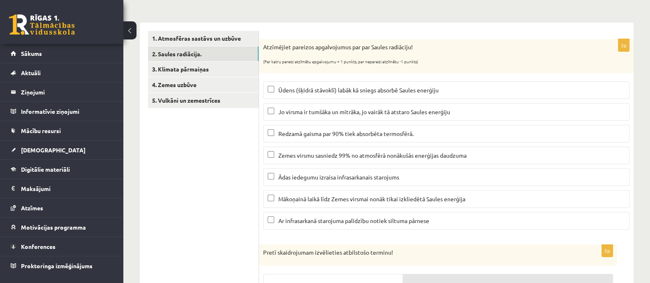
click at [199, 145] on ul "1. Atmosfēras sastāvs un uzbūve 2. Saules radiācija. 3. Klimata pārmaiņas 4. Ze…" at bounding box center [203, 273] width 111 height 484
click at [268, 85] on label "Ūdens (šķidrā stāvoklī) labāk kā sniegs absorbē Saules enerģiju" at bounding box center [446, 90] width 366 height 18
click at [265, 221] on label "Ar infrasarkanā starojuma palīdzību notiek siltuma pārnese" at bounding box center [446, 221] width 366 height 18
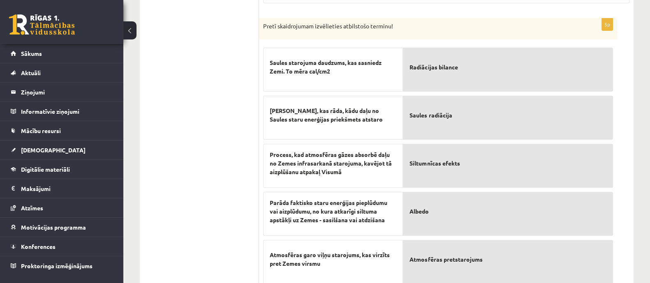
scroll to position [348, 0]
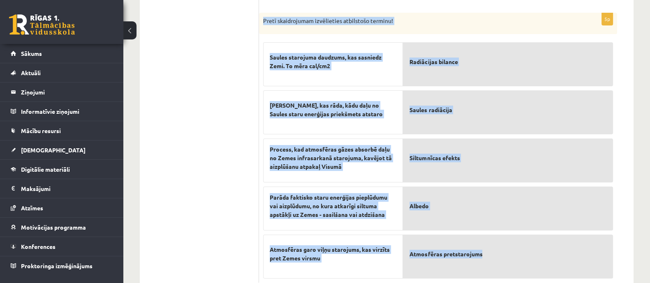
drag, startPoint x: 261, startPoint y: 17, endPoint x: 504, endPoint y: 262, distance: 345.4
click at [504, 262] on div "5p Pretī skaidrojumam izvēlieties atbilstošo terminu! Saules starojuma daudzums…" at bounding box center [438, 148] width 358 height 270
copy div "Pretī skaidrojumam izvēlieties atbilstošo terminu! Saules starojuma daudzums, k…"
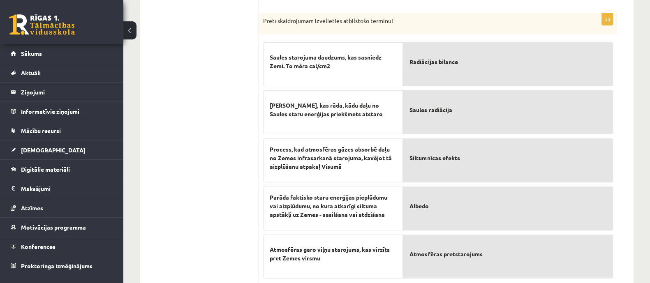
click at [256, 147] on ul "1. Atmosfēras sastāvs un uzbūve 2. Saules radiācija. 3. Klimata pārmaiņas 4. Ze…" at bounding box center [203, 41] width 111 height 484
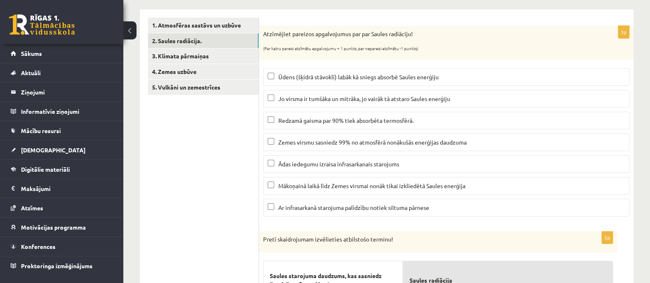
scroll to position [114, 0]
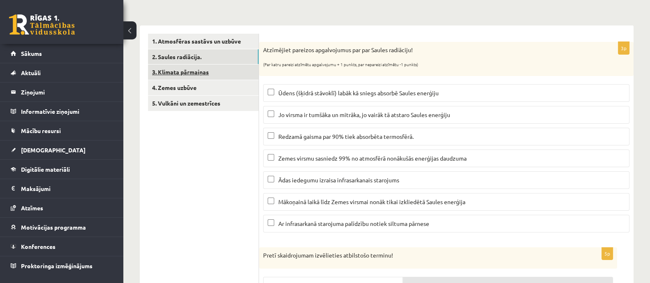
click at [228, 72] on link "3. Klimata pārmaiņas" at bounding box center [203, 72] width 111 height 15
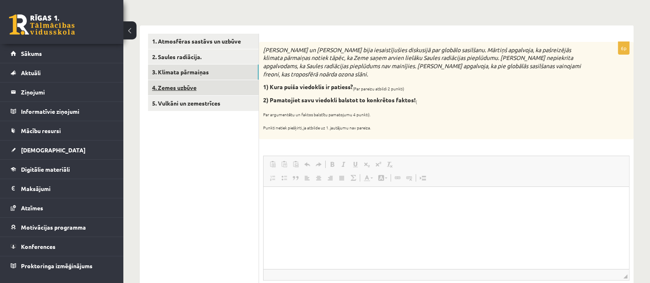
scroll to position [0, 0]
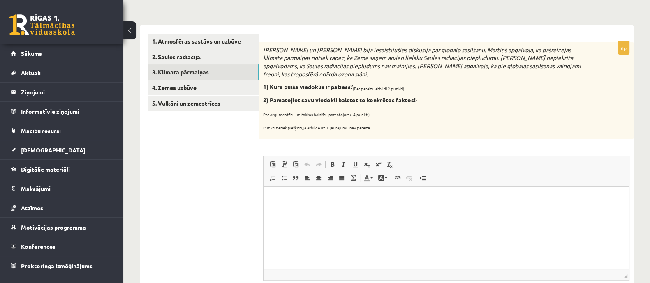
drag, startPoint x: 262, startPoint y: 48, endPoint x: 399, endPoint y: 132, distance: 161.0
click at [399, 132] on div "Mārtiņš un Jānis bija iesaistījušies diskusijā par globālo sasilšanu. Mārtiņš a…" at bounding box center [446, 90] width 374 height 97
copy div "Mārtiņš un Jānis bija iesaistījušies diskusijā par globālo sasilšanu. Mārtiņš a…"
click at [401, 120] on div "Mārtiņš un Jānis bija iesaistījušies diskusijā par globālo sasilšanu. Mārtiņš a…" at bounding box center [446, 90] width 374 height 97
click at [424, 212] on html at bounding box center [445, 199] width 365 height 25
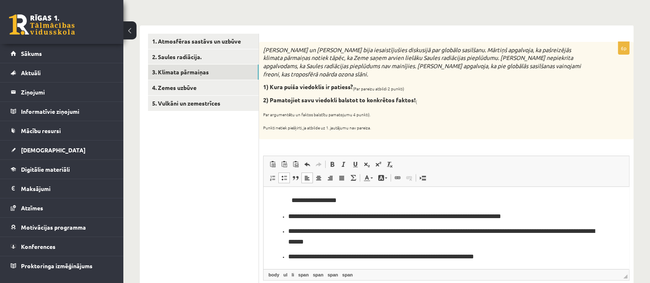
scroll to position [1, 0]
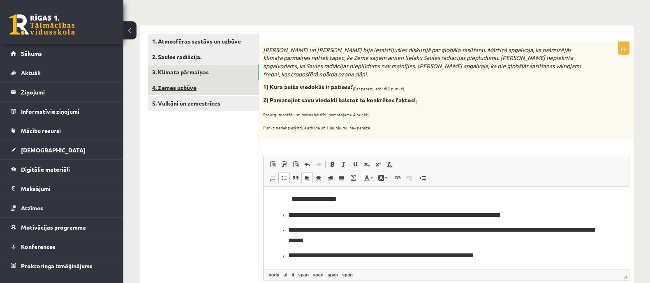
click at [197, 93] on link "4. Zemes uzbūve" at bounding box center [203, 87] width 111 height 15
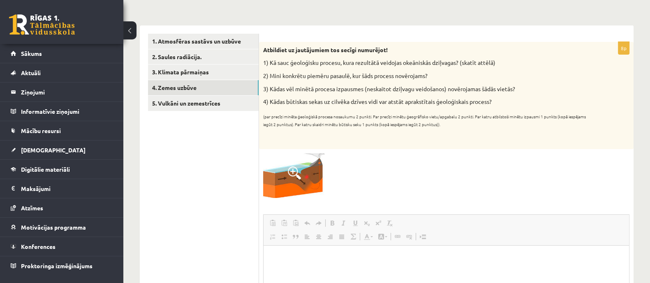
scroll to position [0, 0]
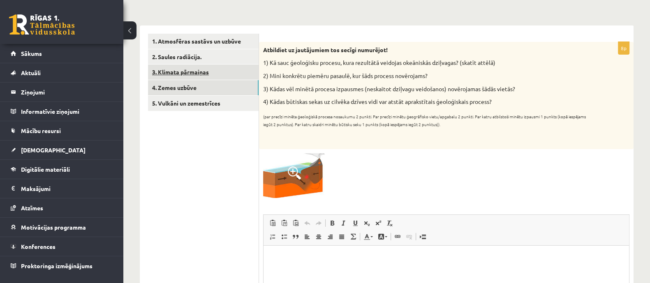
click at [234, 69] on link "3. Klimata pārmaiņas" at bounding box center [203, 72] width 111 height 15
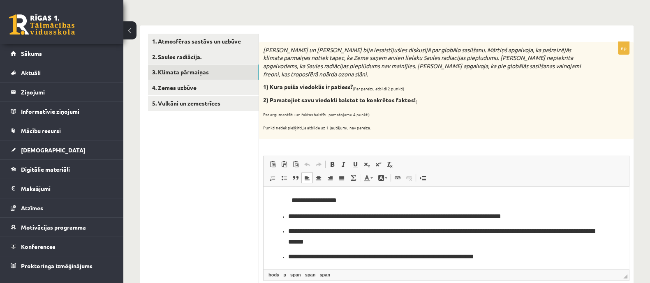
click at [329, 200] on span "**********" at bounding box center [313, 200] width 45 height 6
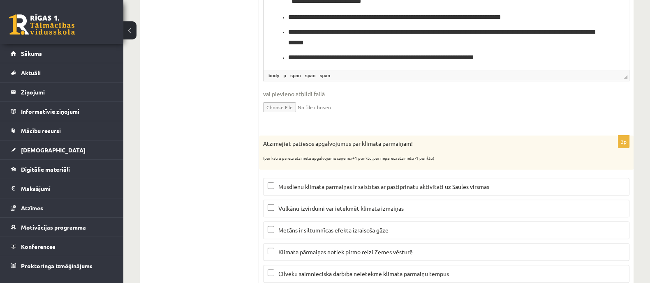
scroll to position [364, 0]
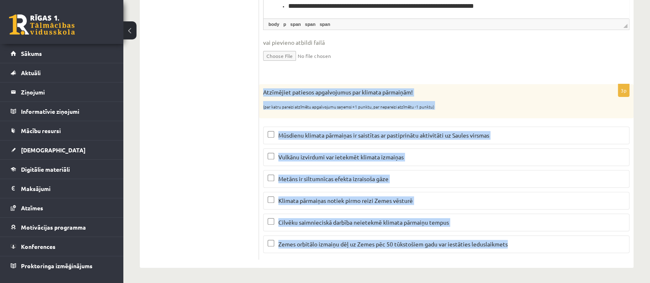
drag, startPoint x: 261, startPoint y: 87, endPoint x: 558, endPoint y: 269, distance: 348.2
copy div "Atzīmējiet patiesos apgalvojumus par klimata pārmaiņām! (par katru pareizi atzī…"
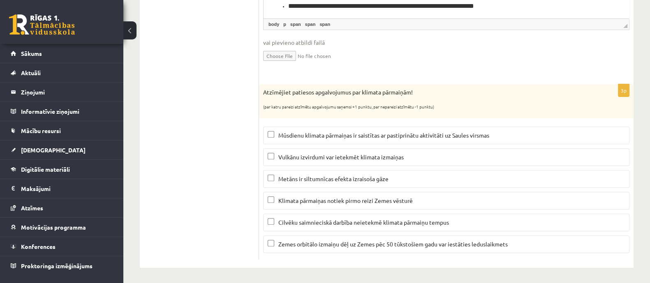
click at [234, 158] on ul "1. Atmosfēras sastāvs un uzbūve 2. Saules radiācija. 3. Klimata pārmaiņas 4. Ze…" at bounding box center [203, 21] width 111 height 477
drag, startPoint x: 266, startPoint y: 241, endPoint x: 263, endPoint y: 236, distance: 5.5
click at [267, 241] on label "Zemes orbitālo izmaiņu dēļ uz Zemes pēc 50 tūkstošiem gadu var iestāties ledusl…" at bounding box center [446, 244] width 366 height 18
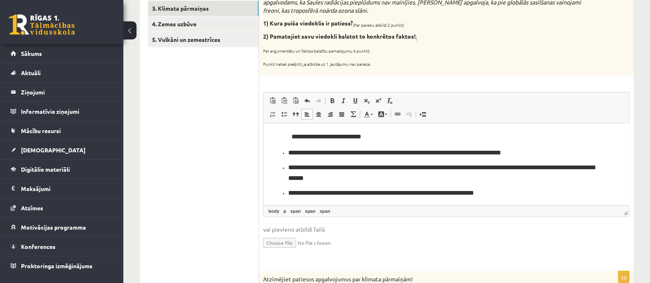
scroll to position [159, 0]
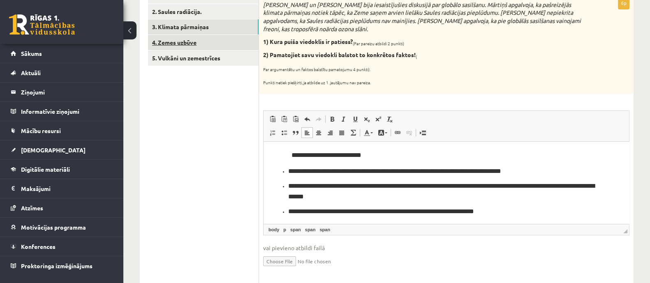
click at [203, 44] on link "4. Zemes uzbūve" at bounding box center [203, 42] width 111 height 15
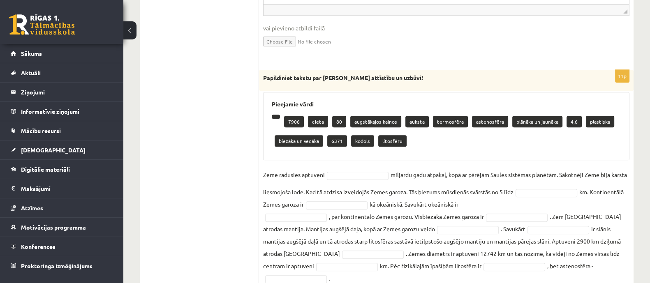
scroll to position [456, 0]
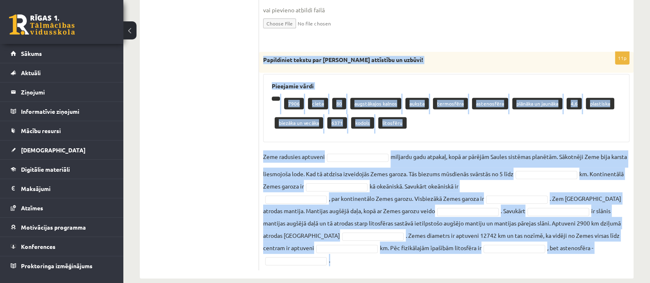
drag, startPoint x: 261, startPoint y: 59, endPoint x: 625, endPoint y: 260, distance: 415.8
copy div "Papildiniet tekstu par Zemes attīstību un uzbūvi! Pieejamie vārdi 7906 cieta 80…"
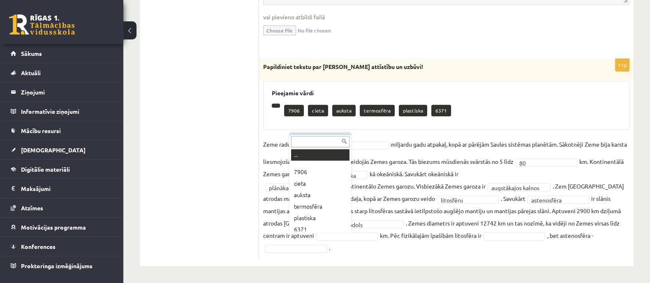
scroll to position [4, 0]
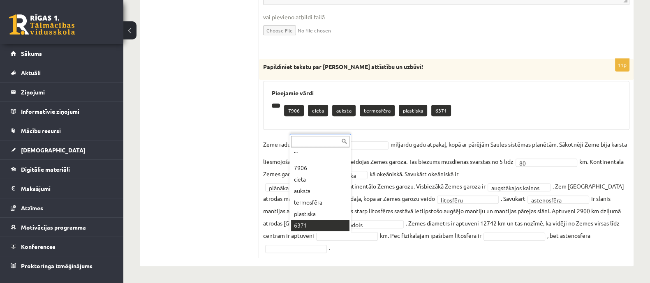
drag, startPoint x: 314, startPoint y: 227, endPoint x: 314, endPoint y: 223, distance: 4.1
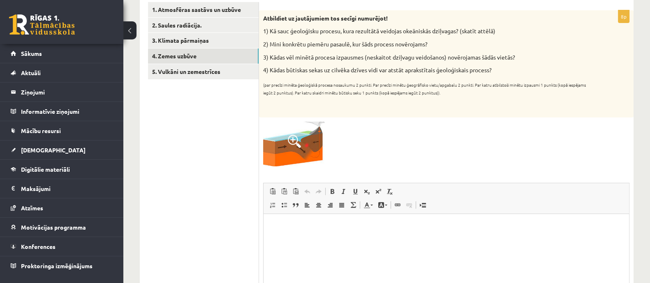
scroll to position [141, 0]
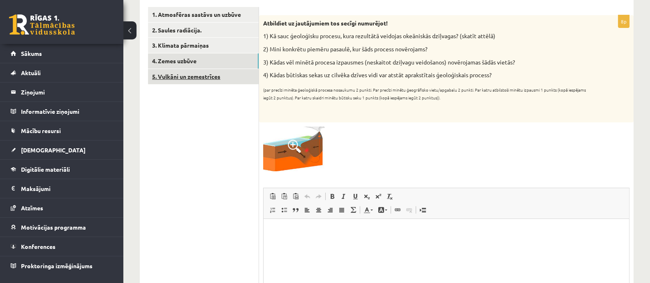
click at [239, 75] on link "5. Vulkāni un zemestrīces" at bounding box center [203, 76] width 111 height 15
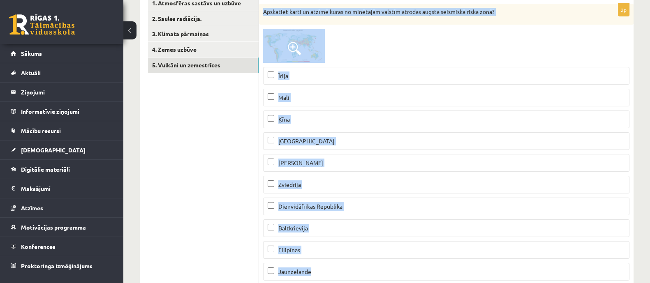
scroll to position [153, 0]
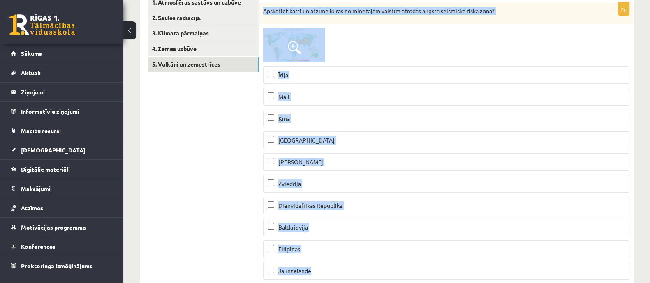
drag, startPoint x: 259, startPoint y: 23, endPoint x: 254, endPoint y: 241, distance: 217.8
click at [331, 264] on div "2p Apskatiet karti un atzīmē kuras no minētajām valstīm atrodas augsta seismisk…" at bounding box center [446, 145] width 374 height 284
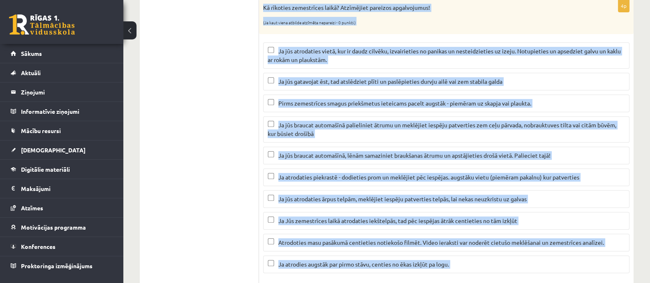
scroll to position [466, 0]
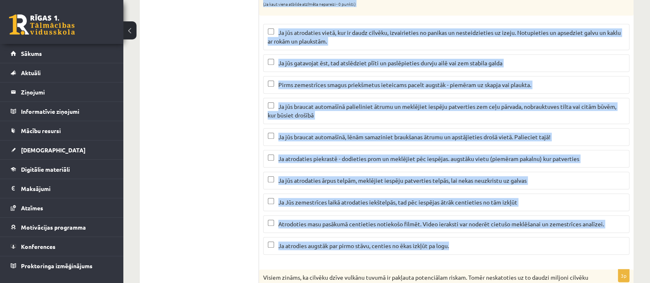
drag, startPoint x: 259, startPoint y: 5, endPoint x: 472, endPoint y: 245, distance: 321.3
click at [472, 245] on div "4p Kā rīkoties zemestrīces laikā? Atzīmējiet pareizos apgalvojumus! (Ja kaut vi…" at bounding box center [446, 121] width 374 height 280
copy div "Kā rīkoties zemestrīces laikā? Atzīmējiet pareizos apgalvojumus! (Ja kaut viena…"
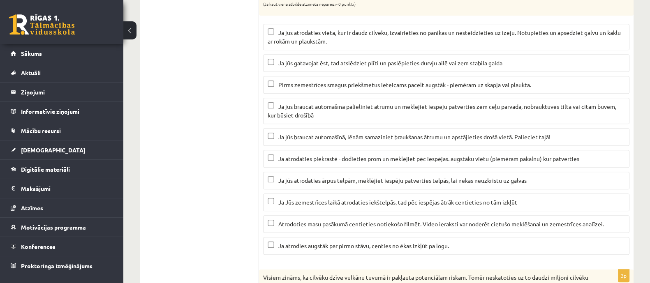
click at [212, 118] on ul "1. Atmosfēras sastāvs un uzbūve 2. Saules radiācija. 3. Klimata pārmaiņas 4. Ze…" at bounding box center [203, 196] width 111 height 1030
click at [265, 58] on label "Ja jūs gatavojat ēst, tad atslēdziet plīti un paslēpieties durvju ailē vai zem …" at bounding box center [446, 63] width 366 height 18
click at [307, 159] on span "Ja atrodaties piekrastē - dodieties prom un meklējiet pēc iespējas. augstāku vi…" at bounding box center [428, 158] width 301 height 7
click at [323, 180] on span "Ja jūs atrodaties ārpus telpām, meklējiet iespēju patverties telpās, lai nekas …" at bounding box center [402, 180] width 248 height 7
click at [326, 201] on span "Ja Jūs zemestrīces laikā atrodaties iekštelpās, tad pēc iespējas ātrāk centieti…" at bounding box center [397, 201] width 239 height 7
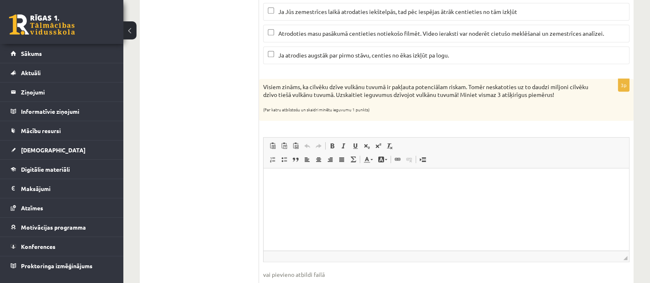
scroll to position [672, 0]
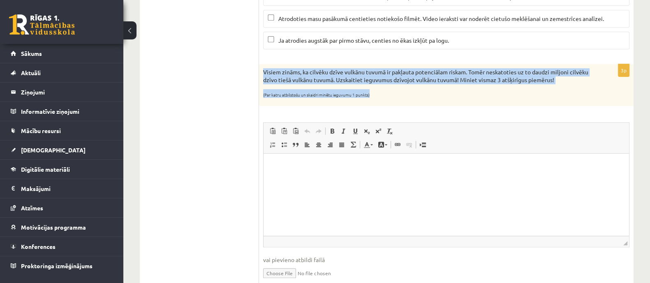
drag, startPoint x: 261, startPoint y: 69, endPoint x: 392, endPoint y: 91, distance: 133.3
click at [392, 91] on div "Visiem zināms, ka cilvēku dzīve vulkānu tuvumā ir pakļauta potenciālam riskam. …" at bounding box center [446, 85] width 374 height 42
copy div "Visiem zināms, ka cilvēku dzīve vulkānu tuvumā ir pakļauta potenciālam riskam. …"
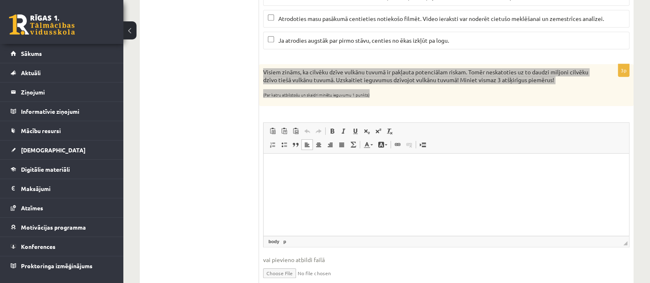
click at [327, 179] on html at bounding box center [445, 166] width 365 height 25
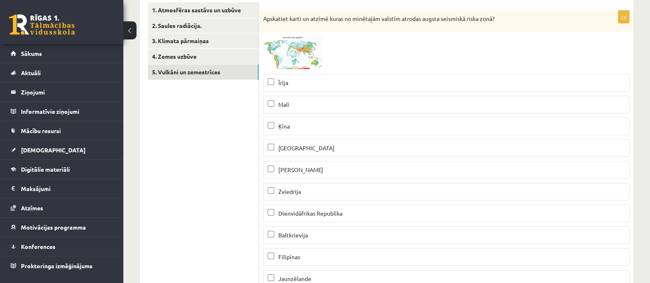
scroll to position [158, 0]
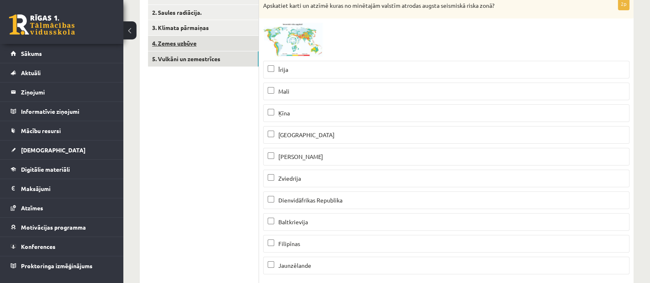
click at [186, 46] on link "4. Zemes uzbūve" at bounding box center [203, 43] width 111 height 15
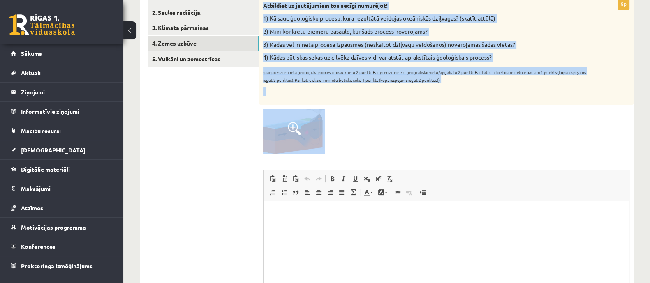
drag, startPoint x: 264, startPoint y: 3, endPoint x: 430, endPoint y: 131, distance: 209.8
click at [430, 131] on div "8p Atbildiet uz jautājumiem tos secīgi numurējot! 1) Kā sauc ģeoloģisku procesu…" at bounding box center [446, 169] width 374 height 343
copy div "Atbildiet uz jautājumiem tos secīgi numurējot! 1) Kā sauc ģeoloģisku procesu, k…"
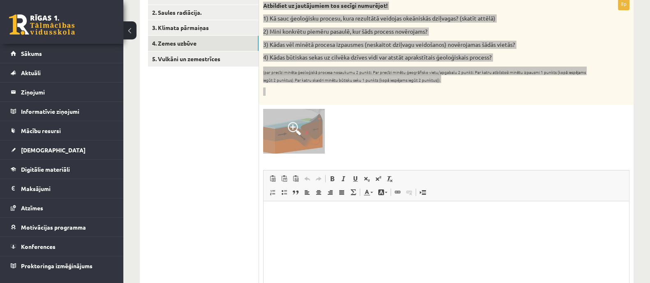
click at [314, 226] on html at bounding box center [445, 213] width 365 height 25
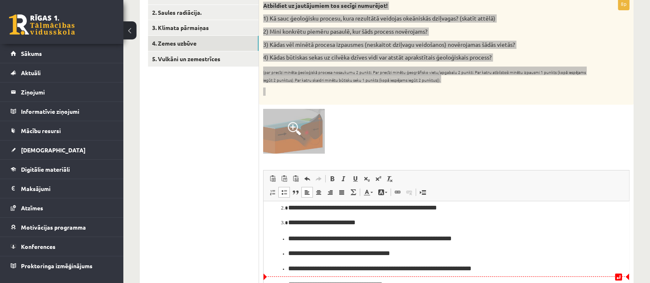
scroll to position [0, 0]
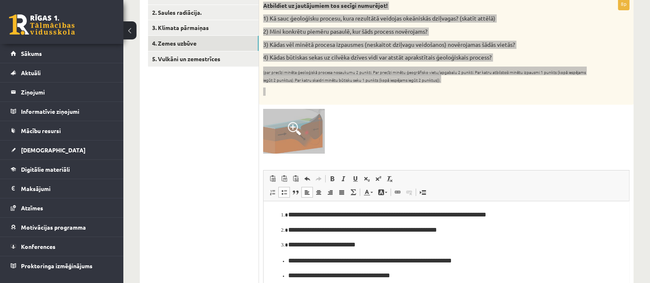
click at [467, 235] on ol "**********" at bounding box center [446, 229] width 349 height 41
click at [468, 223] on ol "**********" at bounding box center [446, 229] width 349 height 41
click at [509, 213] on li "**********" at bounding box center [446, 214] width 316 height 11
drag, startPoint x: 464, startPoint y: 214, endPoint x: 290, endPoint y: 219, distance: 173.9
click at [290, 219] on ol "**********" at bounding box center [446, 229] width 349 height 41
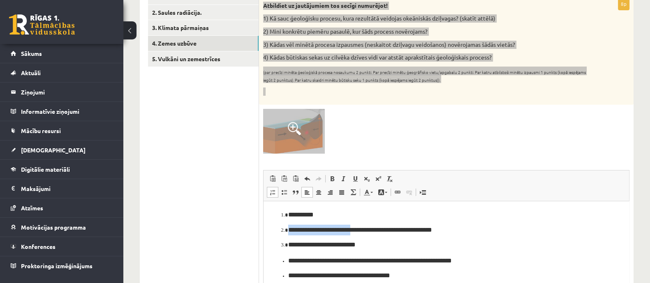
drag, startPoint x: 359, startPoint y: 229, endPoint x: 287, endPoint y: 228, distance: 71.5
click at [288, 228] on li "**********" at bounding box center [446, 229] width 316 height 11
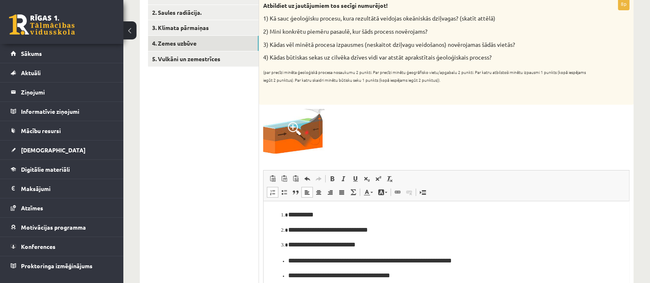
click at [220, 139] on ul "1. Atmosfēras sastāvs un uzbūve 2. Saules radiācija. 3. Klimata pārmaiņas 4. Ze…" at bounding box center [203, 268] width 111 height 559
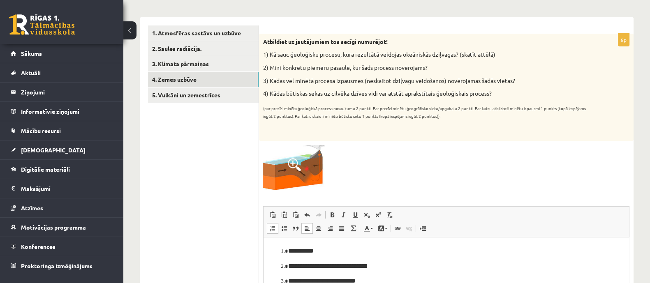
scroll to position [107, 0]
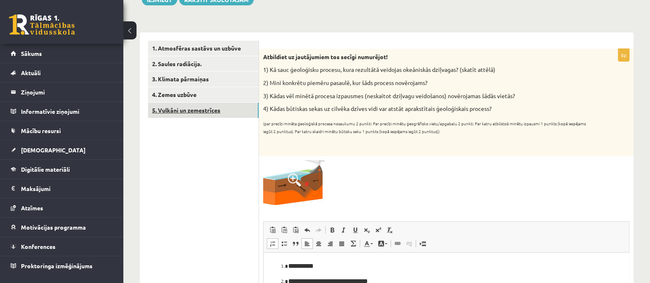
click at [240, 113] on link "5. Vulkāni un zemestrīces" at bounding box center [203, 110] width 111 height 15
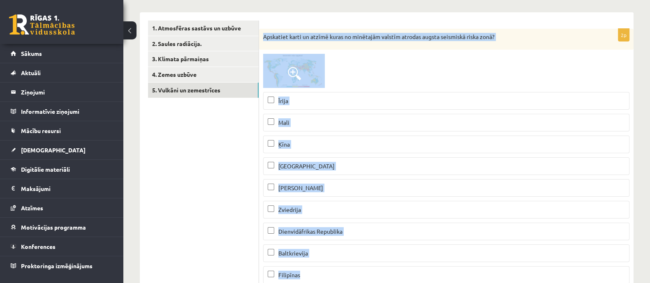
scroll to position [193, 0]
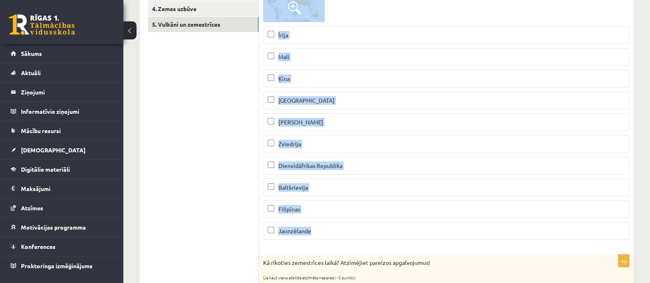
drag, startPoint x: 264, startPoint y: 55, endPoint x: 340, endPoint y: 227, distance: 188.4
click at [340, 227] on div "2p Apskatiet karti un atzīmē kuras no minētajām valstīm atrodas augsta seismisk…" at bounding box center [446, 105] width 374 height 284
copy div "Apskatiet karti un atzīmē kuras no minētajām valstīm atrodas augsta seismiskā r…"
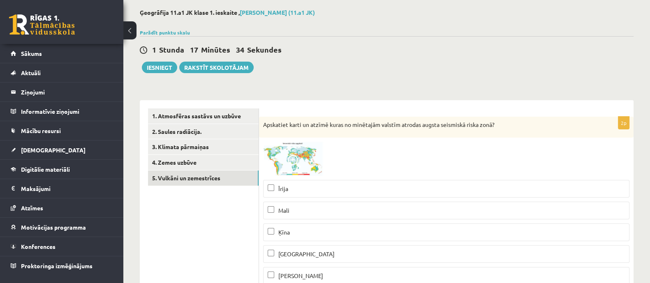
scroll to position [90, 0]
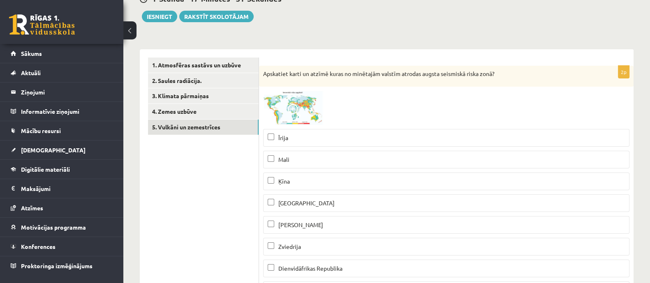
click at [290, 104] on span at bounding box center [294, 110] width 13 height 13
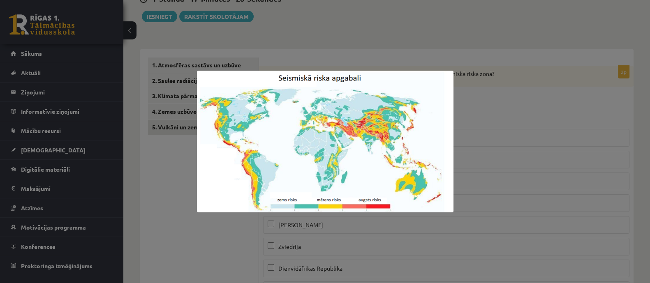
click at [404, 19] on div at bounding box center [325, 141] width 650 height 283
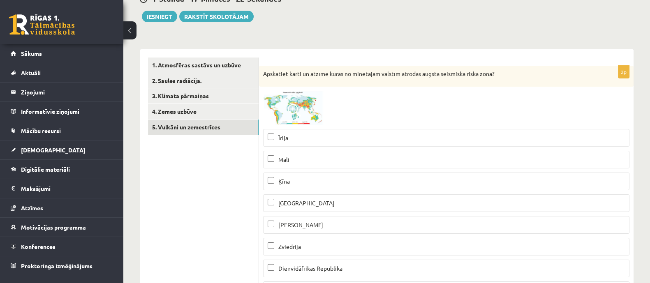
click at [292, 182] on p "Ķīna" at bounding box center [445, 181] width 357 height 9
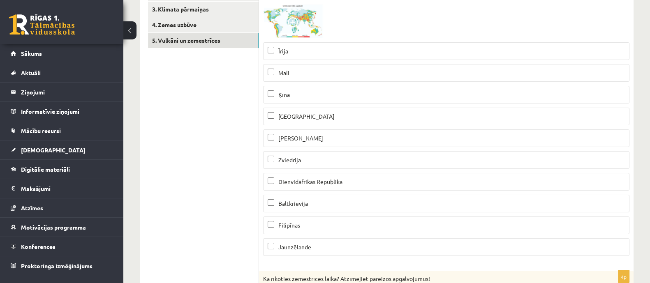
scroll to position [193, 0]
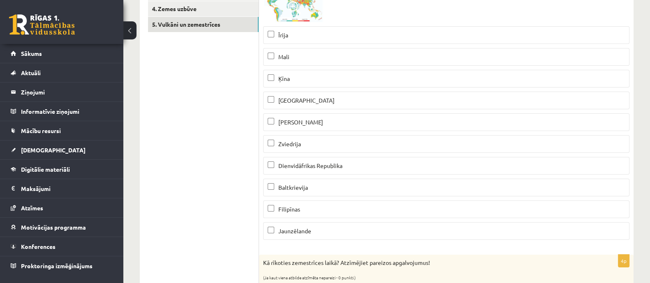
click at [295, 206] on span "Filipīnas" at bounding box center [289, 208] width 22 height 7
click at [287, 235] on label "Jaunzēlande" at bounding box center [446, 231] width 366 height 18
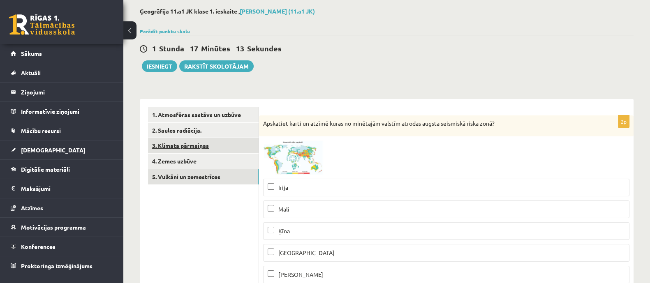
scroll to position [39, 0]
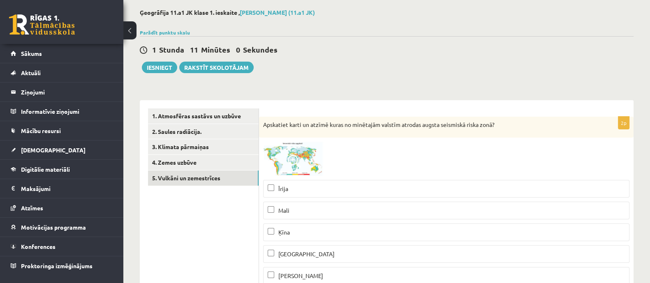
click at [164, 68] on button "Iesniegt" at bounding box center [159, 68] width 35 height 12
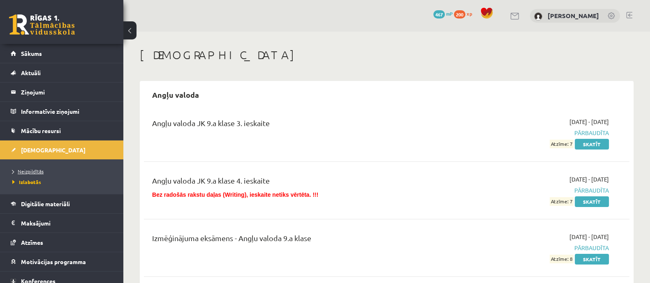
click at [43, 173] on link "Neizpildītās" at bounding box center [63, 171] width 103 height 7
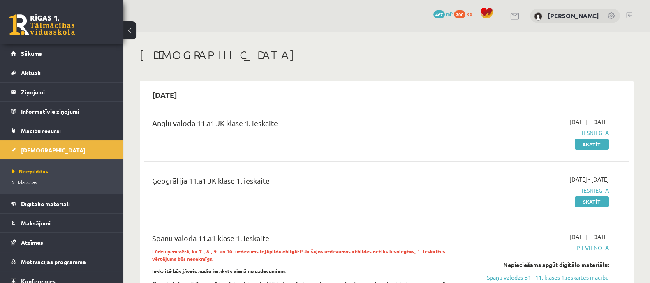
click at [75, 27] on div "0 Dāvanas 467 mP 200 xp" at bounding box center [61, 22] width 123 height 44
click at [66, 30] on link at bounding box center [42, 24] width 66 height 21
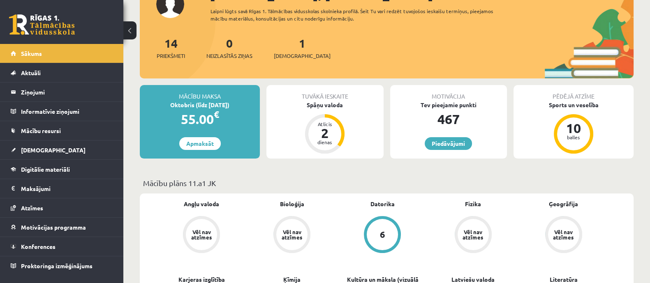
scroll to position [51, 0]
